Goal: Task Accomplishment & Management: Manage account settings

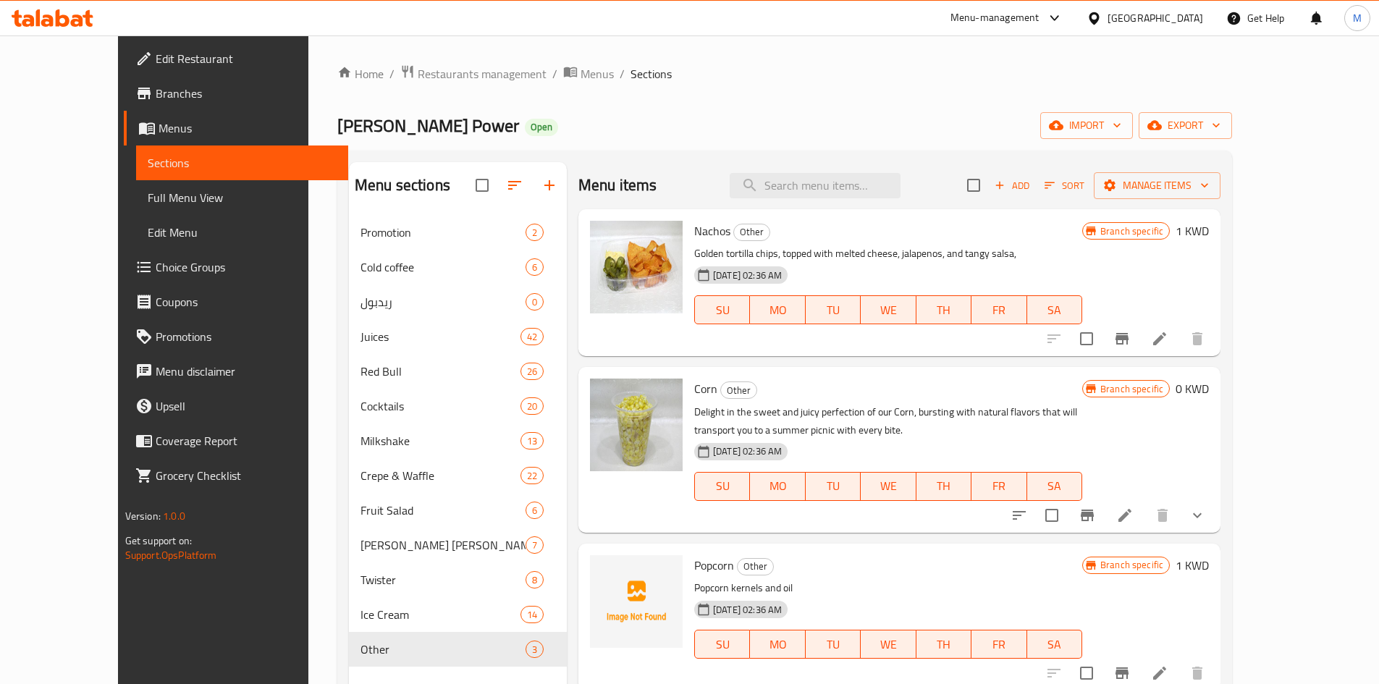
scroll to position [72, 0]
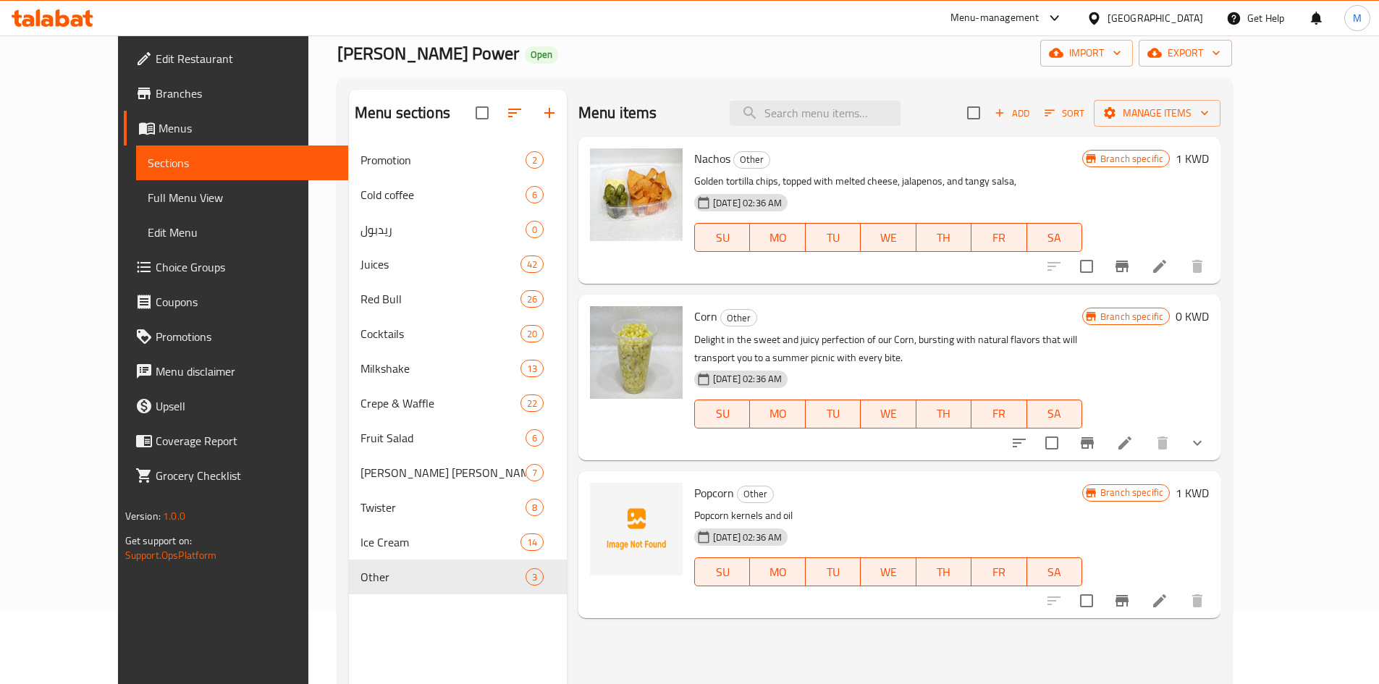
click at [1108, 16] on div at bounding box center [1097, 18] width 21 height 16
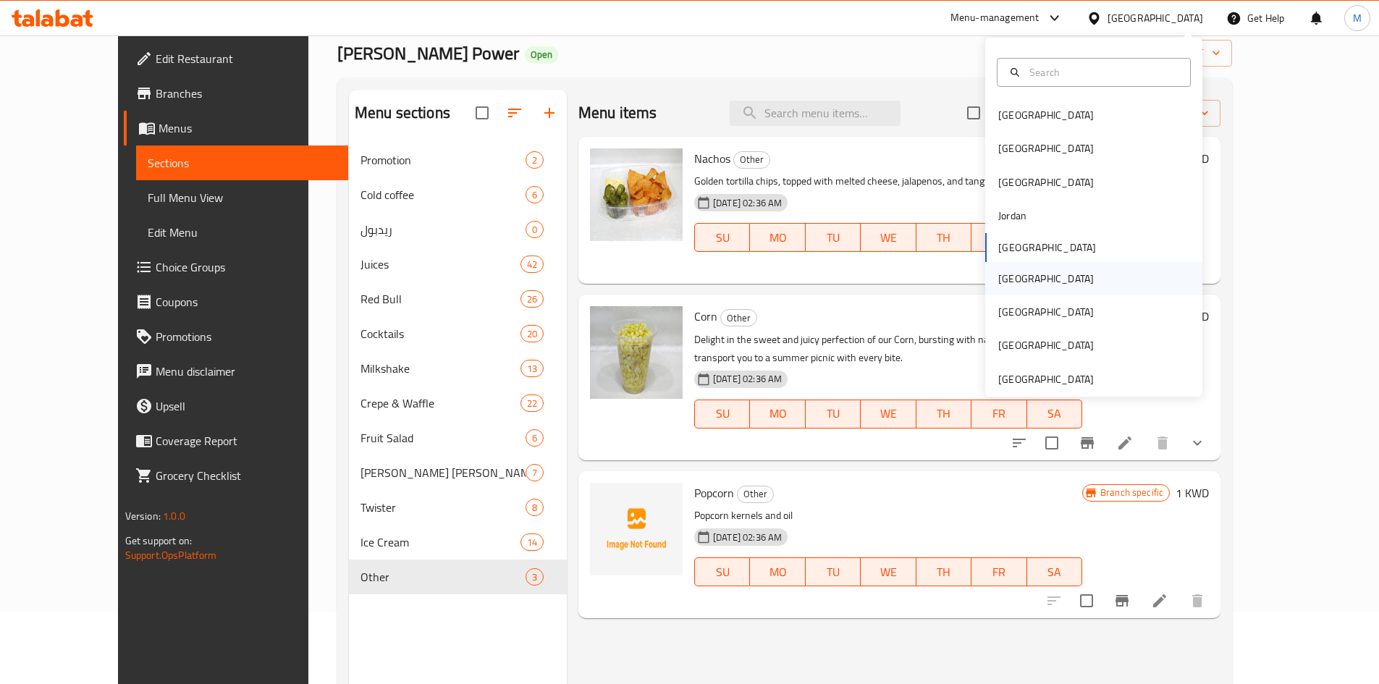
click at [1030, 282] on div "[GEOGRAPHIC_DATA]" at bounding box center [1093, 278] width 217 height 33
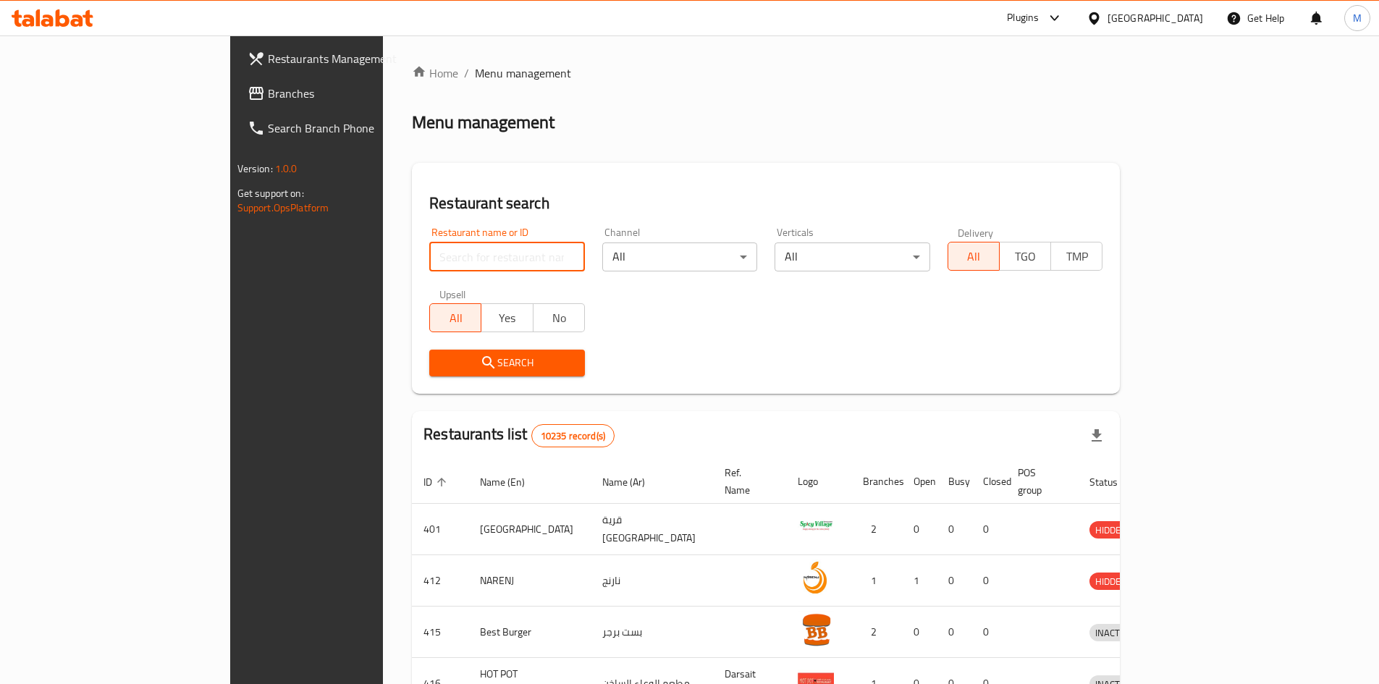
drag, startPoint x: 361, startPoint y: 249, endPoint x: 366, endPoint y: 238, distance: 12.0
click at [429, 251] on input "search" at bounding box center [507, 257] width 156 height 29
paste input "689140"
type input "689140"
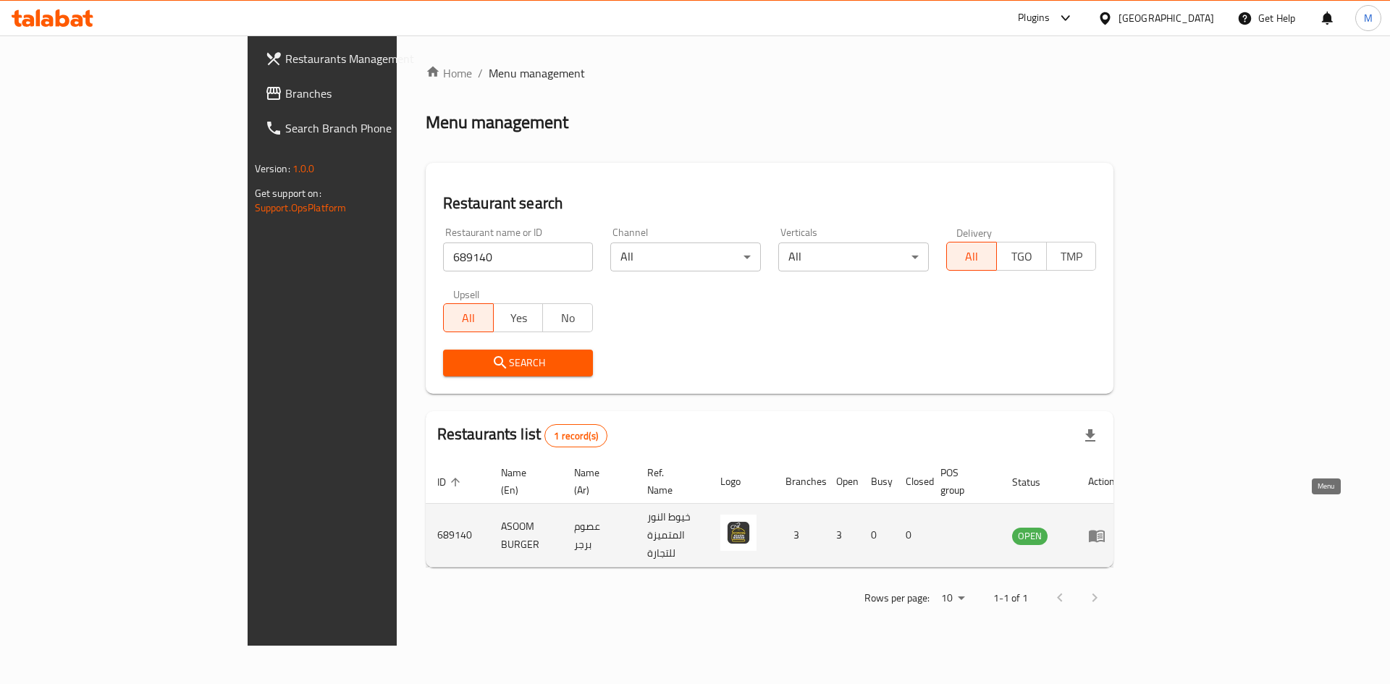
click at [1106, 527] on icon "enhanced table" at bounding box center [1096, 535] width 17 height 17
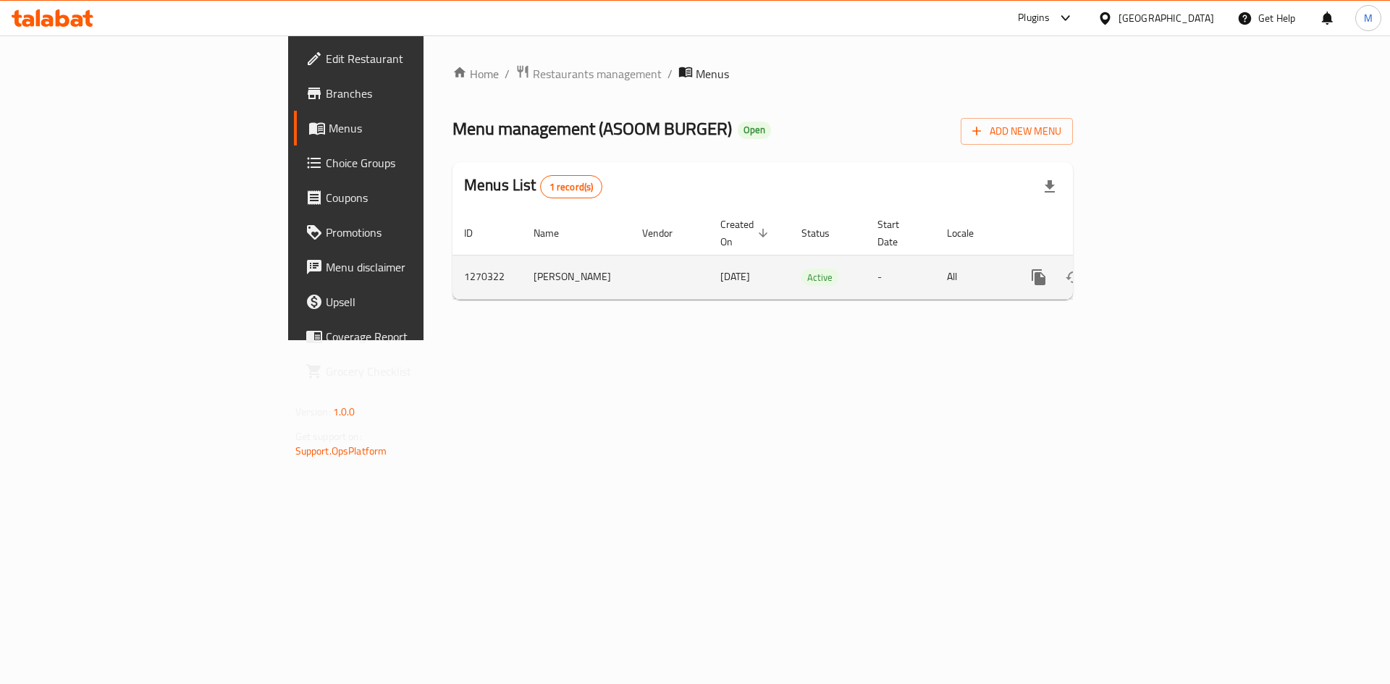
click at [1152, 269] on icon "enhanced table" at bounding box center [1143, 277] width 17 height 17
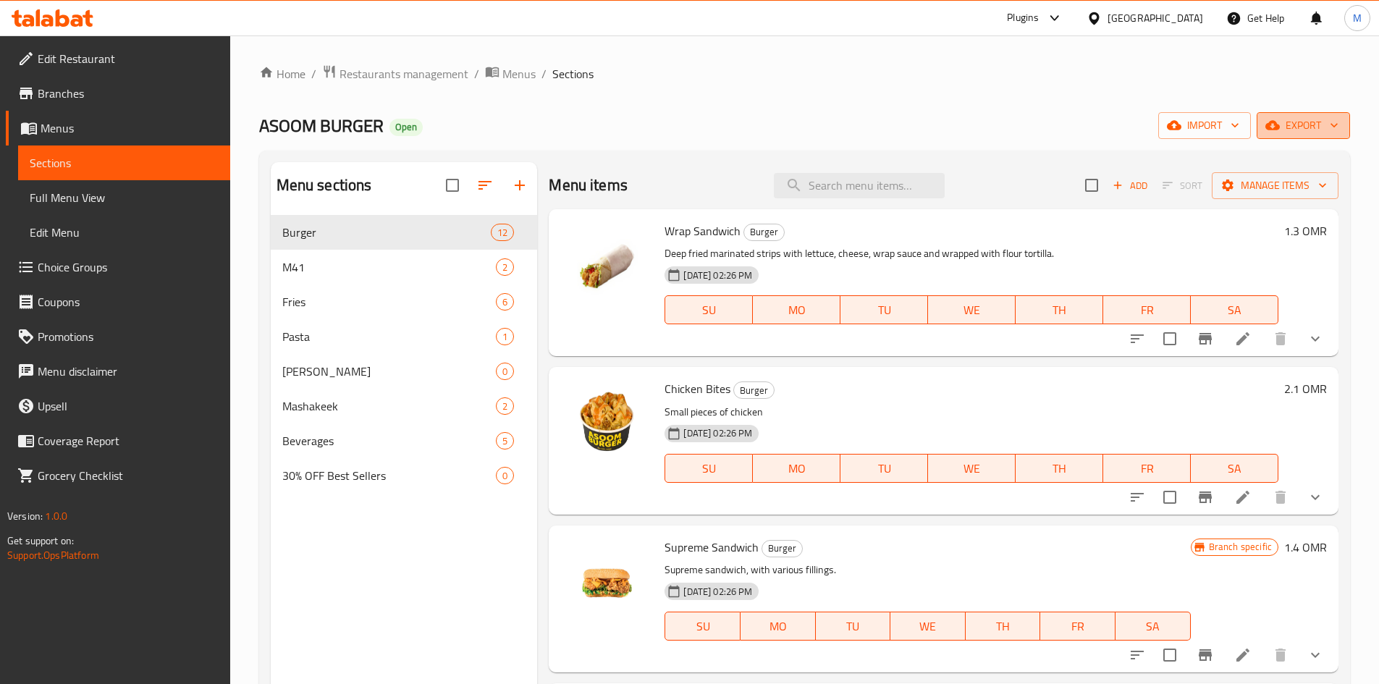
click at [1332, 130] on icon "button" at bounding box center [1334, 125] width 14 height 14
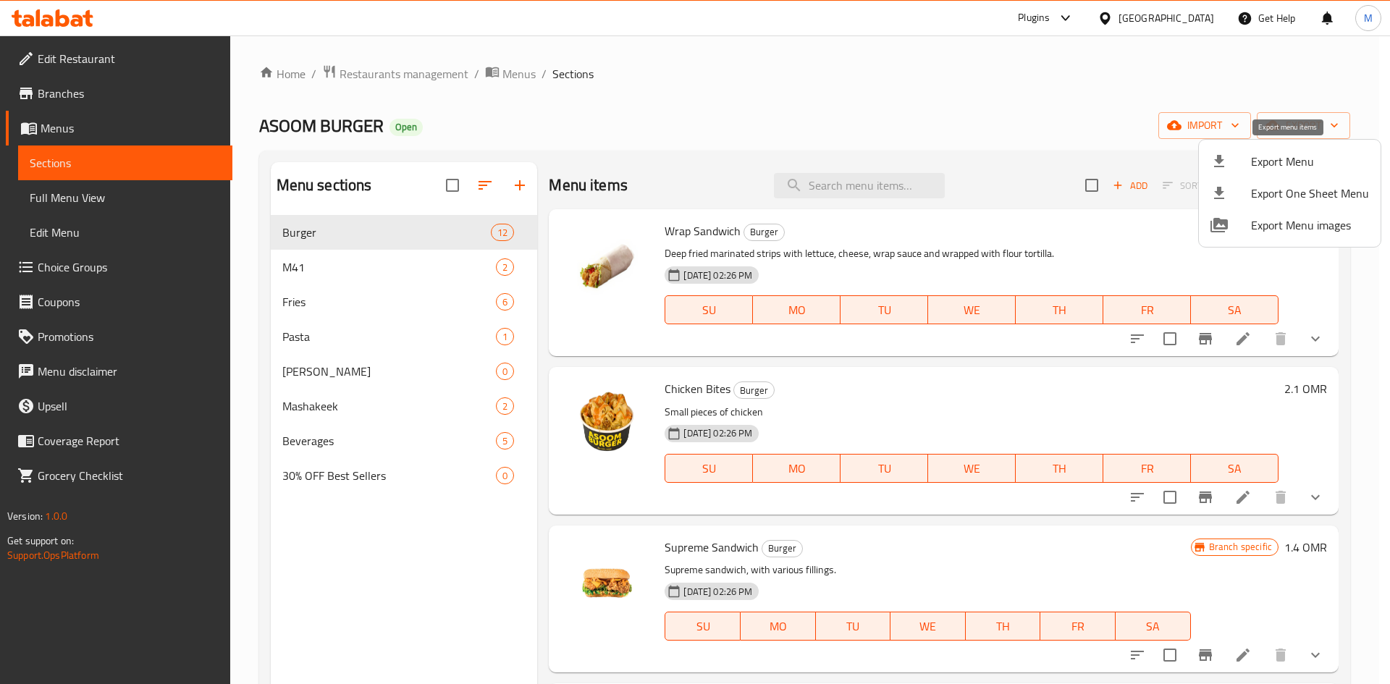
click at [1284, 159] on span "Export Menu" at bounding box center [1310, 161] width 118 height 17
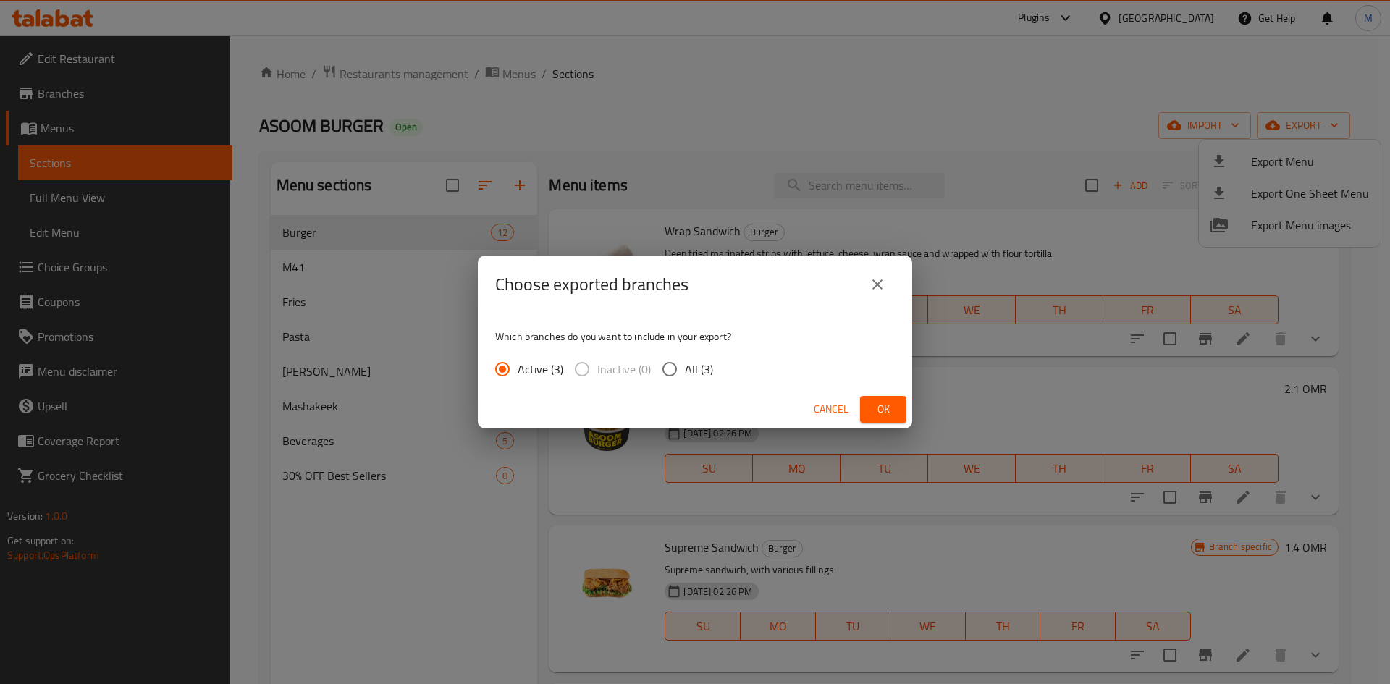
click at [672, 370] on input "All (3)" at bounding box center [670, 369] width 30 height 30
radio input "true"
click at [872, 408] on span "Ok" at bounding box center [883, 409] width 23 height 18
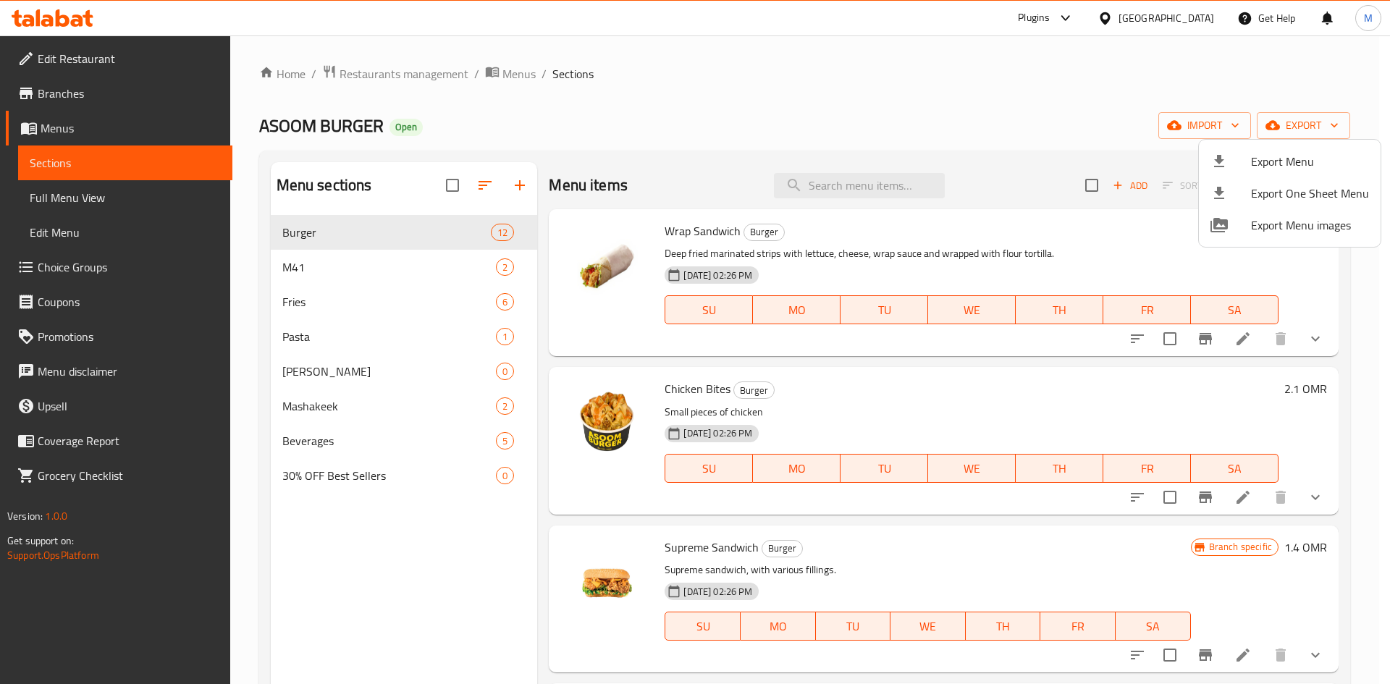
click at [67, 128] on div at bounding box center [695, 342] width 1390 height 684
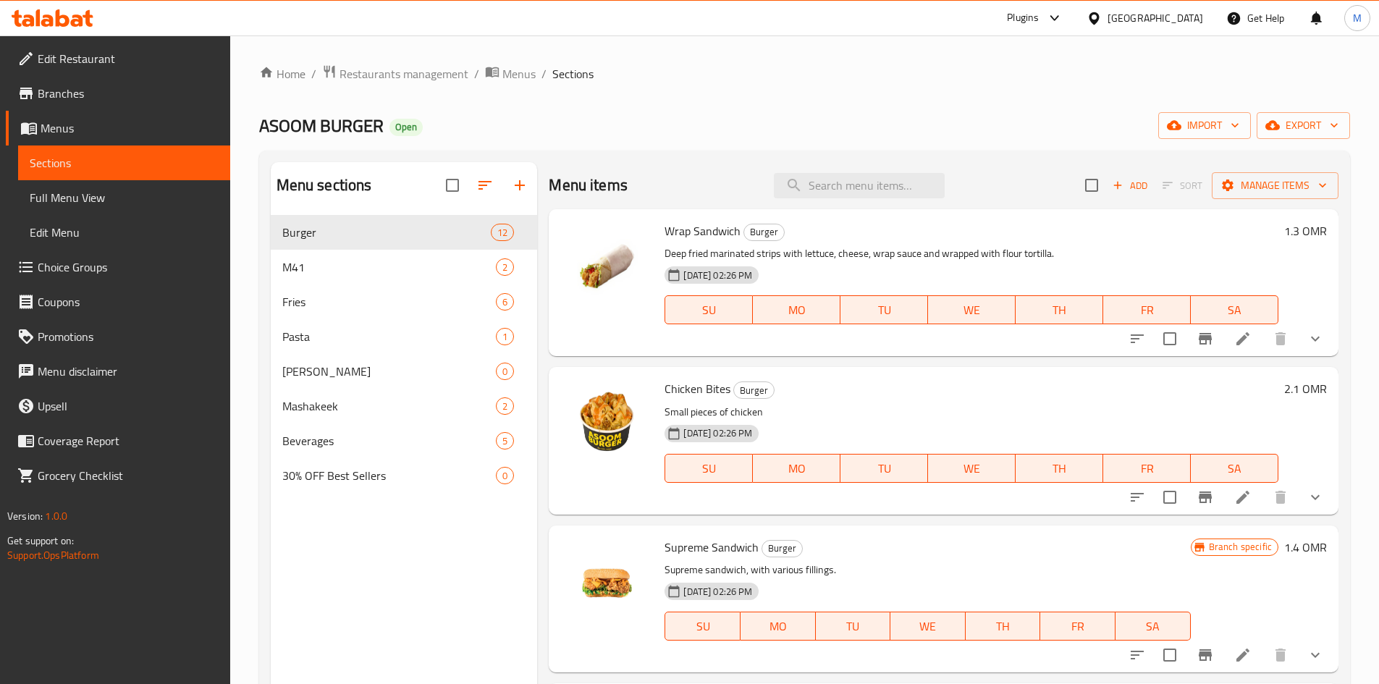
click at [67, 128] on span "Menus" at bounding box center [130, 127] width 178 height 17
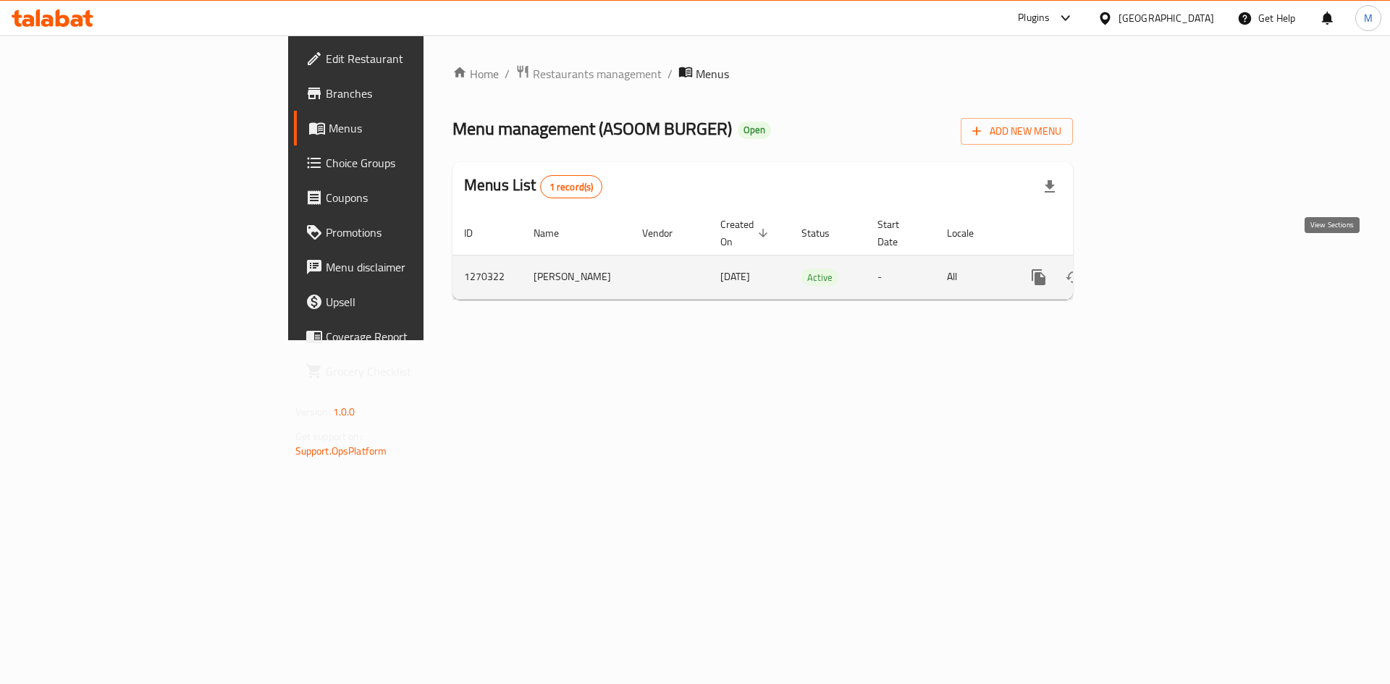
click at [1152, 269] on icon "enhanced table" at bounding box center [1143, 277] width 17 height 17
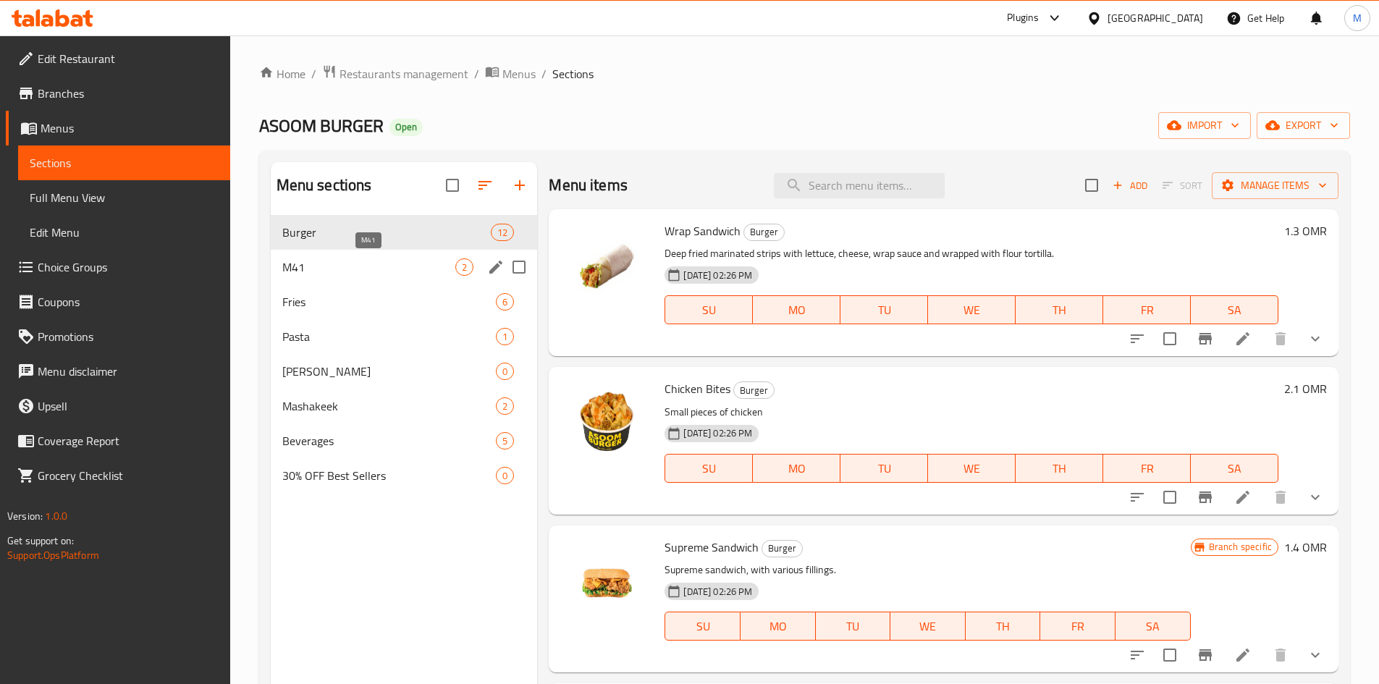
click at [308, 270] on span "M41" at bounding box center [369, 266] width 174 height 17
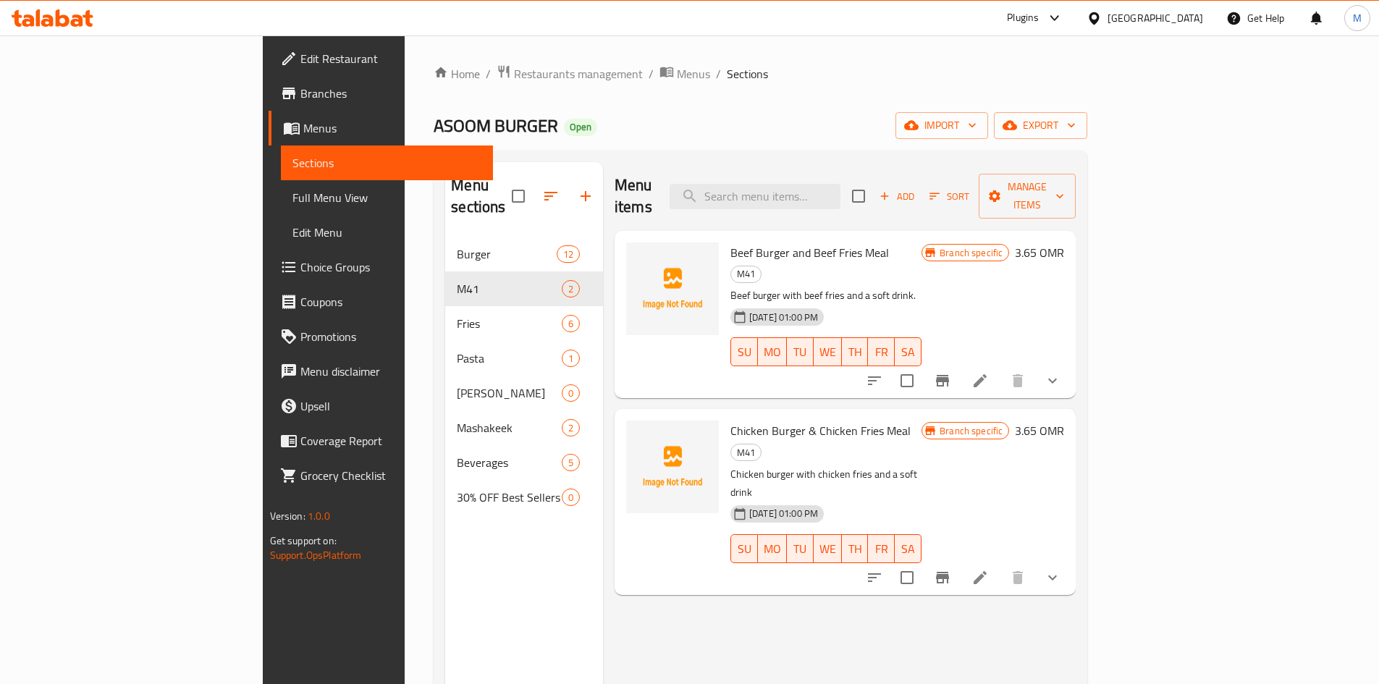
click at [1057, 379] on icon "show more" at bounding box center [1052, 381] width 9 height 5
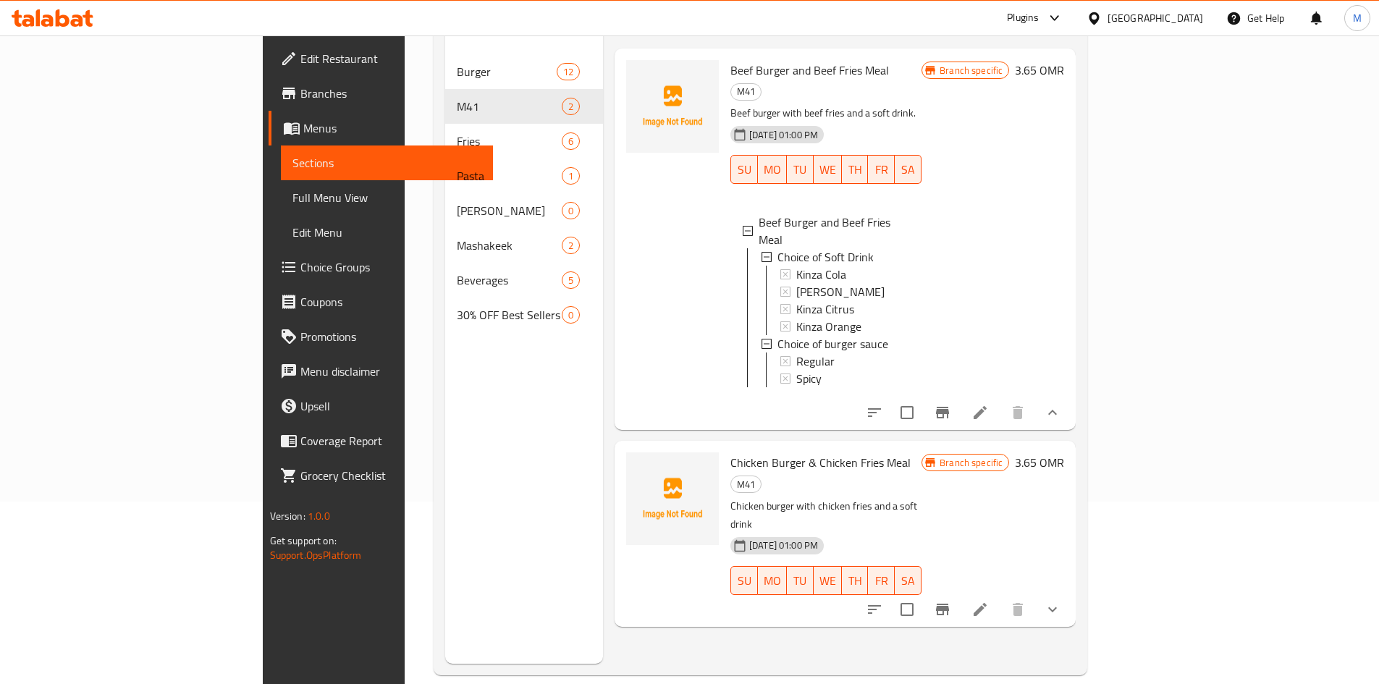
scroll to position [203, 0]
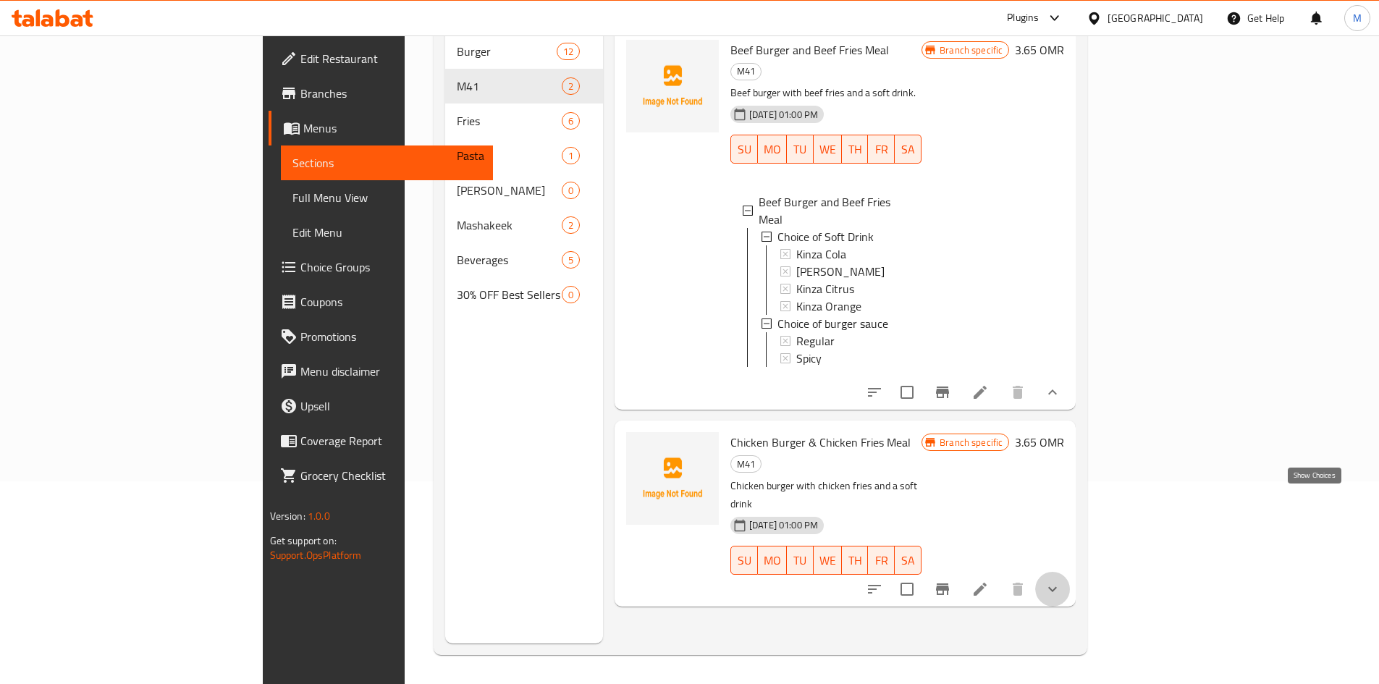
click at [1061, 581] on icon "show more" at bounding box center [1052, 589] width 17 height 17
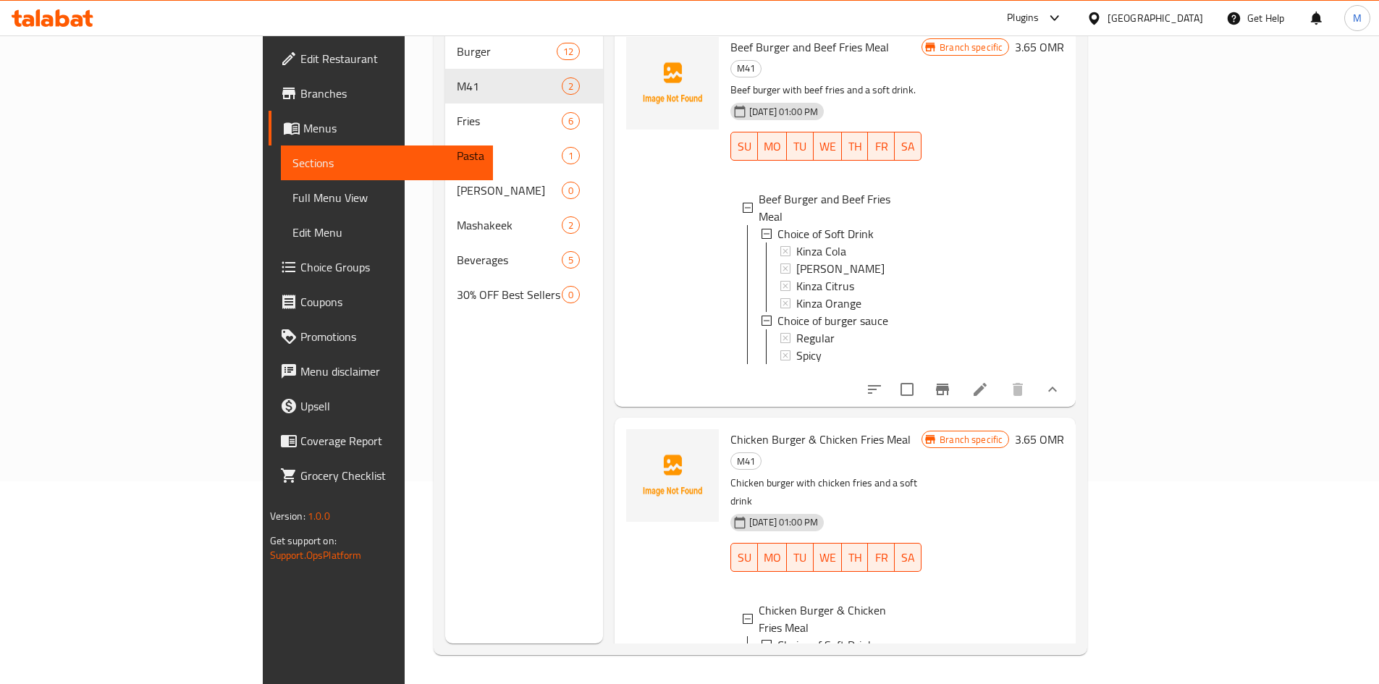
scroll to position [0, 0]
click at [987, 386] on icon at bounding box center [980, 392] width 13 height 13
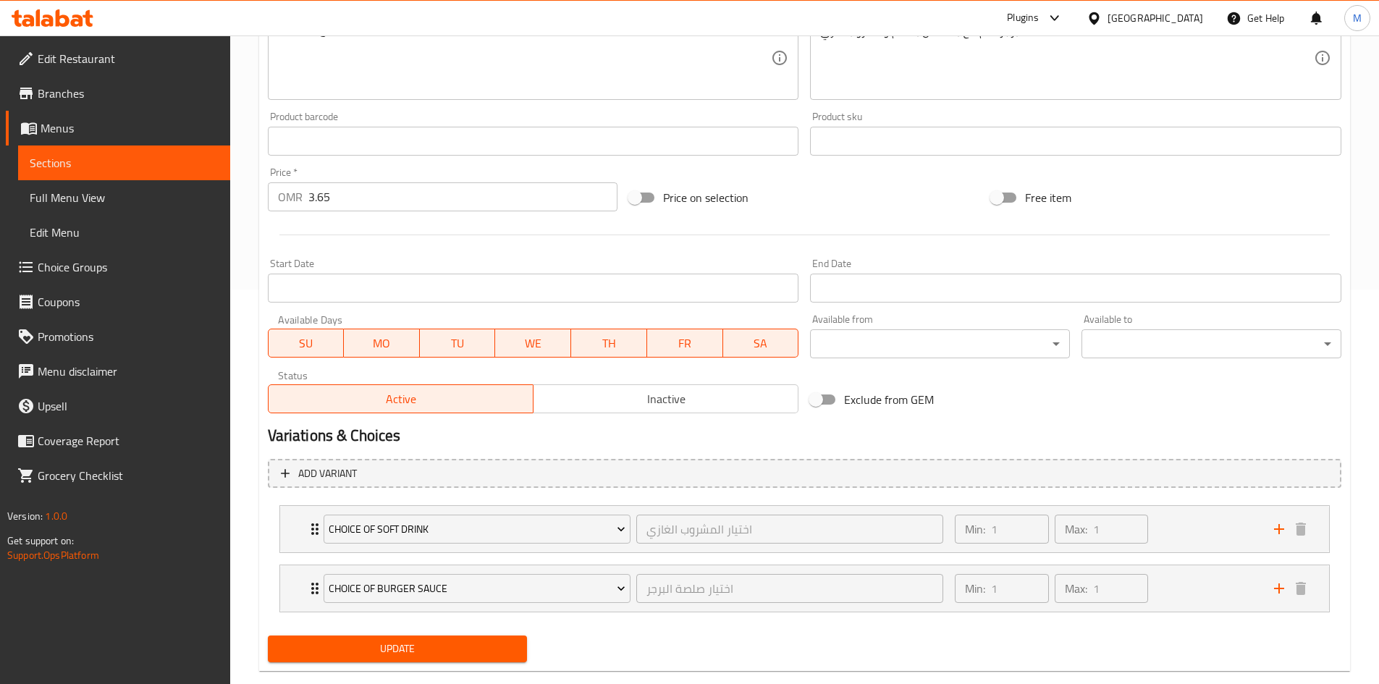
scroll to position [422, 0]
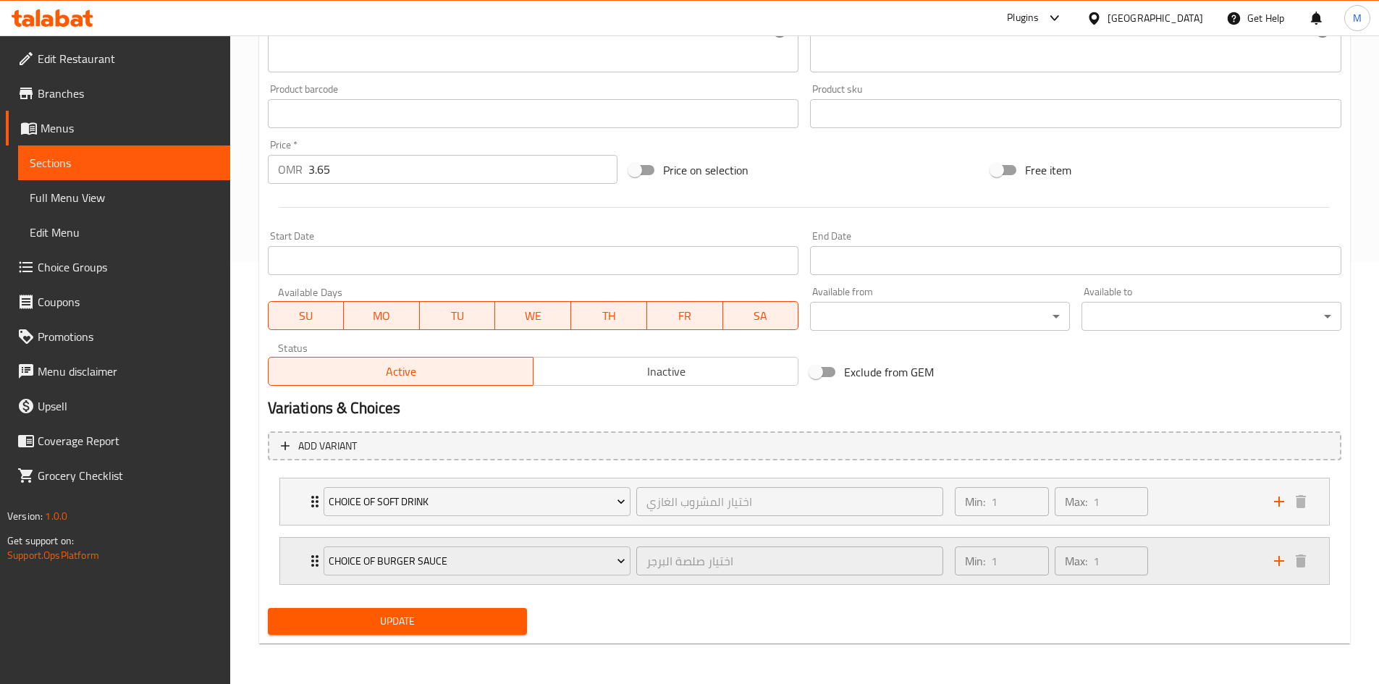
click at [306, 570] on icon "Expand" at bounding box center [314, 560] width 17 height 17
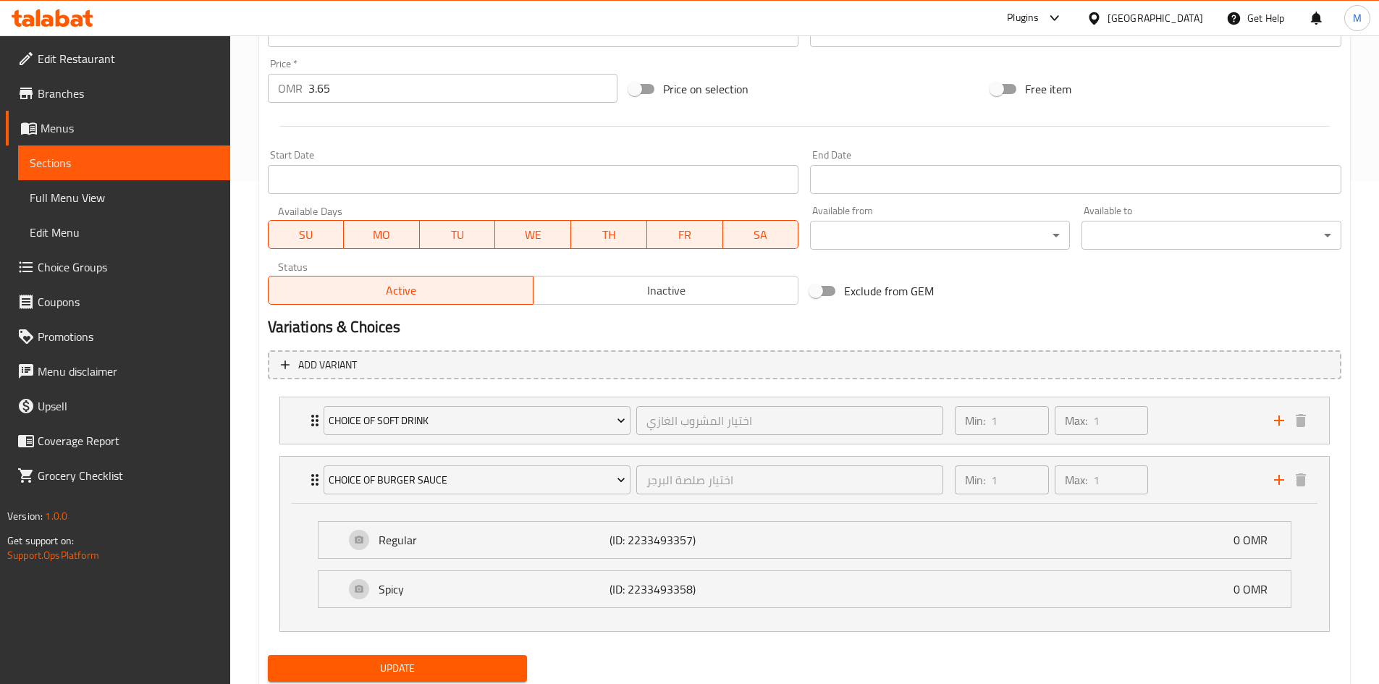
scroll to position [478, 0]
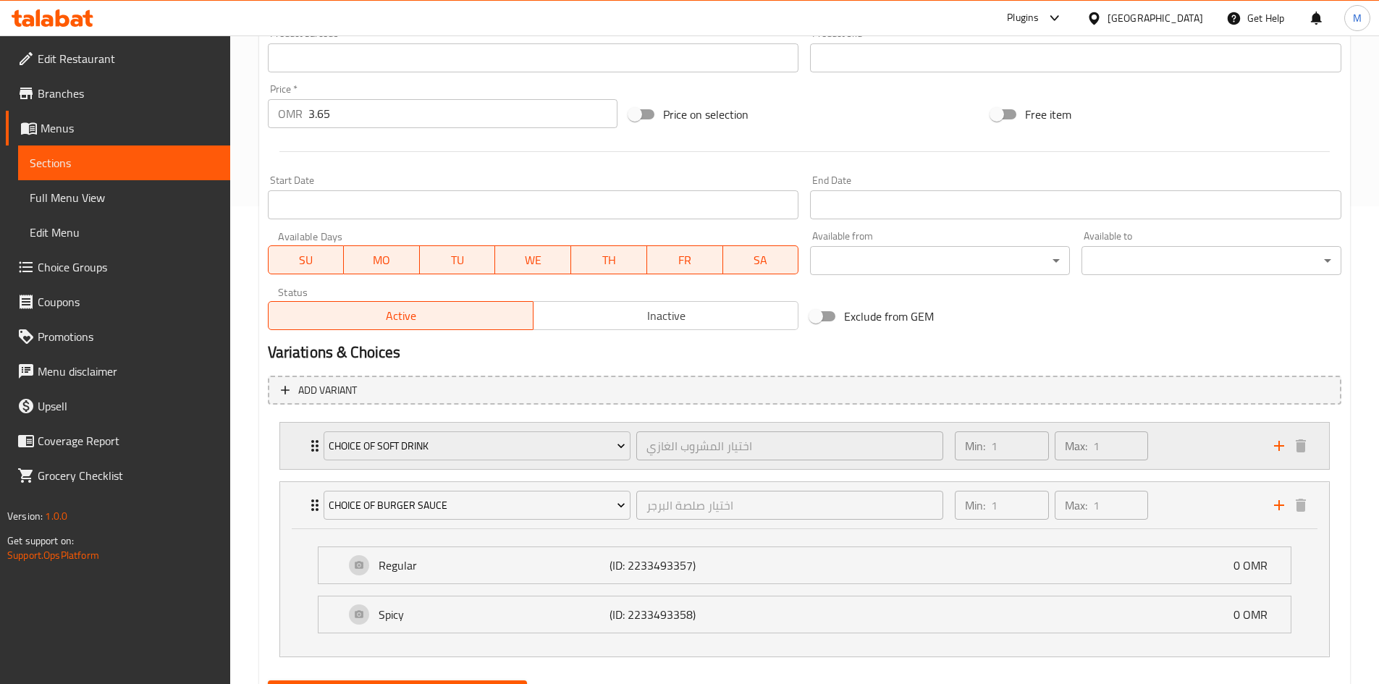
click at [307, 446] on icon "Expand" at bounding box center [314, 445] width 17 height 17
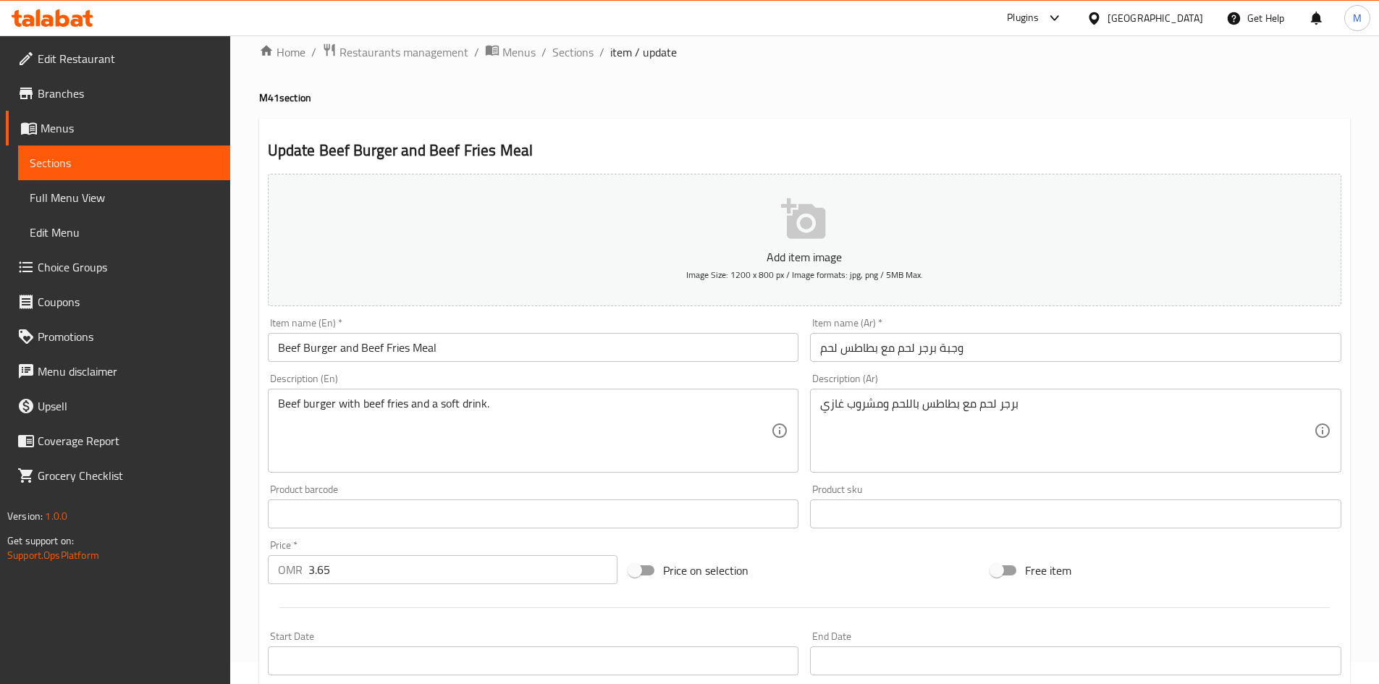
scroll to position [0, 0]
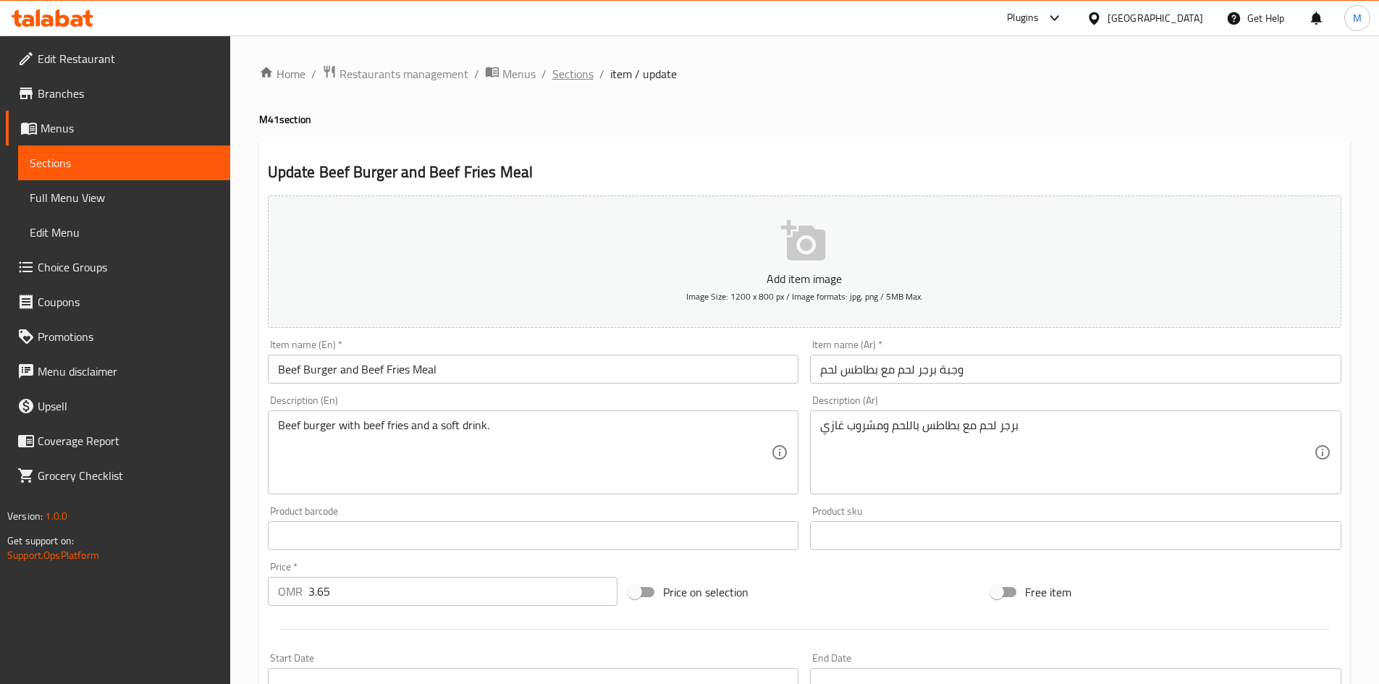
click at [571, 73] on span "Sections" at bounding box center [572, 73] width 41 height 17
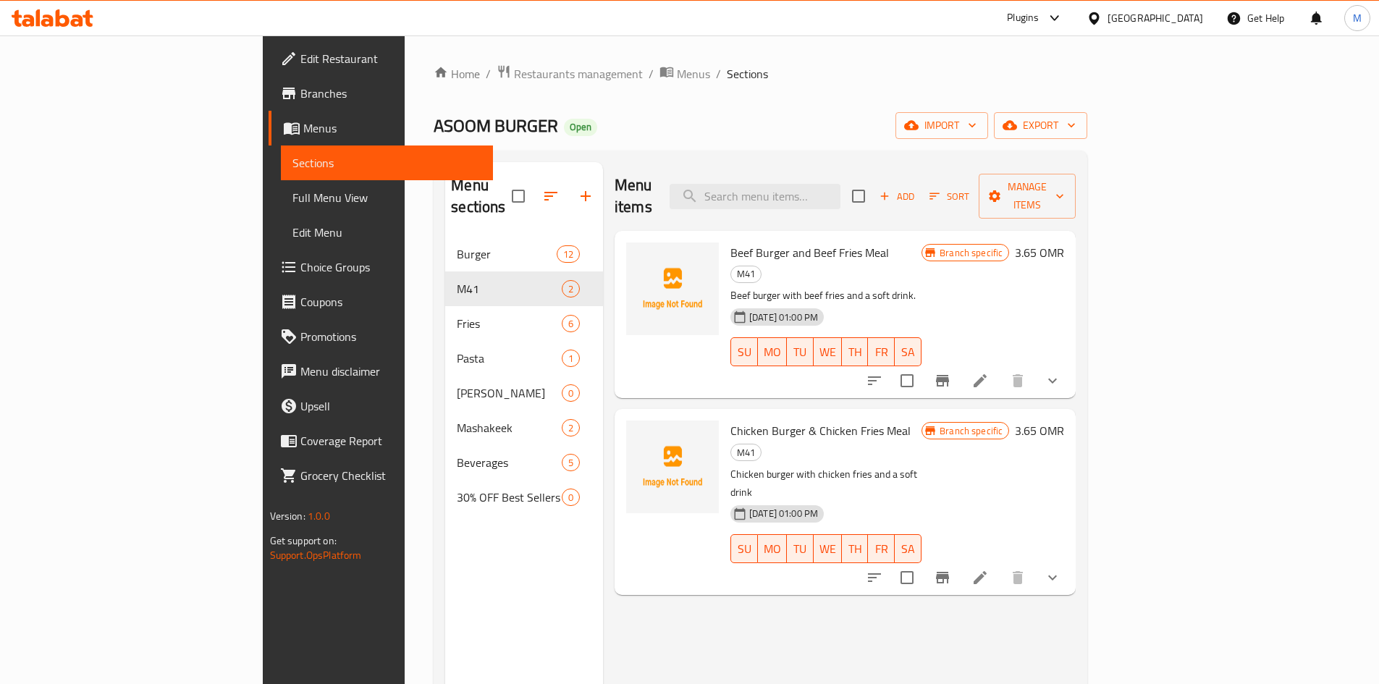
click at [1070, 560] on button "show more" at bounding box center [1052, 577] width 35 height 35
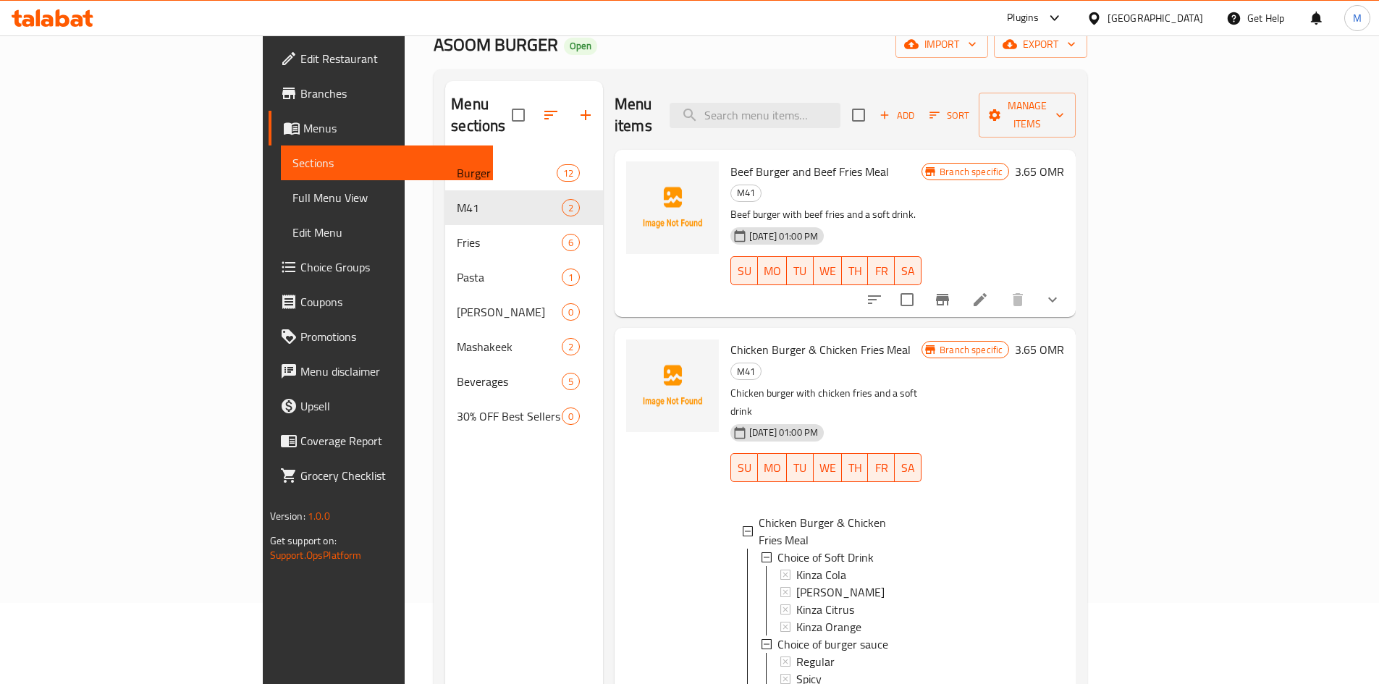
scroll to position [145, 0]
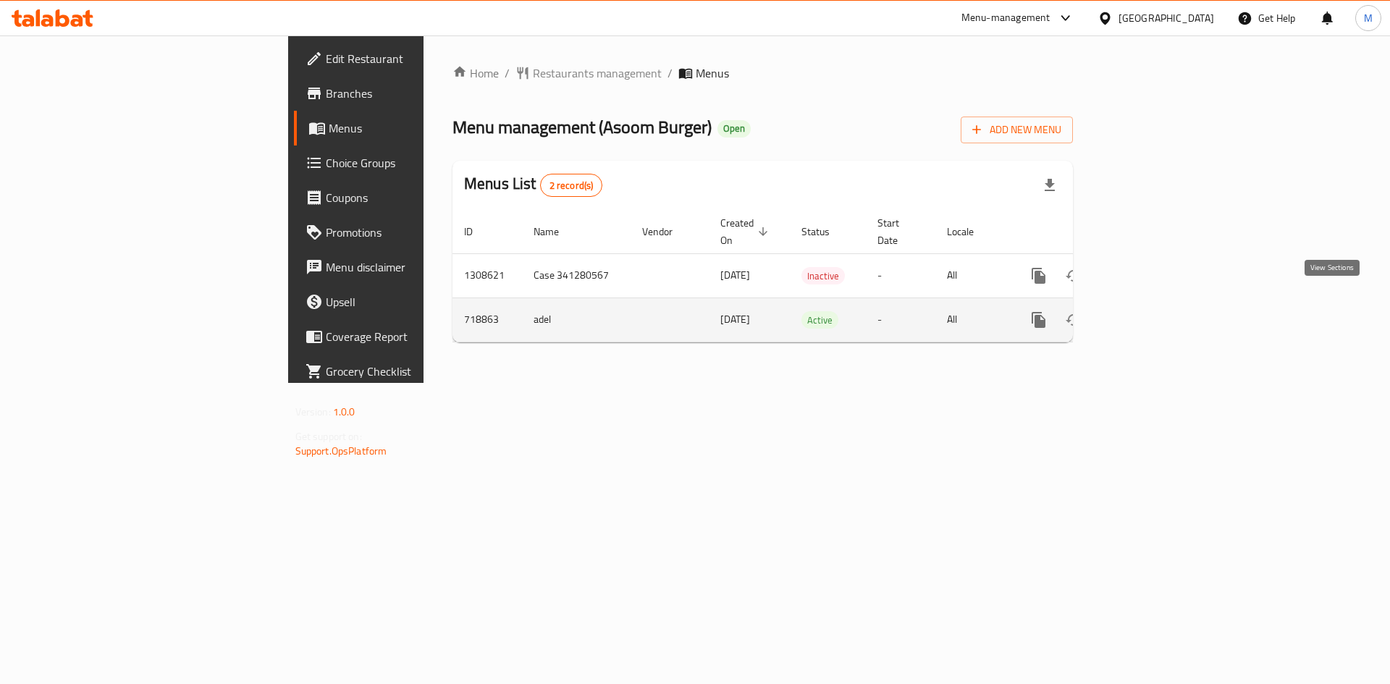
click at [1152, 311] on icon "enhanced table" at bounding box center [1143, 319] width 17 height 17
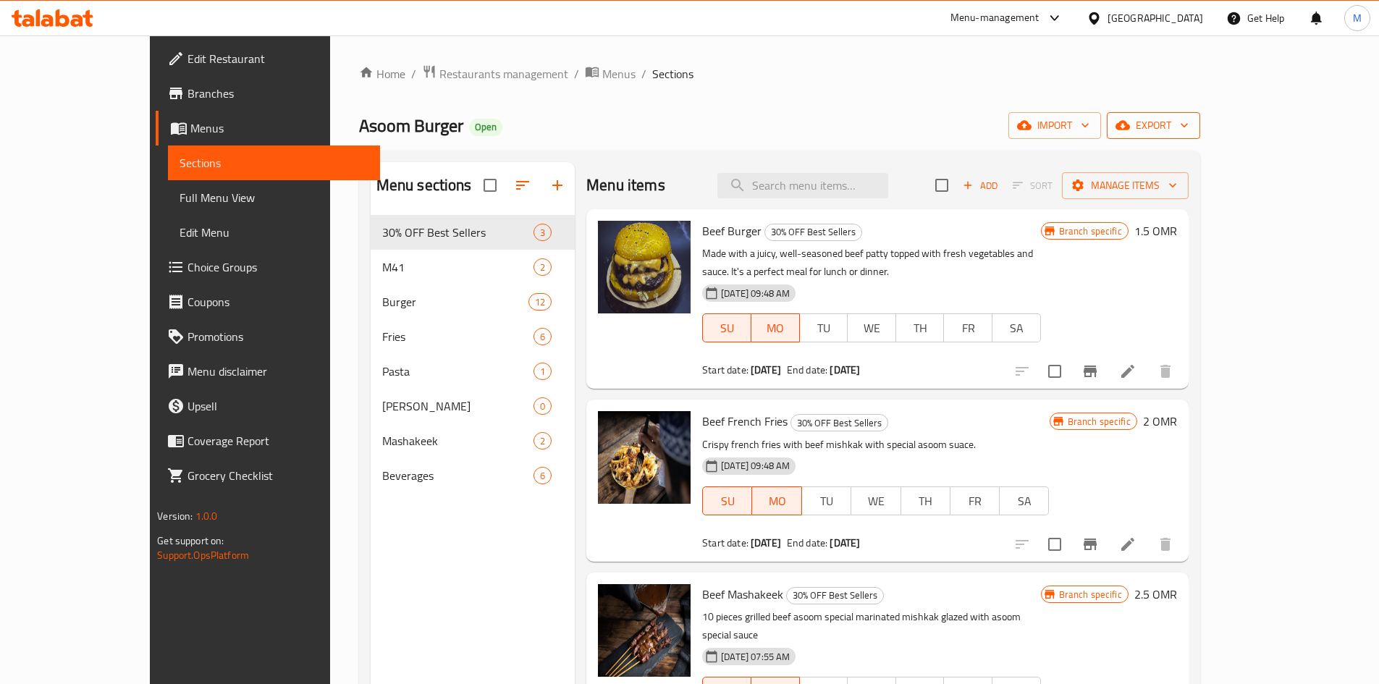
click at [1189, 130] on span "export" at bounding box center [1154, 126] width 70 height 18
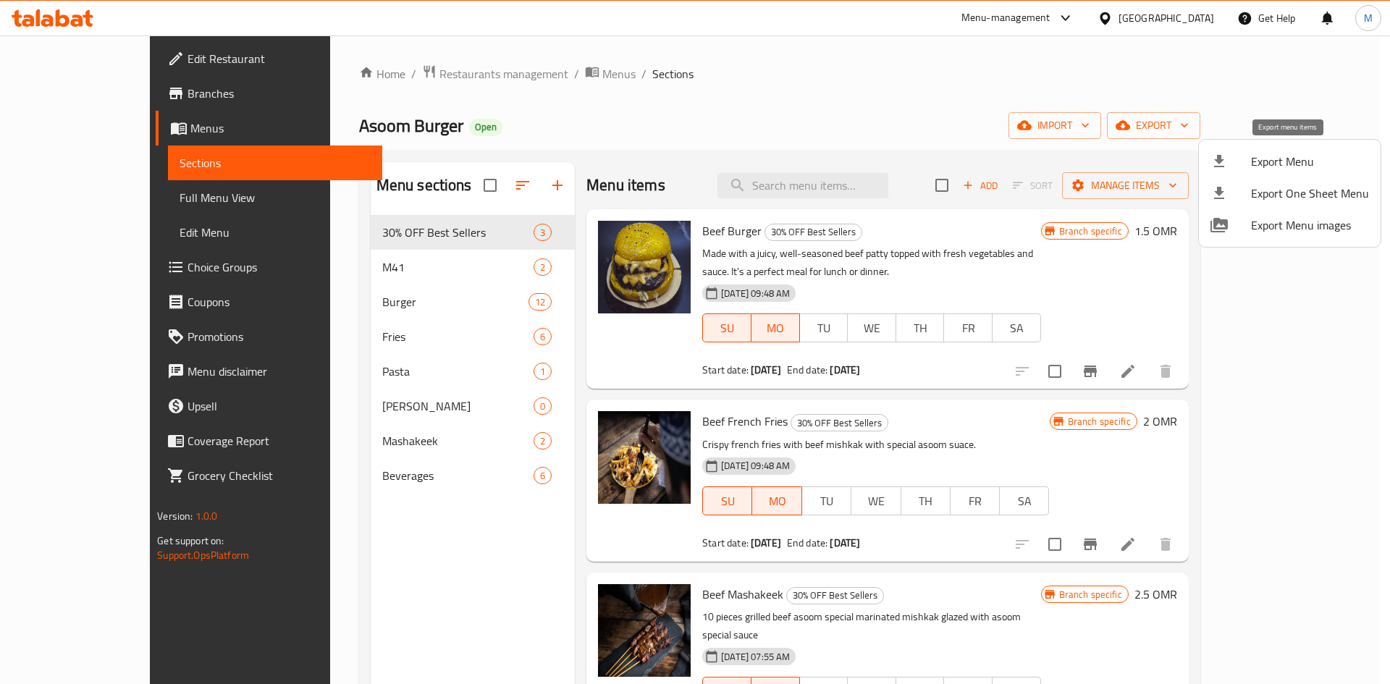
click at [1284, 165] on span "Export Menu" at bounding box center [1310, 161] width 118 height 17
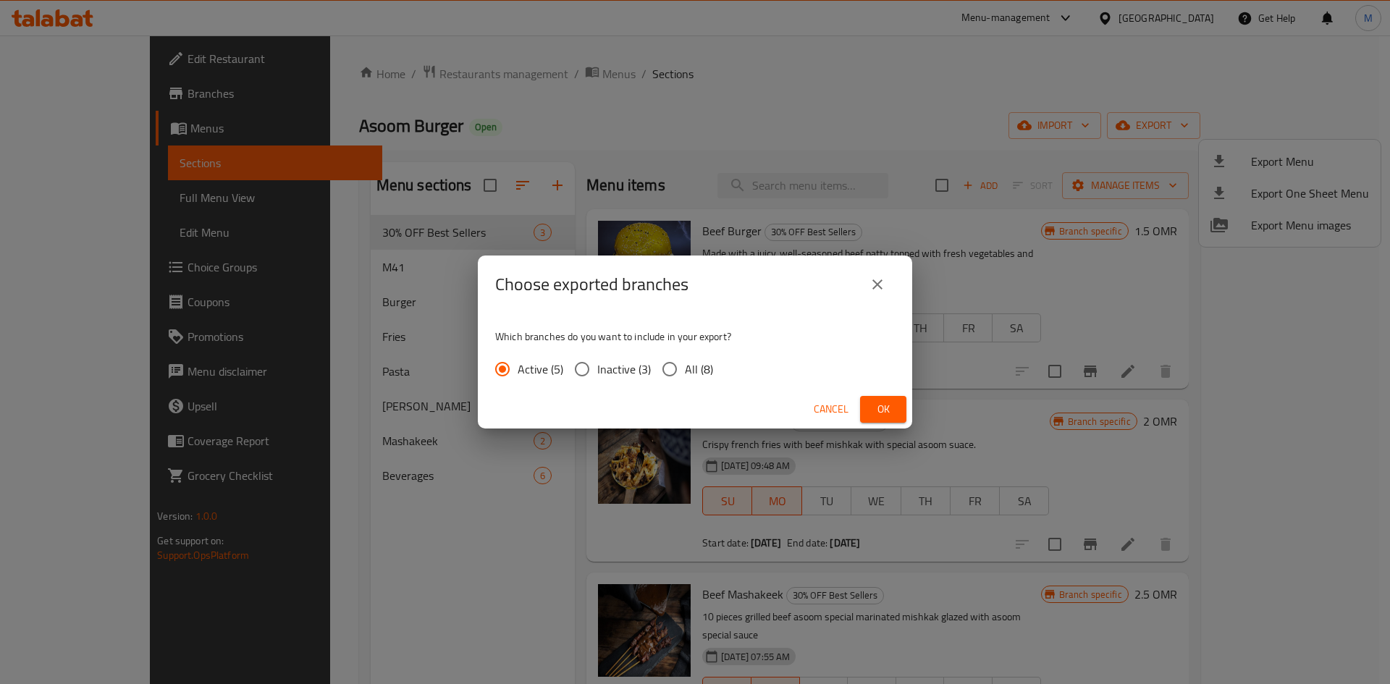
click at [671, 364] on input "All (8)" at bounding box center [670, 369] width 30 height 30
radio input "true"
click at [904, 408] on button "Ok" at bounding box center [883, 409] width 46 height 27
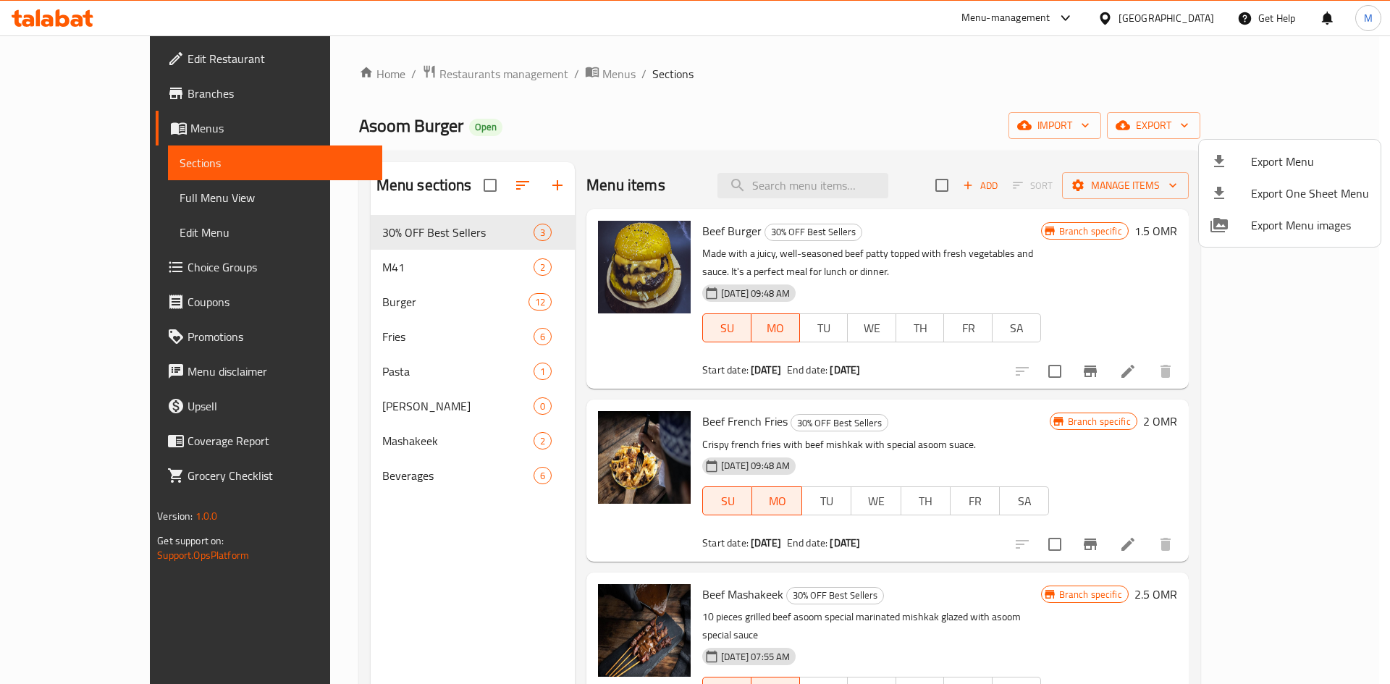
click at [687, 115] on div at bounding box center [695, 342] width 1390 height 684
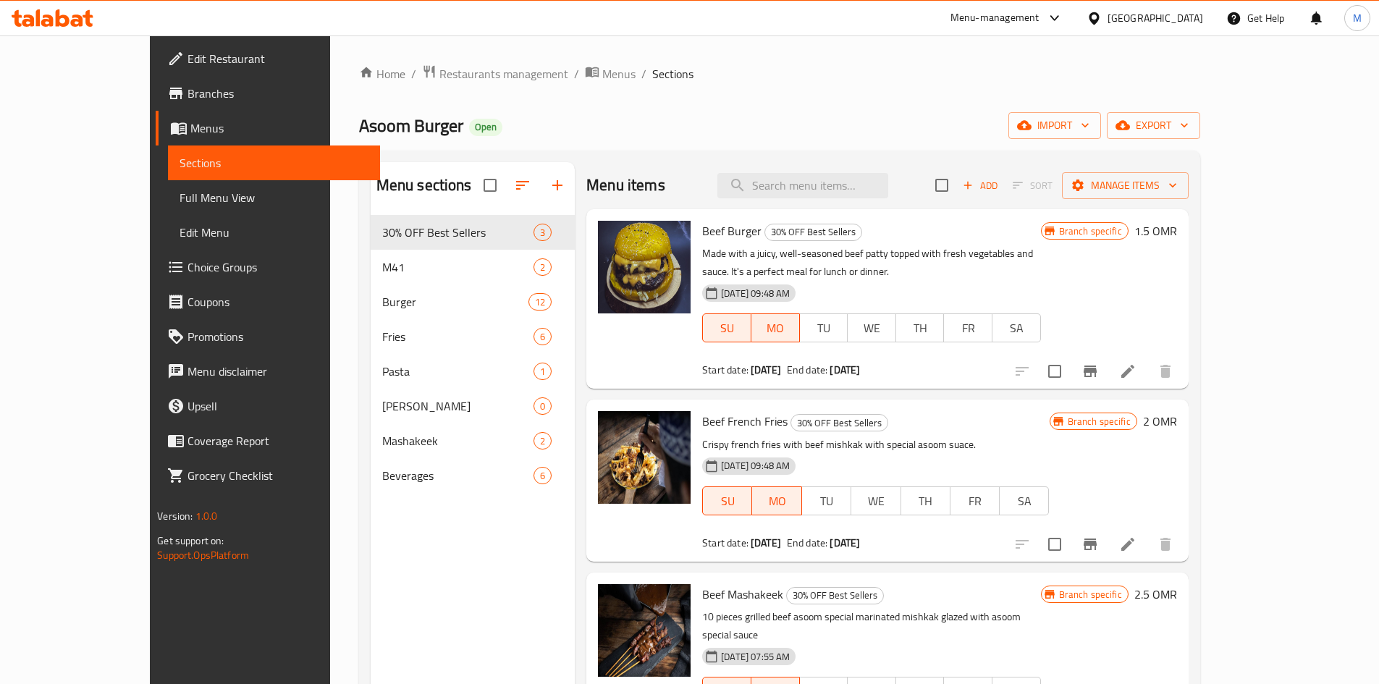
click at [190, 133] on span "Menus" at bounding box center [279, 127] width 178 height 17
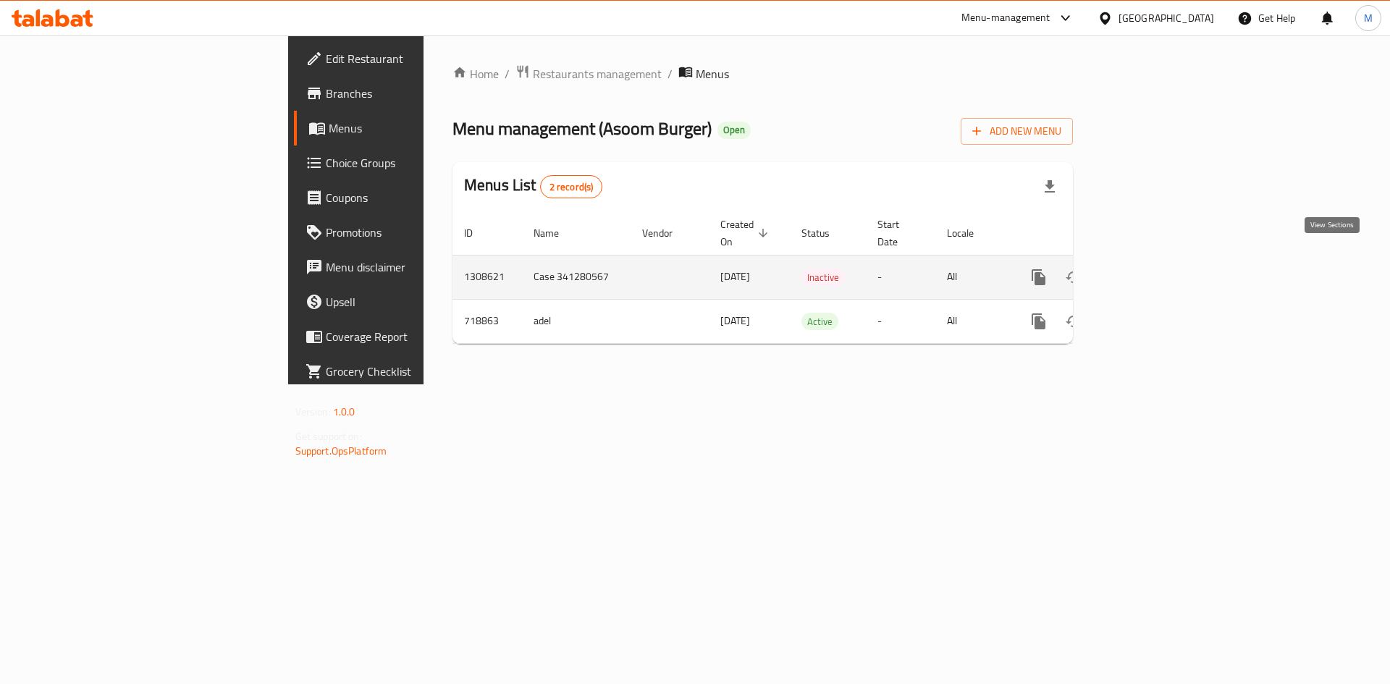
click at [1150, 271] on icon "enhanced table" at bounding box center [1143, 277] width 13 height 13
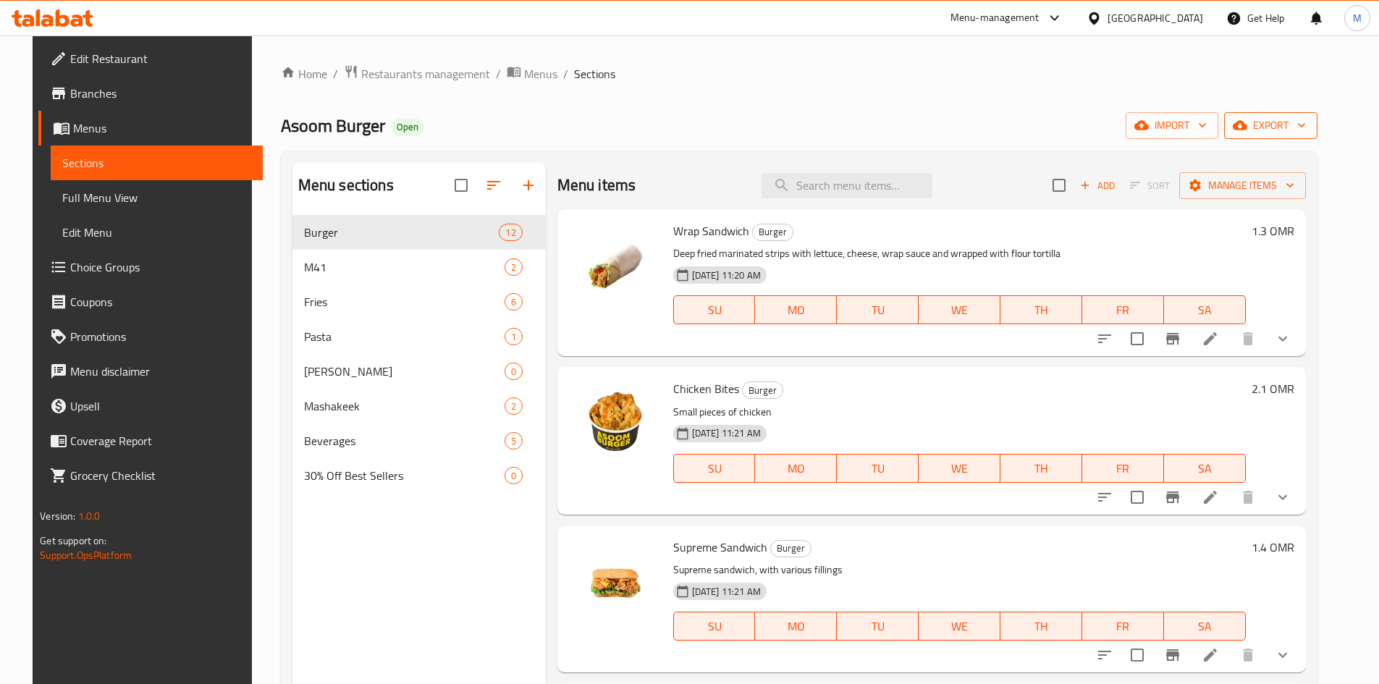
click at [1300, 130] on span "export" at bounding box center [1271, 126] width 70 height 18
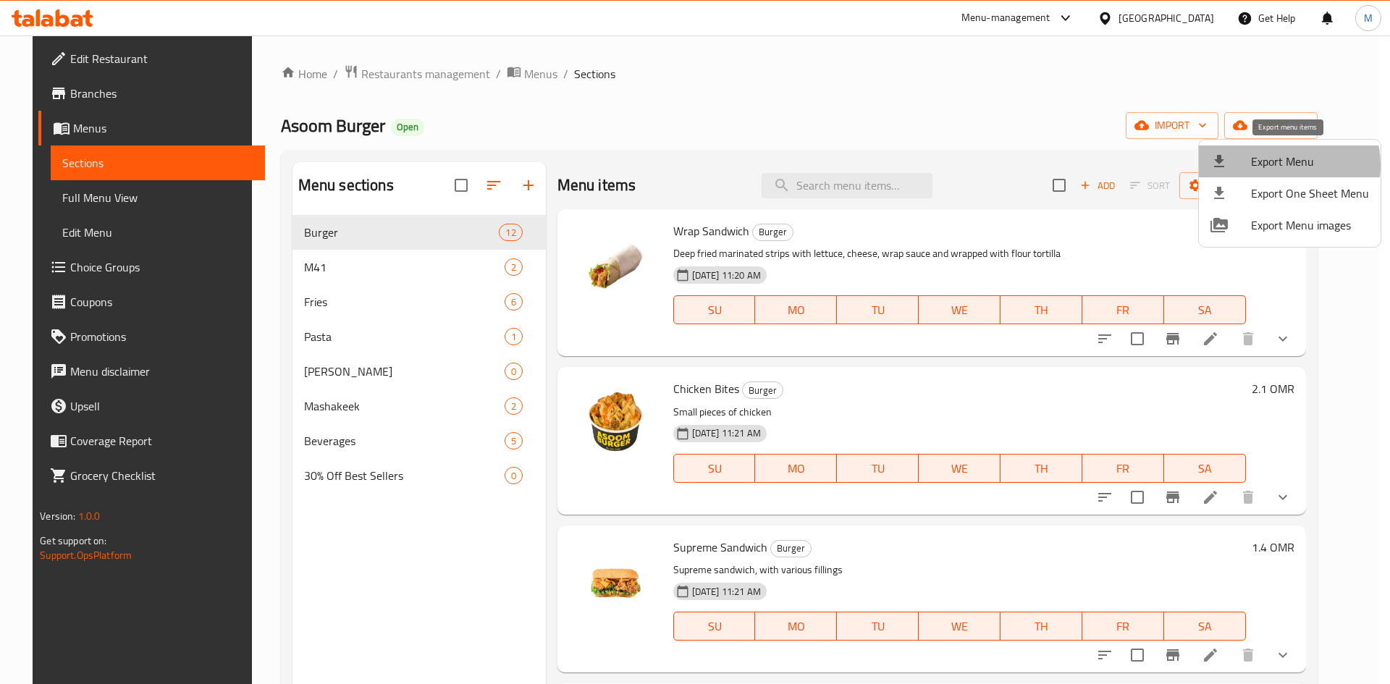
click at [1275, 165] on span "Export Menu" at bounding box center [1310, 161] width 118 height 17
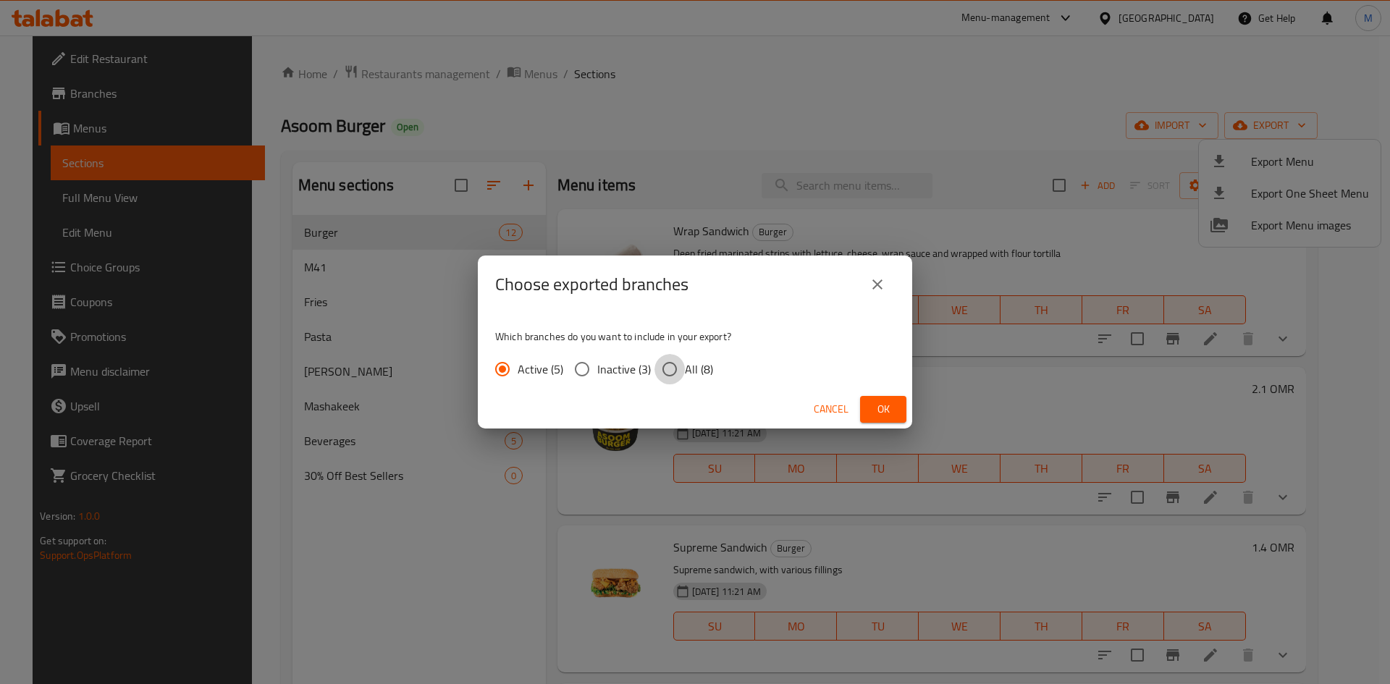
click at [673, 372] on input "All (8)" at bounding box center [670, 369] width 30 height 30
radio input "true"
click at [872, 402] on button "Ok" at bounding box center [883, 409] width 46 height 27
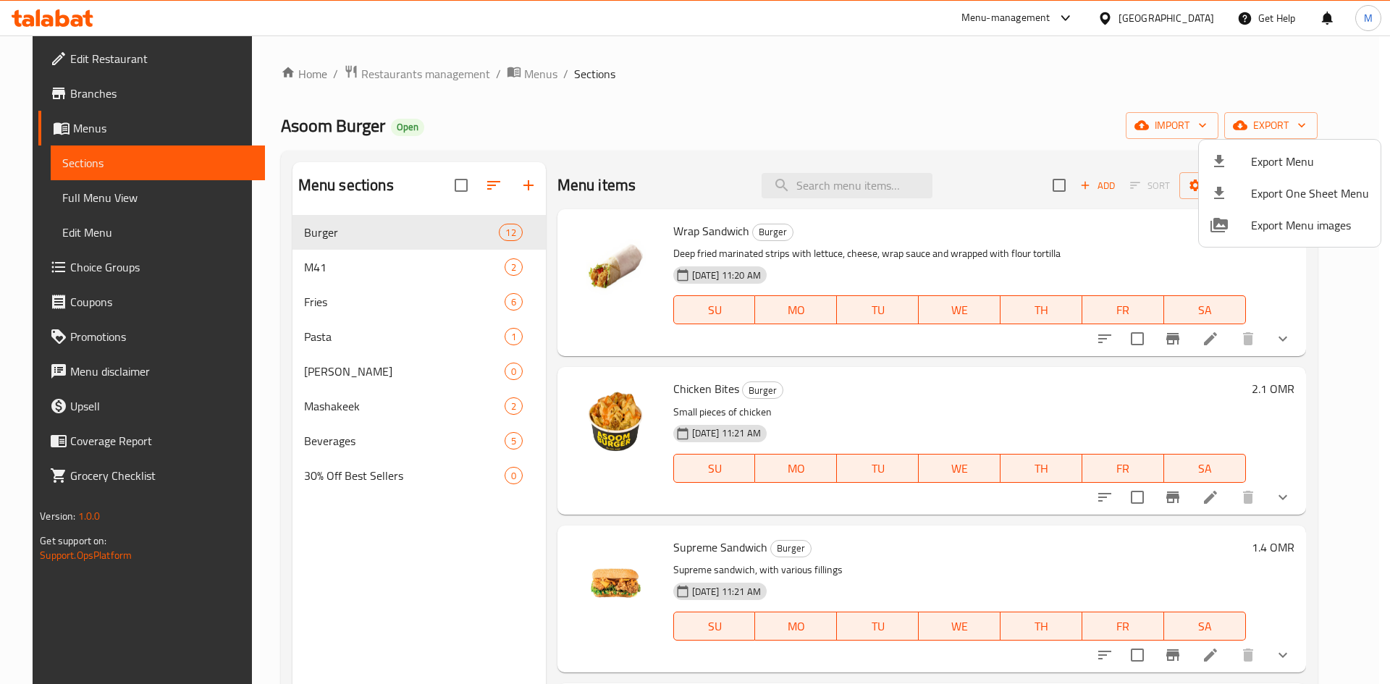
click at [351, 267] on div at bounding box center [695, 342] width 1390 height 684
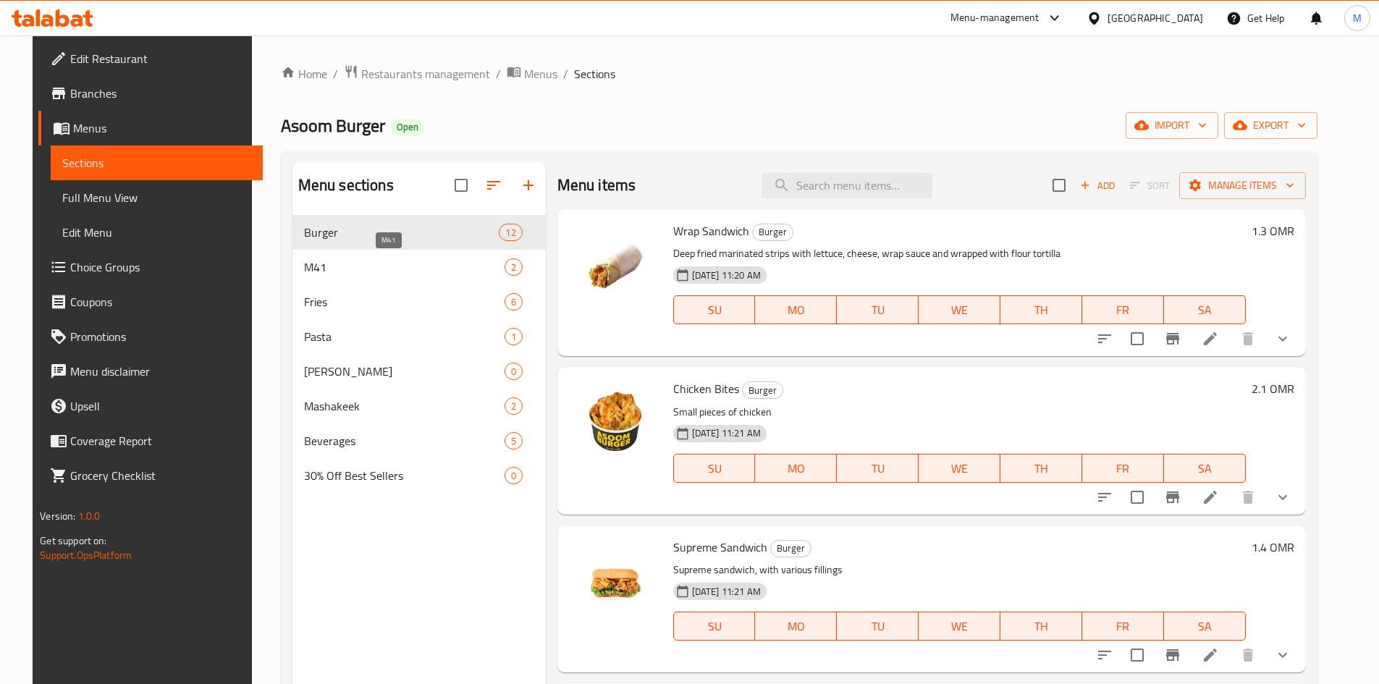
click at [350, 267] on span "M41" at bounding box center [404, 266] width 201 height 17
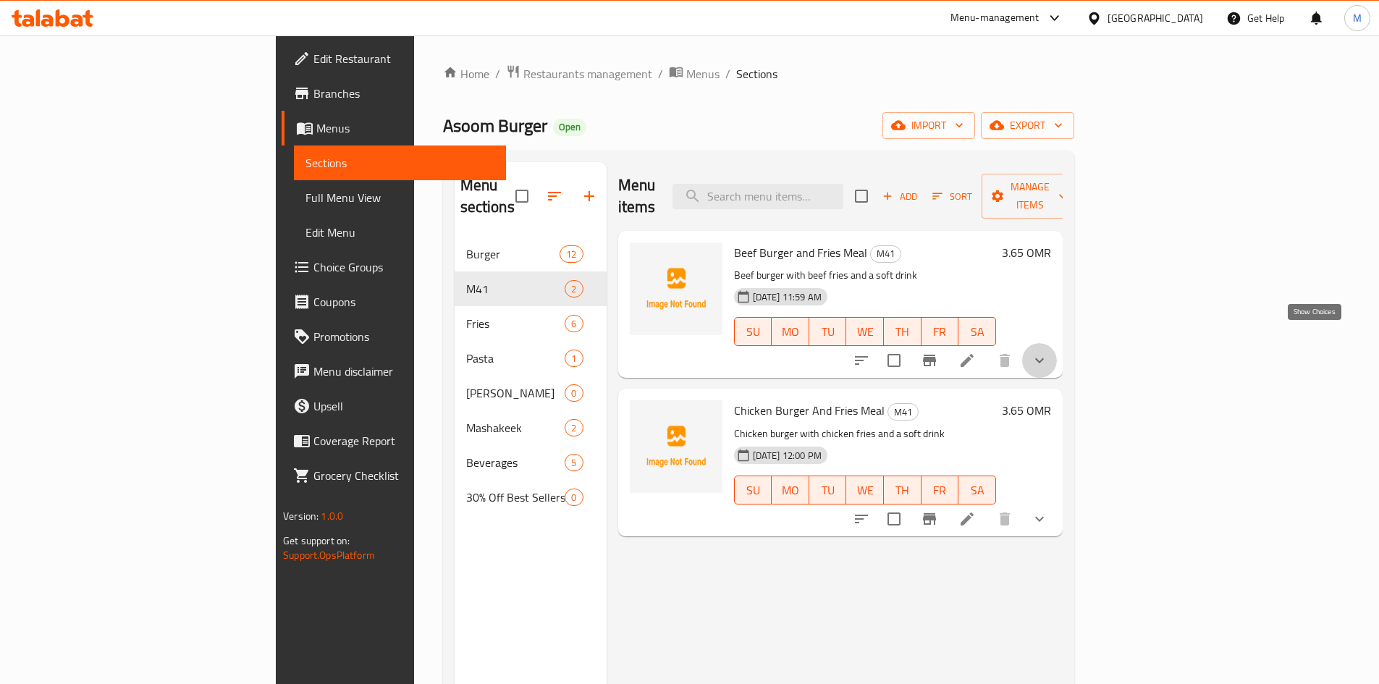
click at [1048, 352] on icon "show more" at bounding box center [1039, 360] width 17 height 17
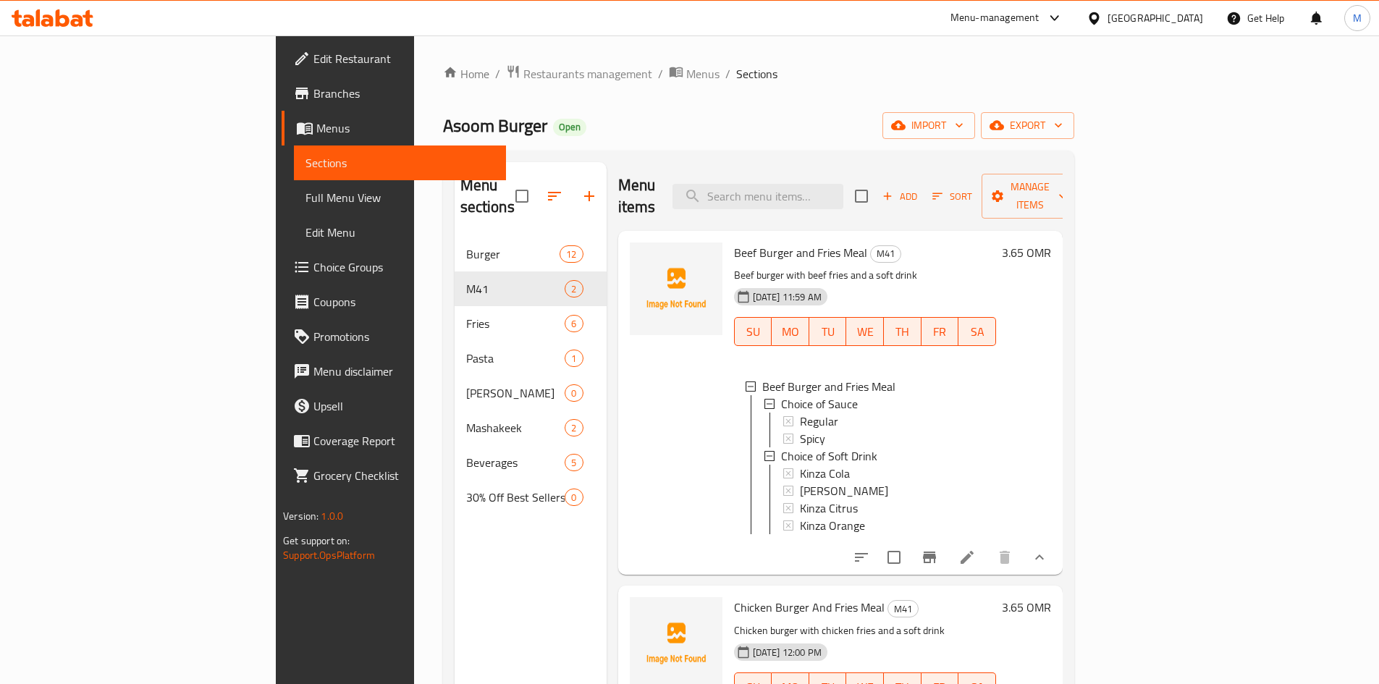
click at [1048, 549] on icon "show more" at bounding box center [1039, 557] width 17 height 17
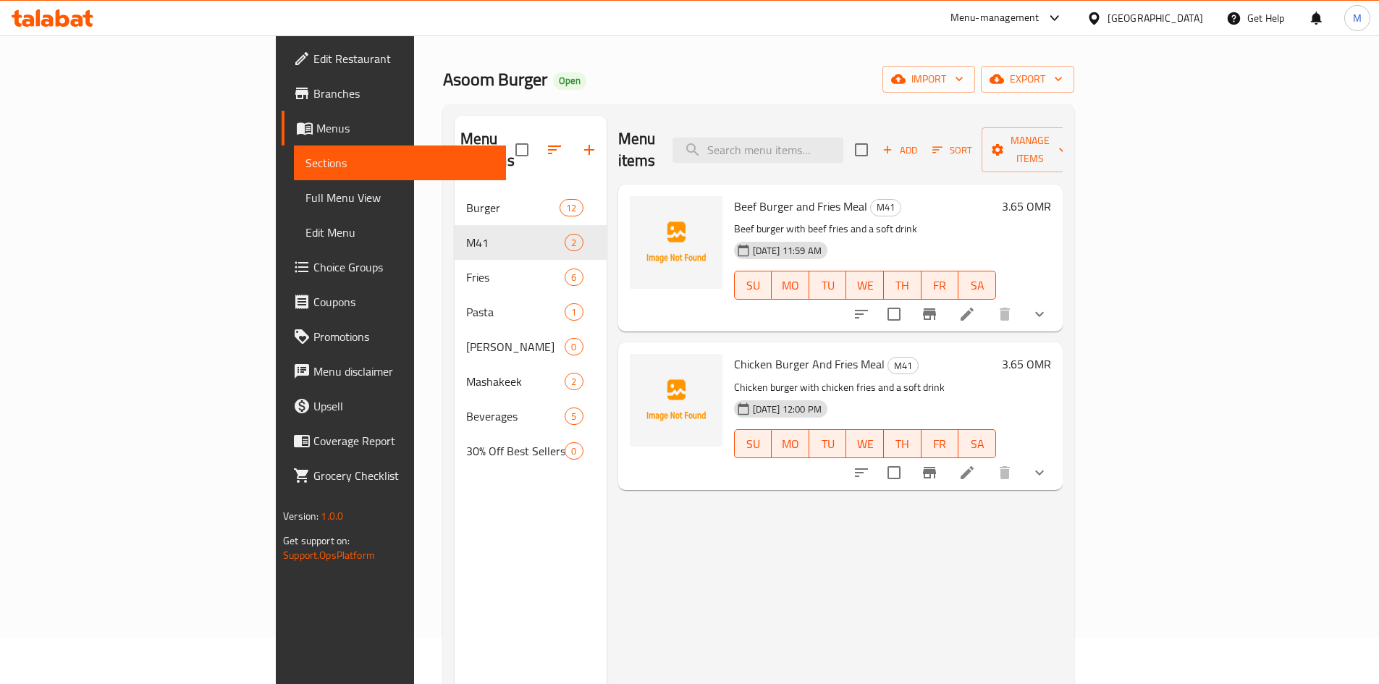
scroll to position [72, 0]
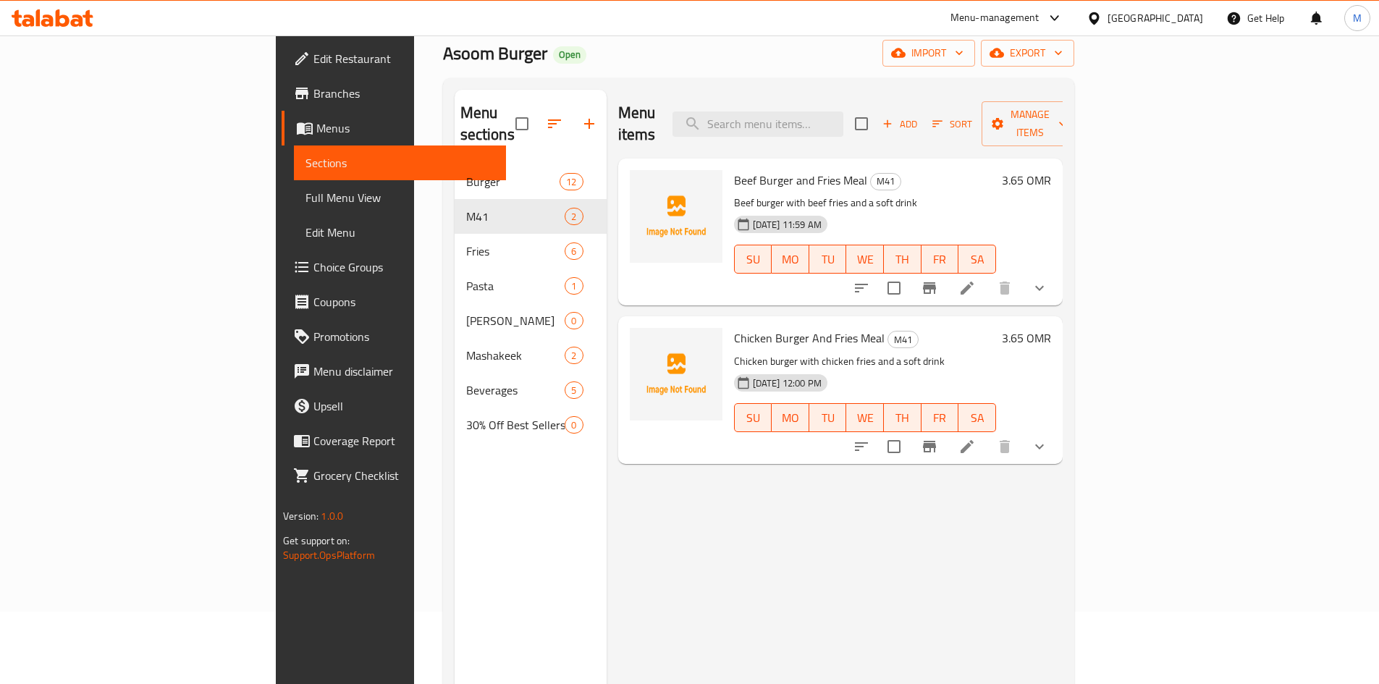
click at [1048, 438] on icon "show more" at bounding box center [1039, 446] width 17 height 17
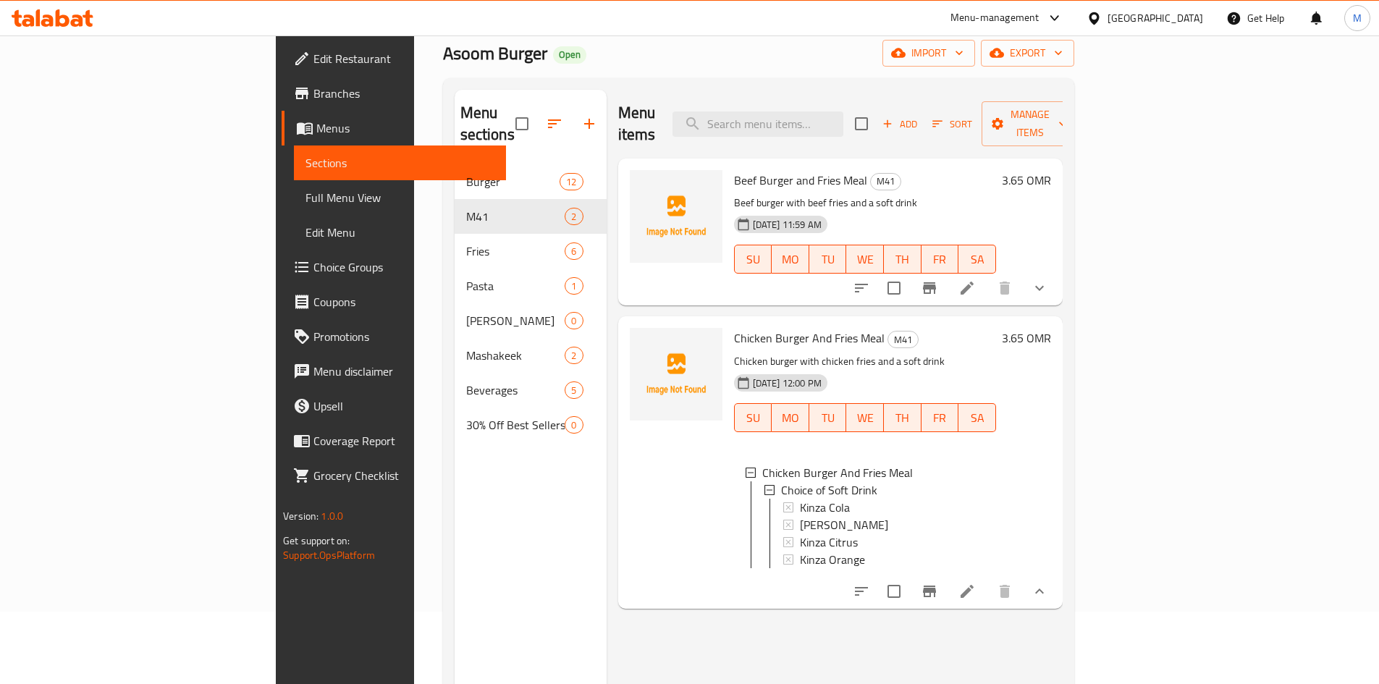
click at [1044, 589] on icon "show more" at bounding box center [1039, 591] width 9 height 5
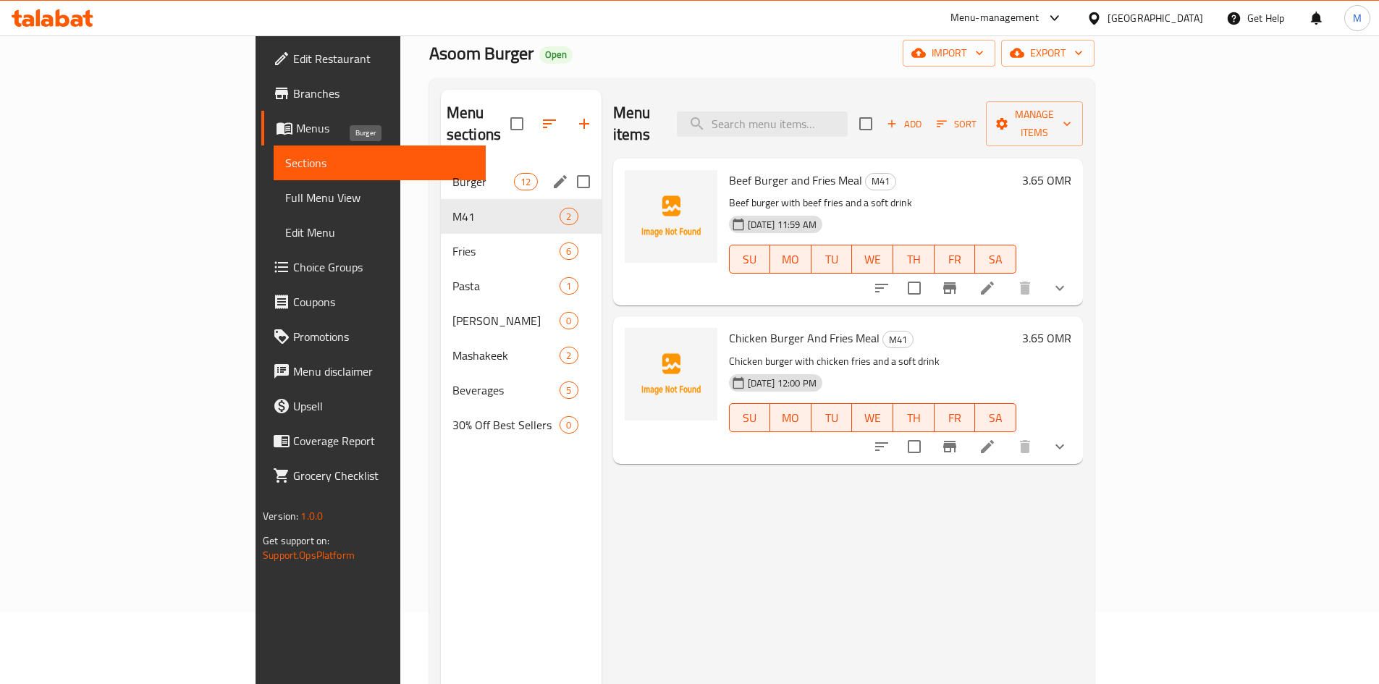
click at [453, 173] on span "Burger" at bounding box center [484, 181] width 62 height 17
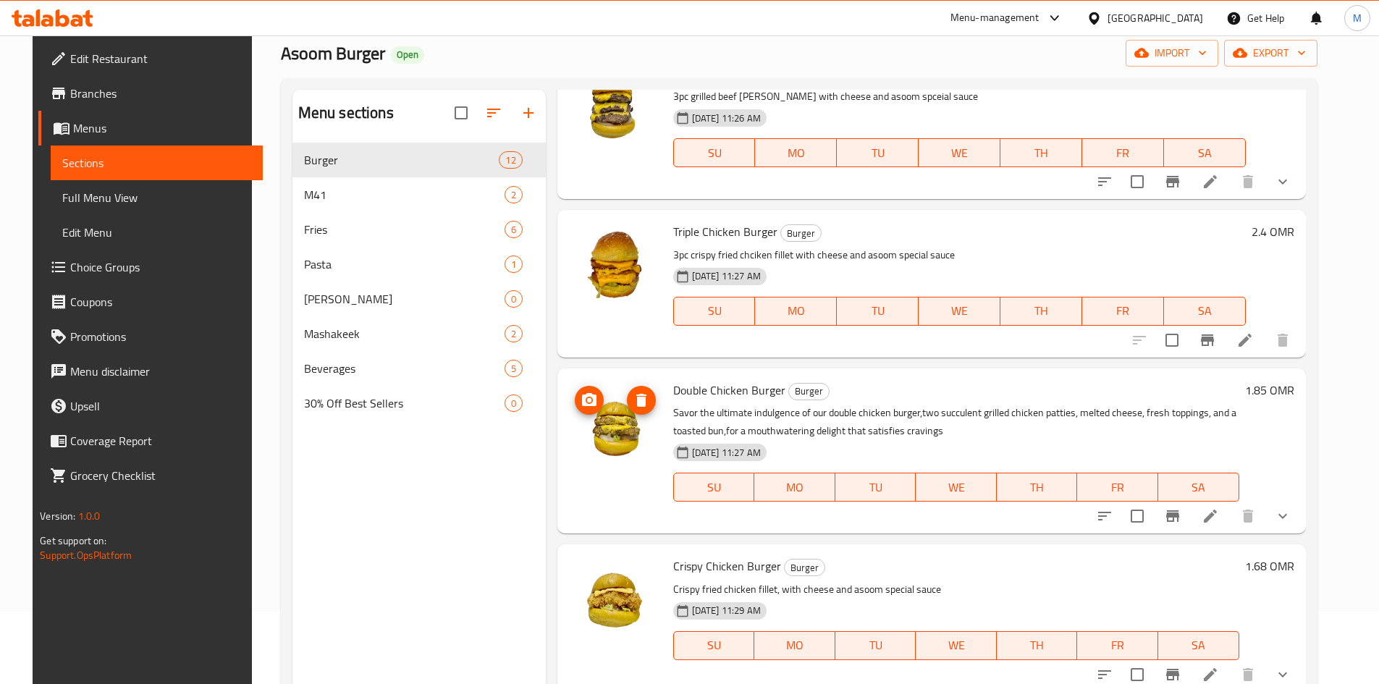
scroll to position [1158, 0]
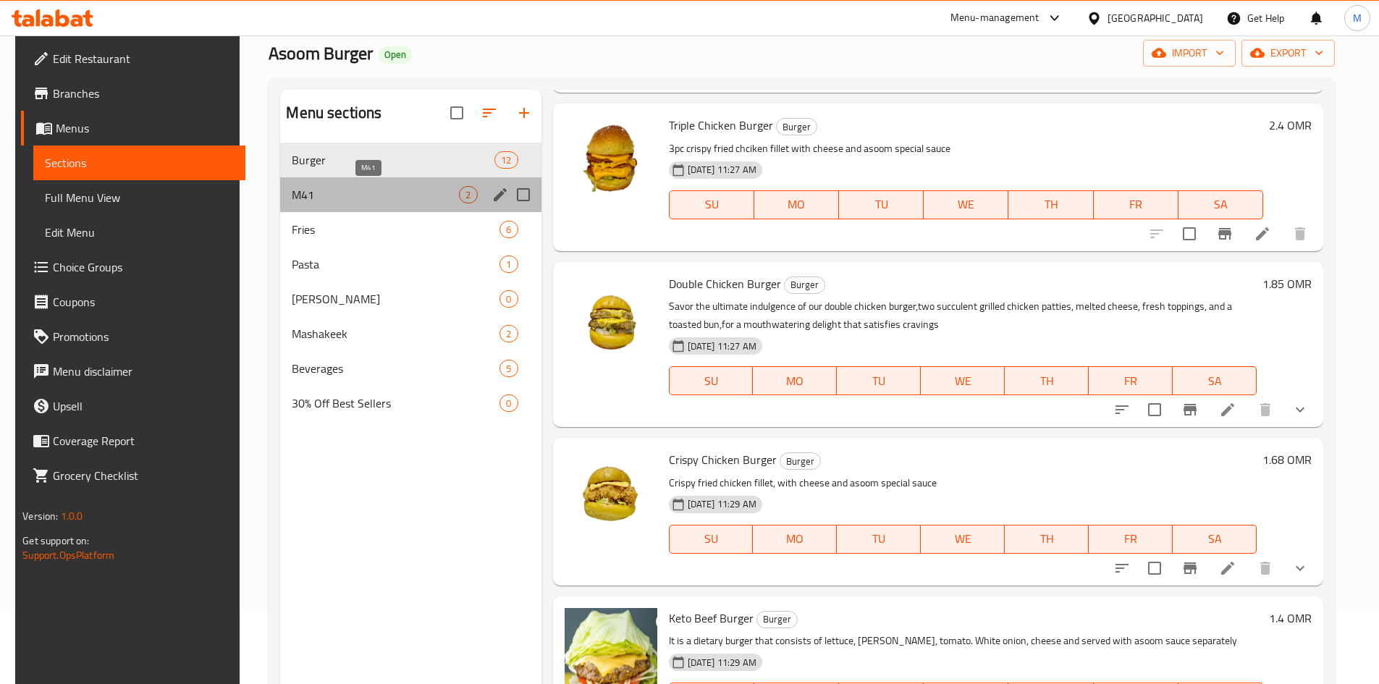
click at [346, 195] on span "M41" at bounding box center [375, 194] width 167 height 17
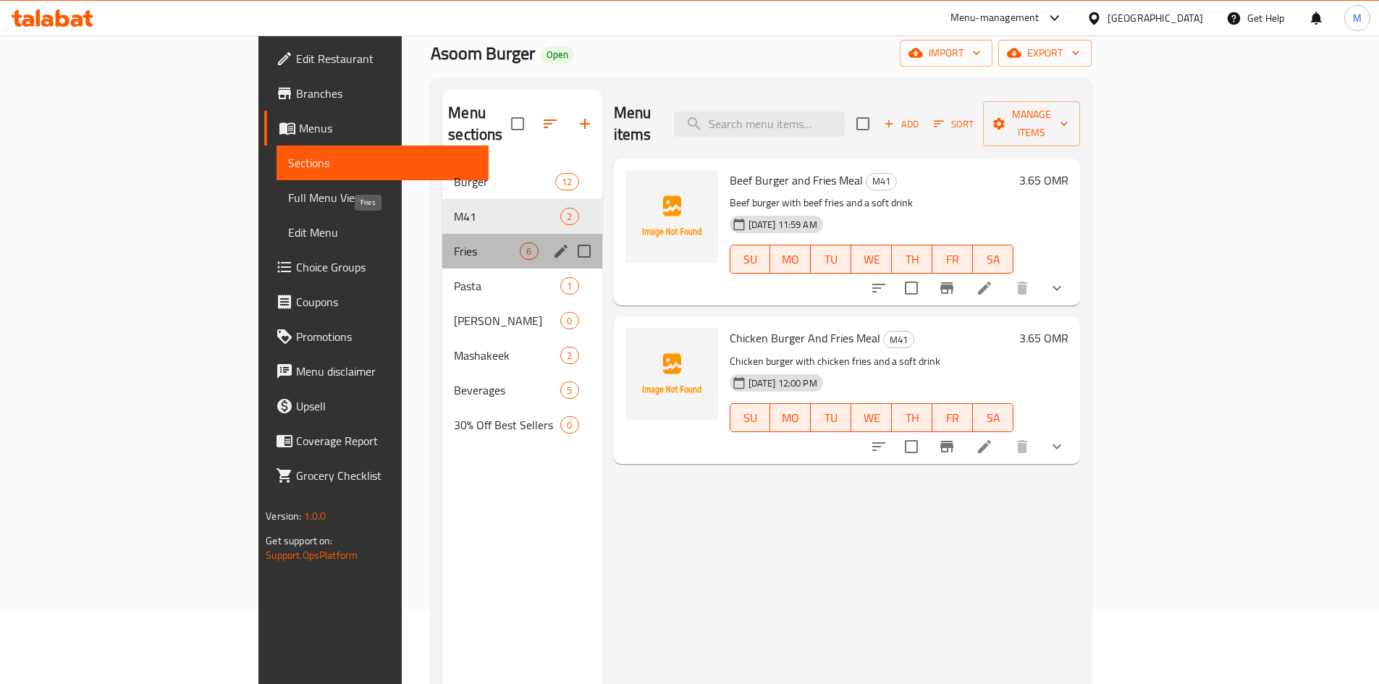
click at [454, 243] on span "Fries" at bounding box center [487, 251] width 66 height 17
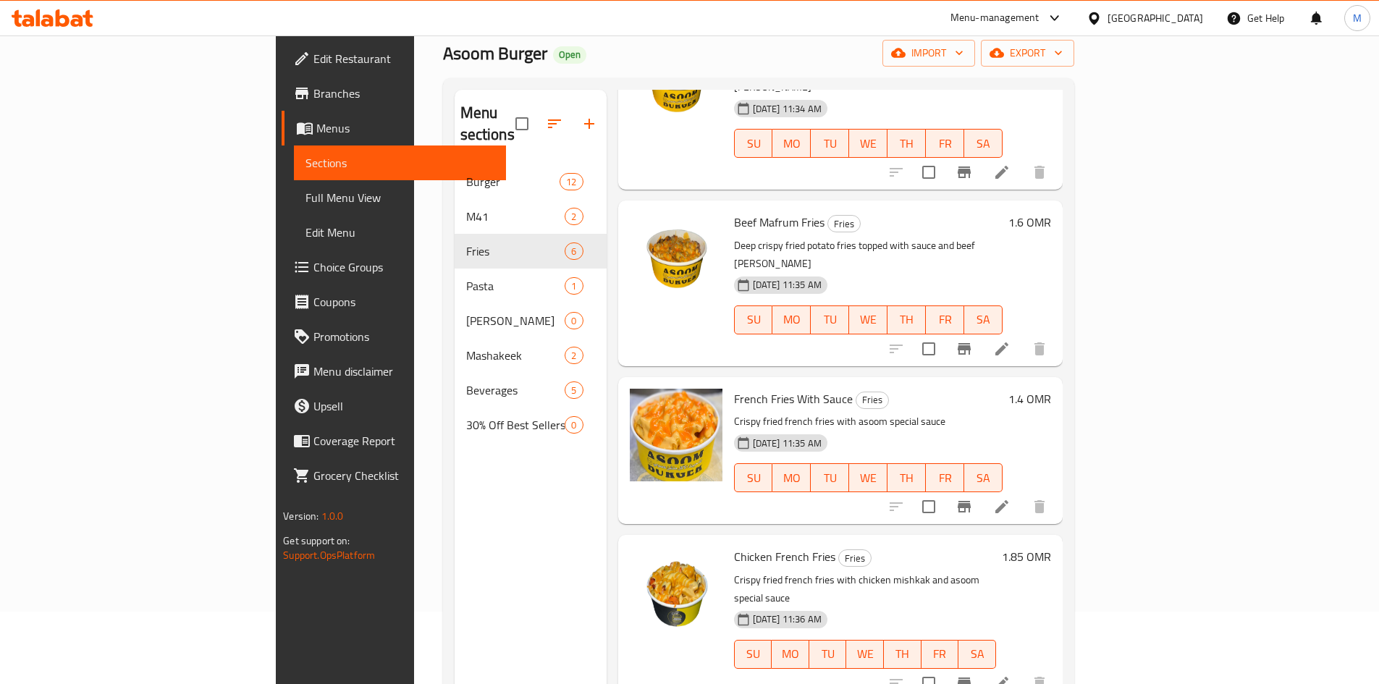
scroll to position [301, 0]
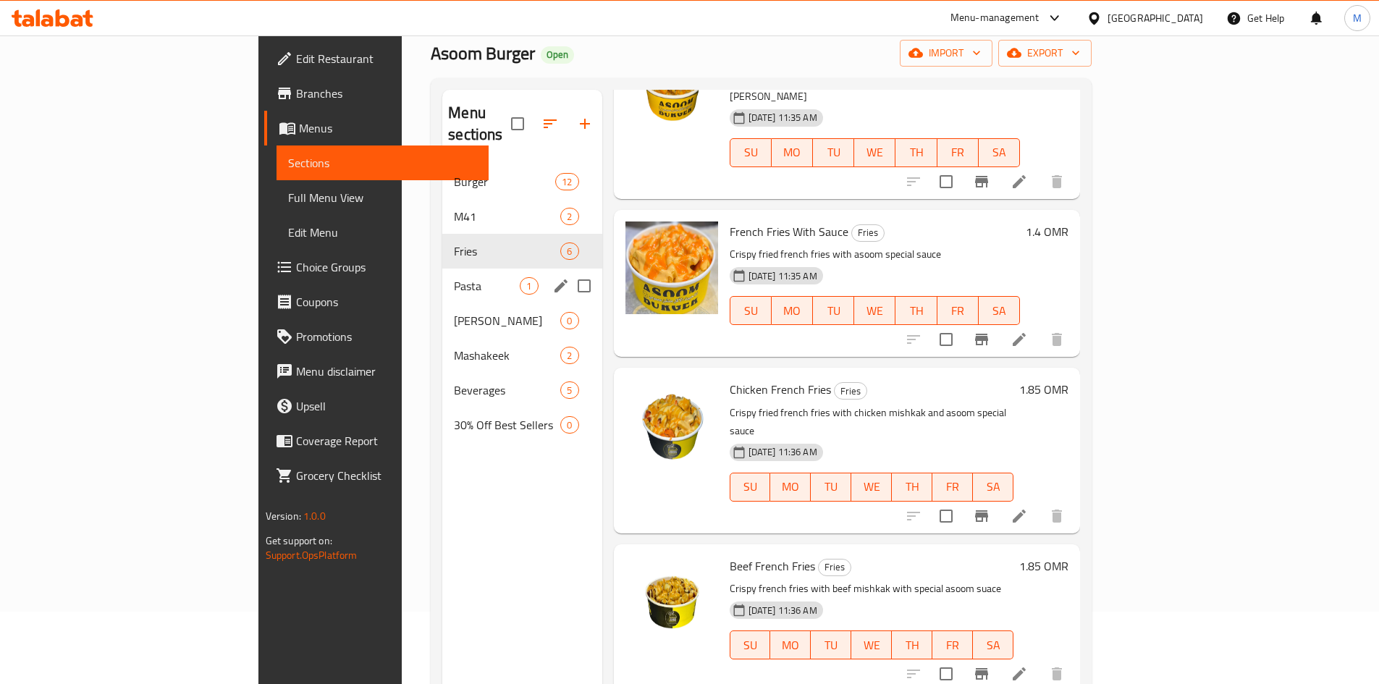
click at [454, 277] on span "Pasta" at bounding box center [487, 285] width 66 height 17
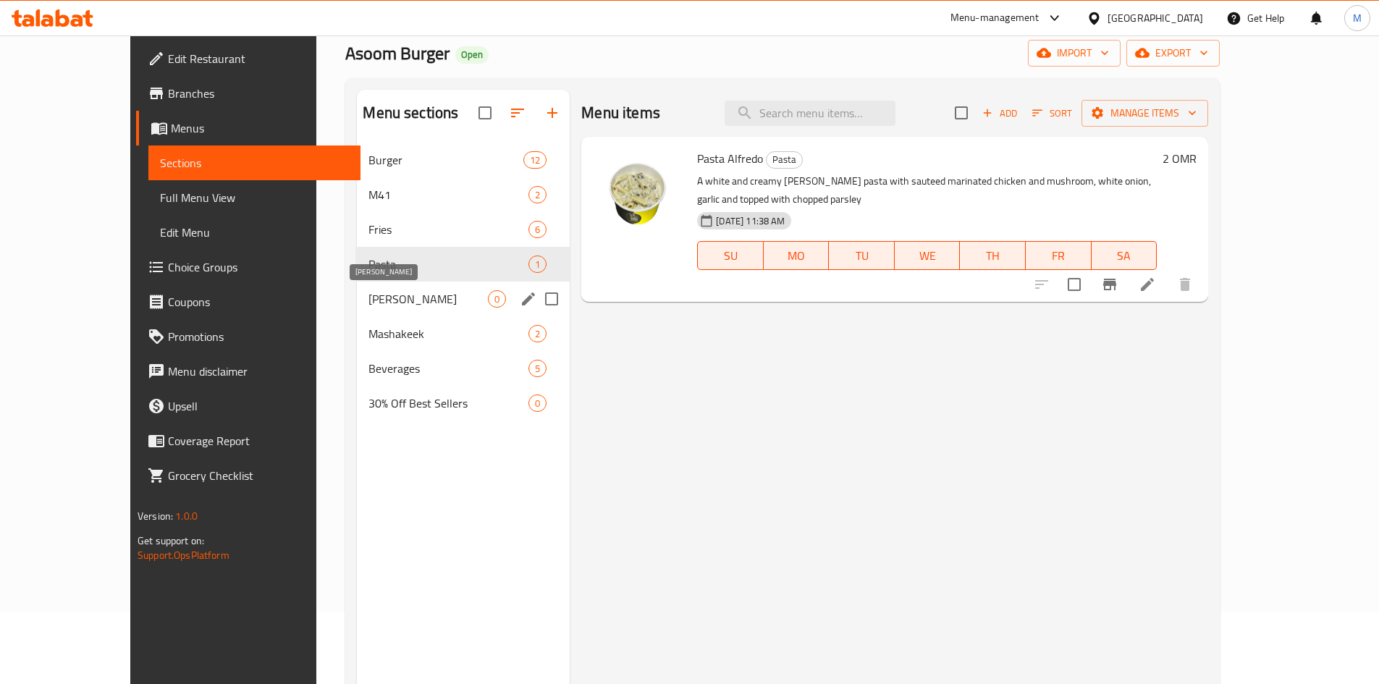
click at [371, 300] on span "[PERSON_NAME]" at bounding box center [428, 298] width 119 height 17
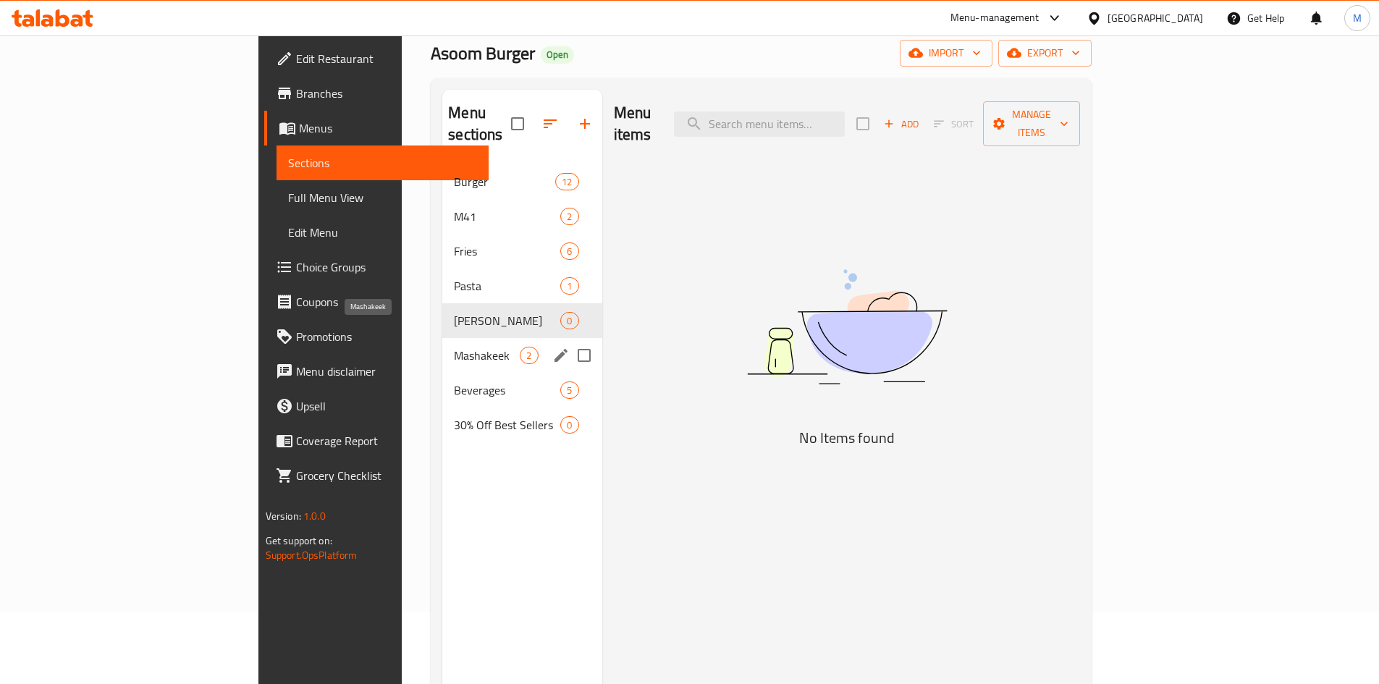
click at [454, 347] on span "Mashakeek" at bounding box center [487, 355] width 66 height 17
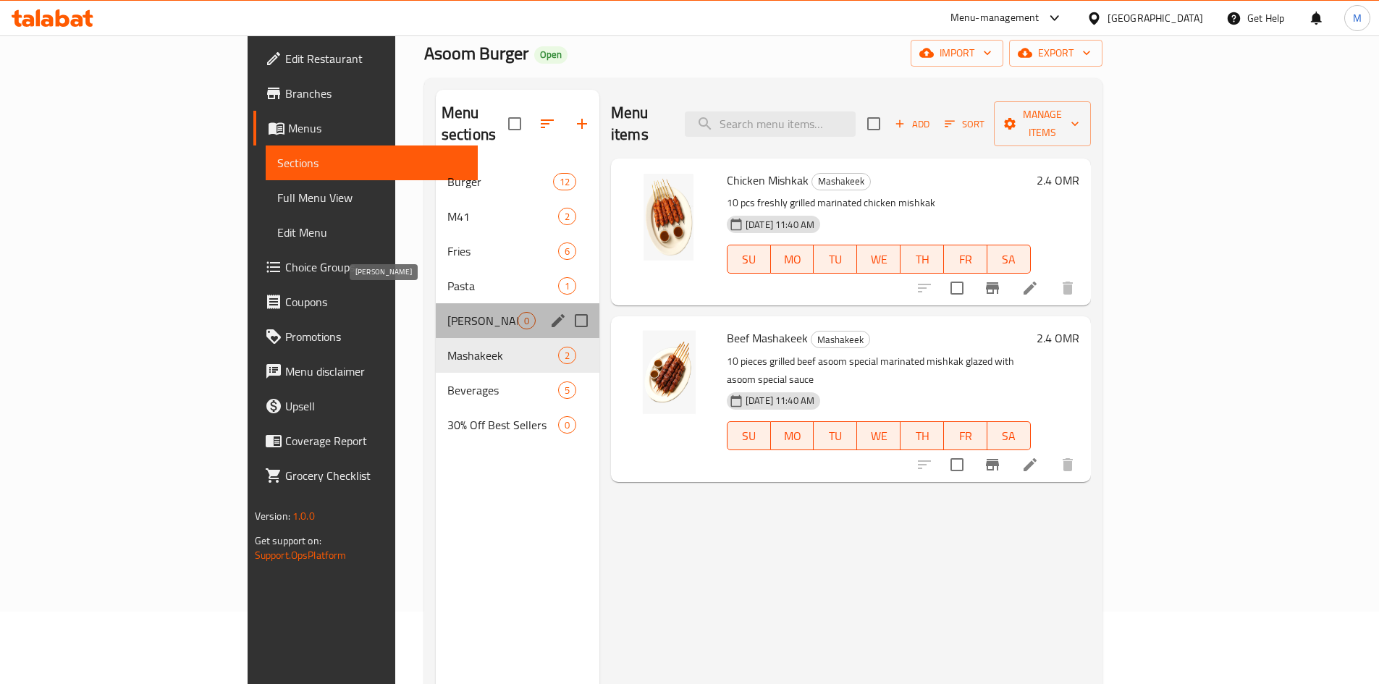
click at [447, 312] on span "[PERSON_NAME]" at bounding box center [482, 320] width 70 height 17
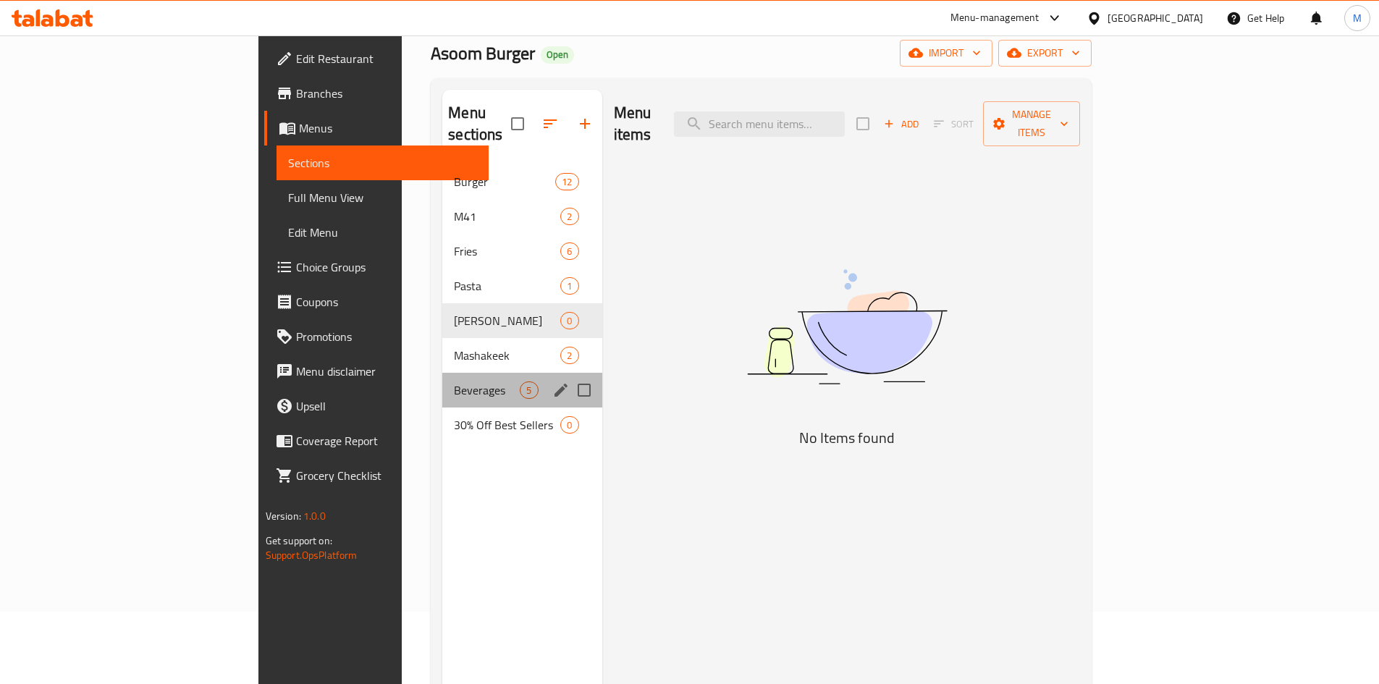
click at [442, 373] on div "Beverages 5" at bounding box center [521, 390] width 159 height 35
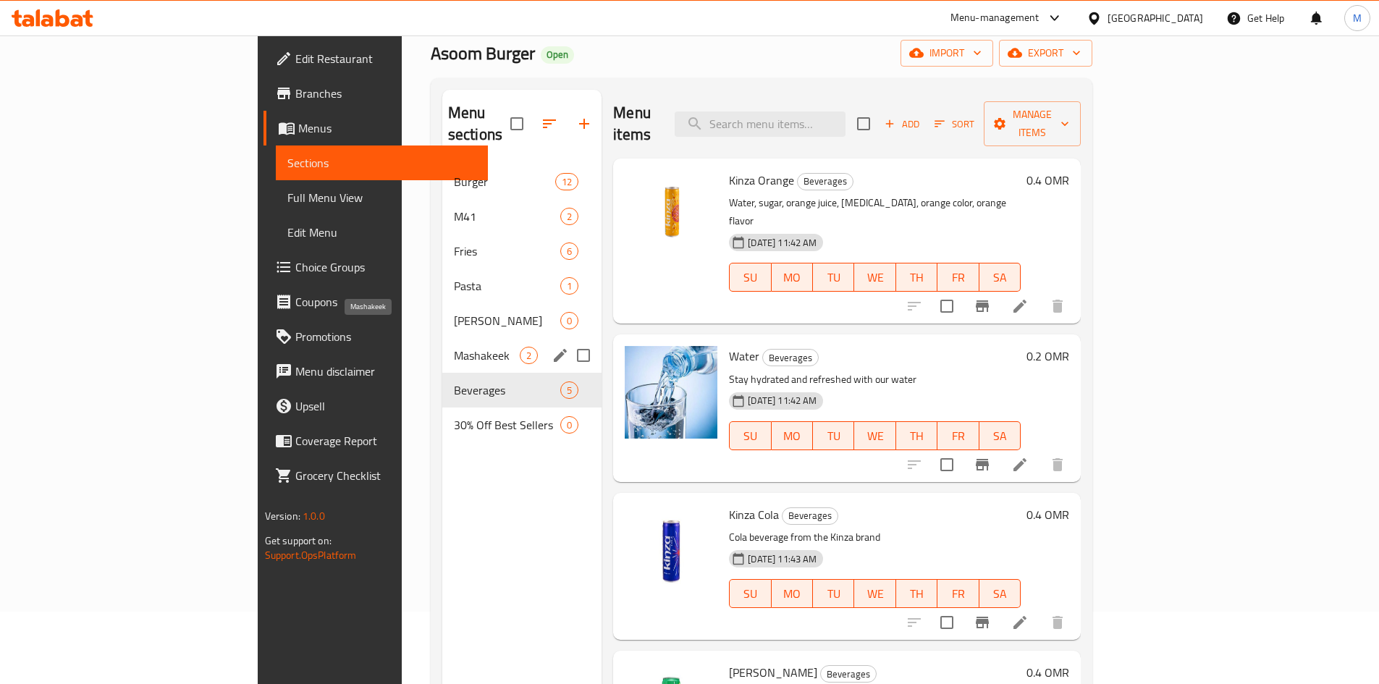
click at [454, 347] on span "Mashakeek" at bounding box center [487, 355] width 66 height 17
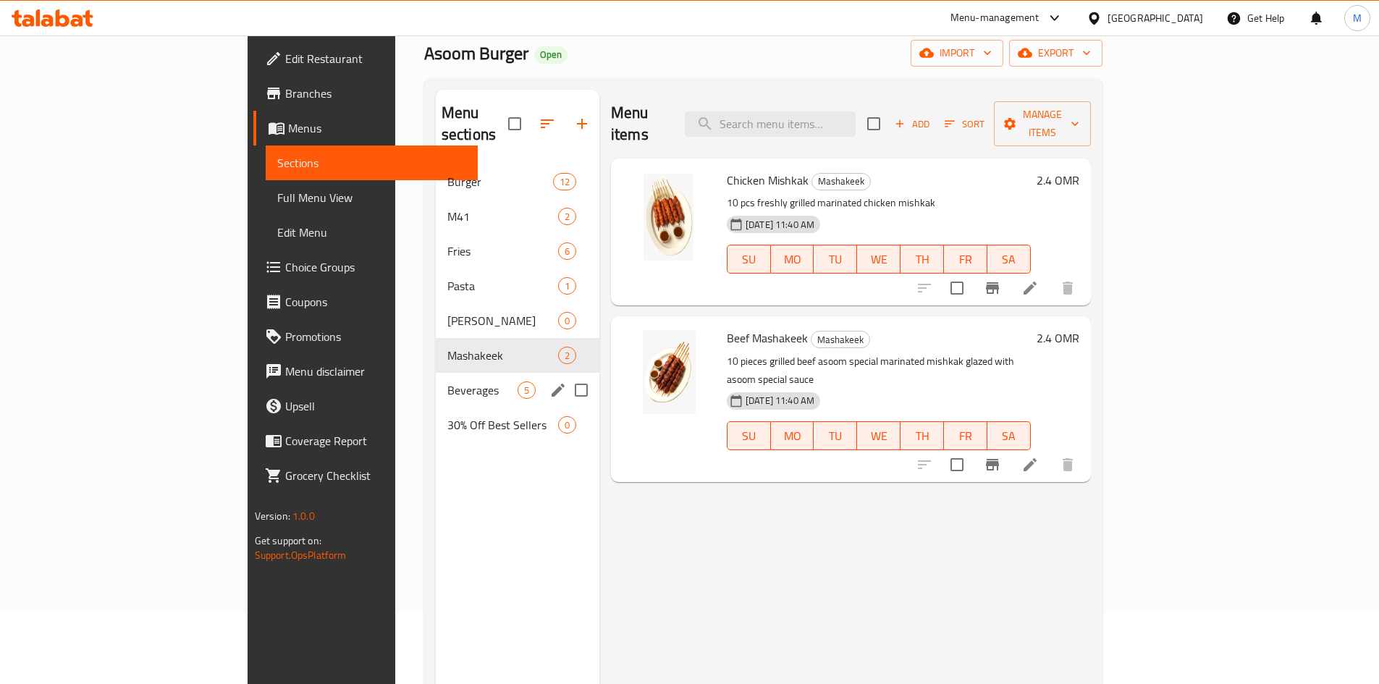
click at [436, 373] on div "Beverages 5" at bounding box center [518, 390] width 164 height 35
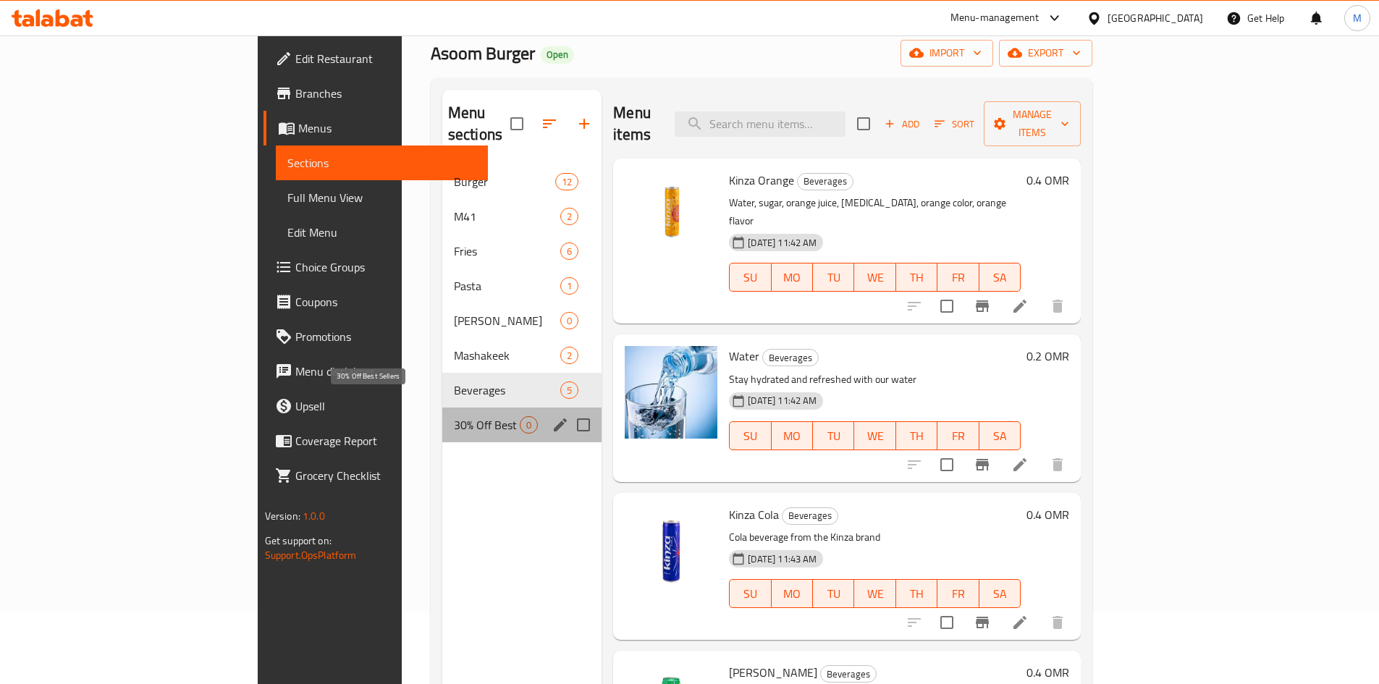
click at [454, 416] on span "30% Off Best Sellers" at bounding box center [487, 424] width 66 height 17
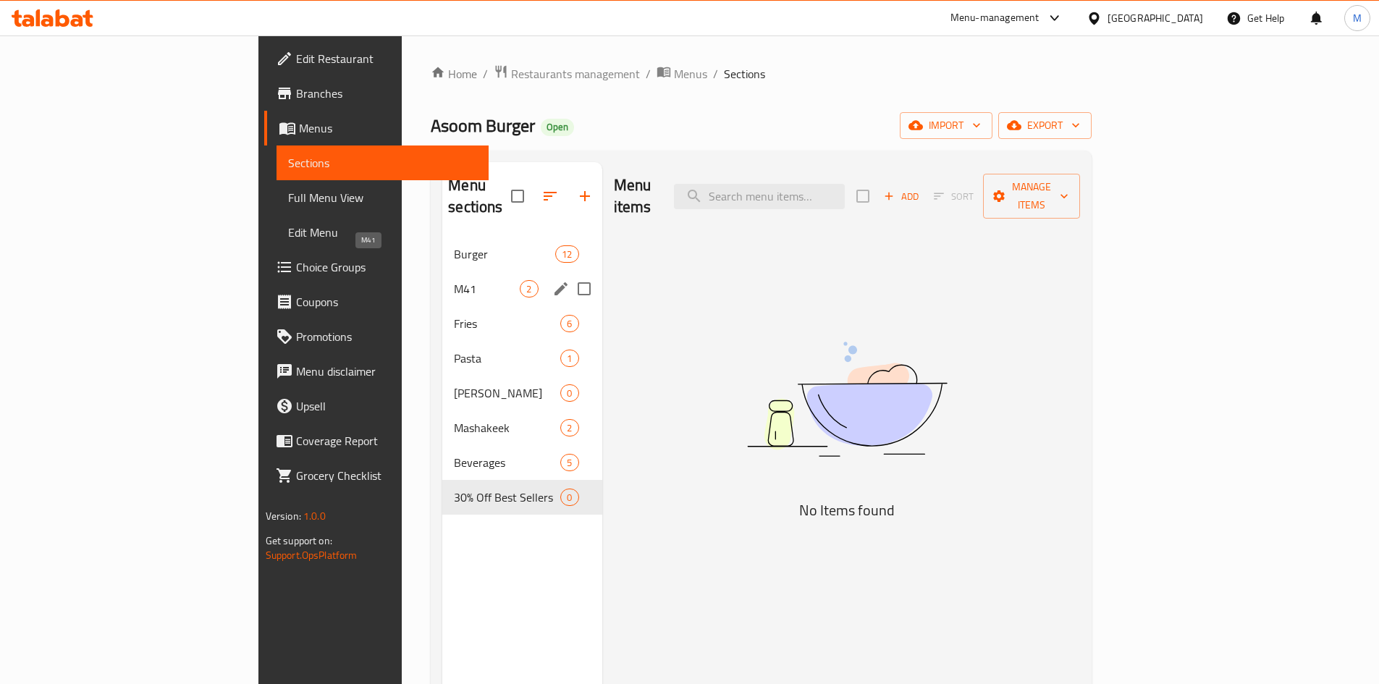
click at [454, 280] on span "M41" at bounding box center [487, 288] width 66 height 17
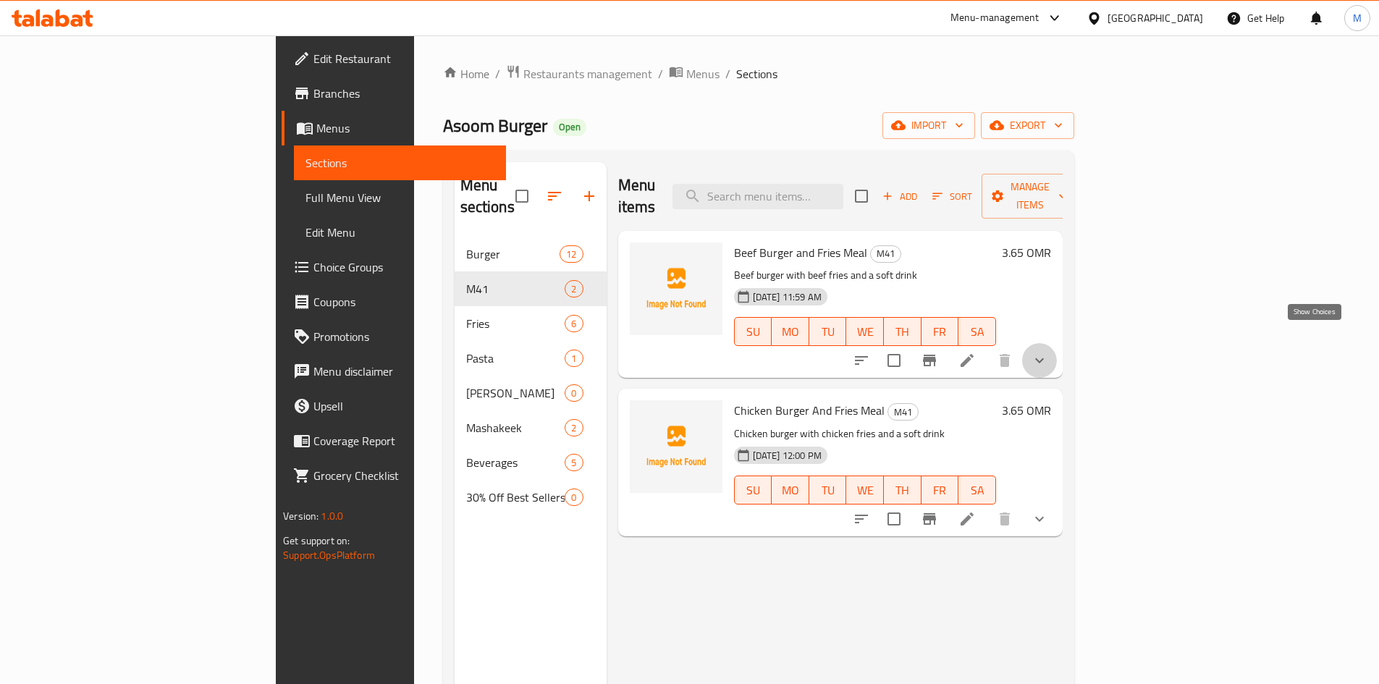
click at [1044, 358] on icon "show more" at bounding box center [1039, 360] width 9 height 5
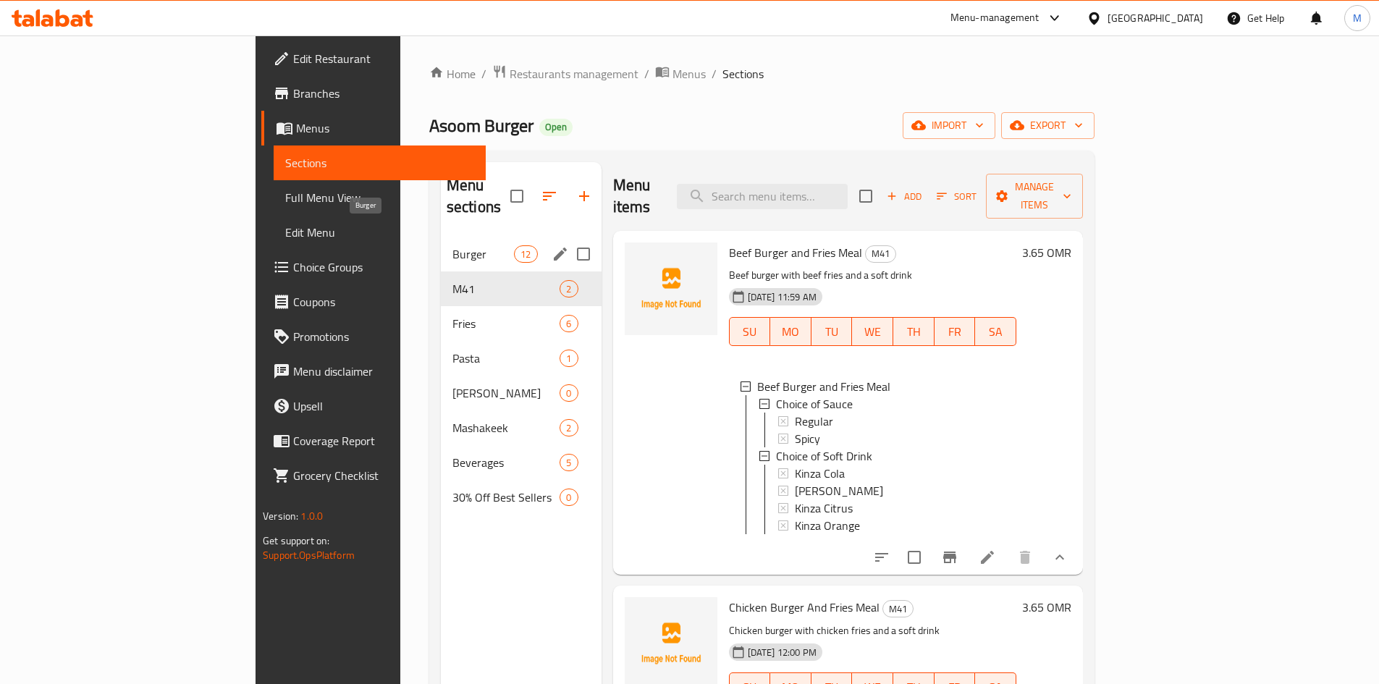
click at [453, 245] on span "Burger" at bounding box center [484, 253] width 62 height 17
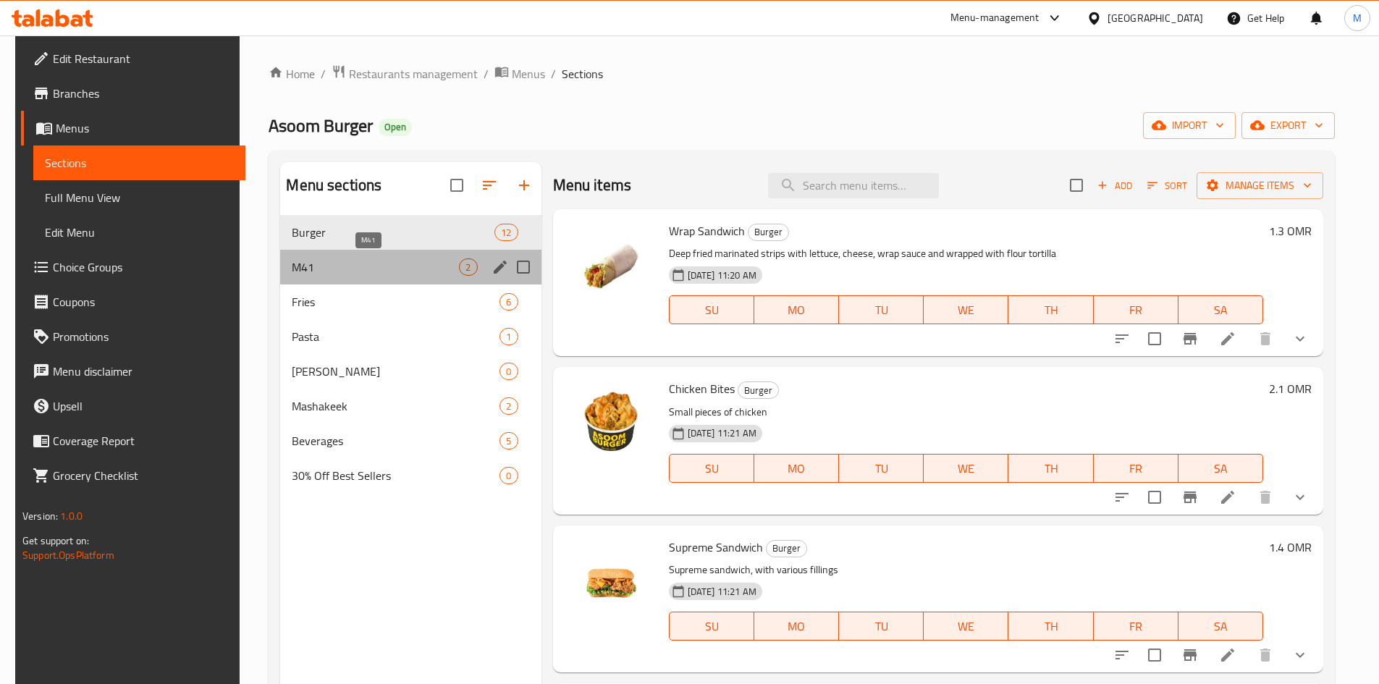
click at [324, 262] on span "M41" at bounding box center [375, 266] width 167 height 17
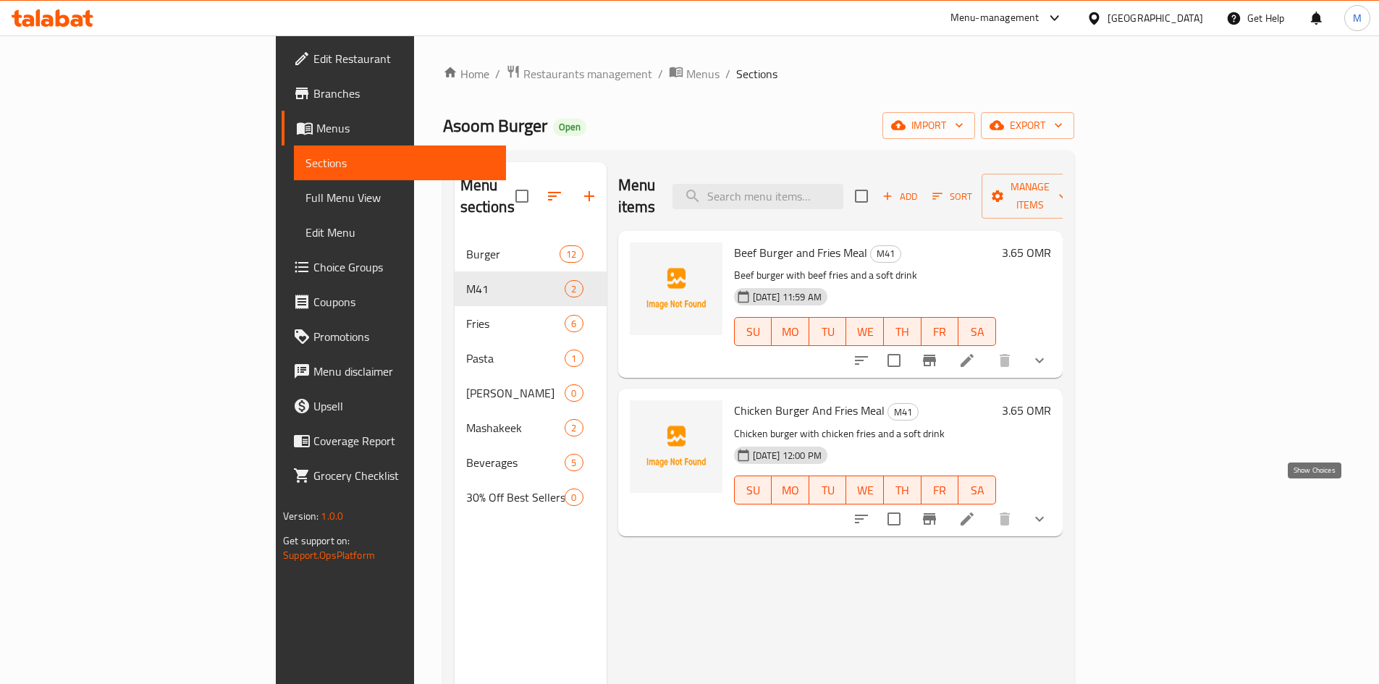
click at [1048, 510] on icon "show more" at bounding box center [1039, 518] width 17 height 17
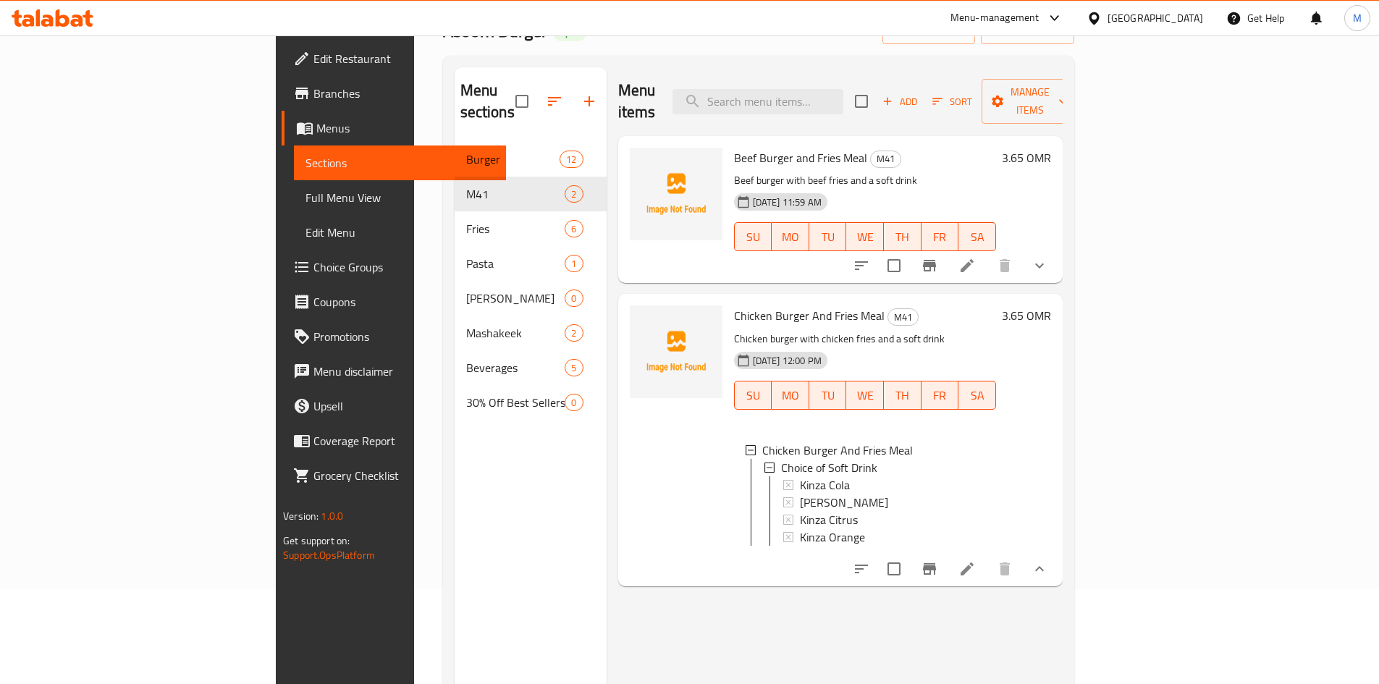
scroll to position [203, 0]
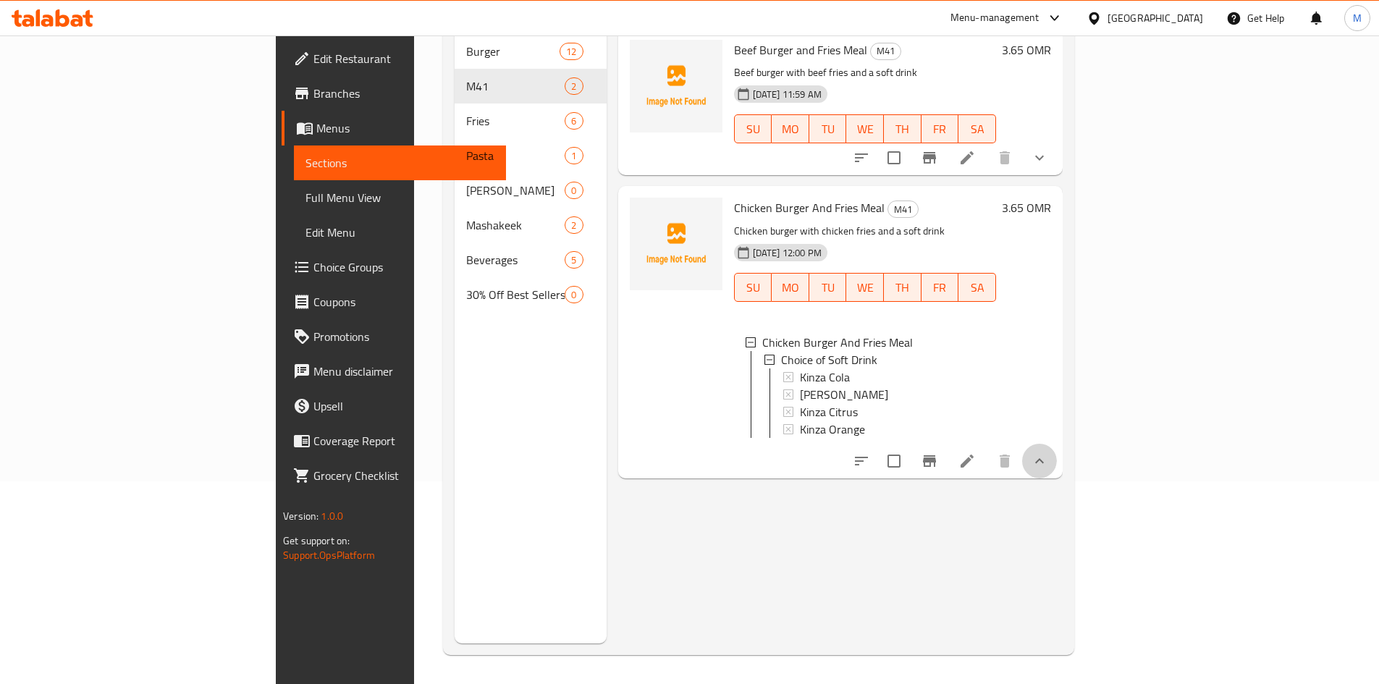
click at [1048, 453] on icon "show more" at bounding box center [1039, 461] width 17 height 17
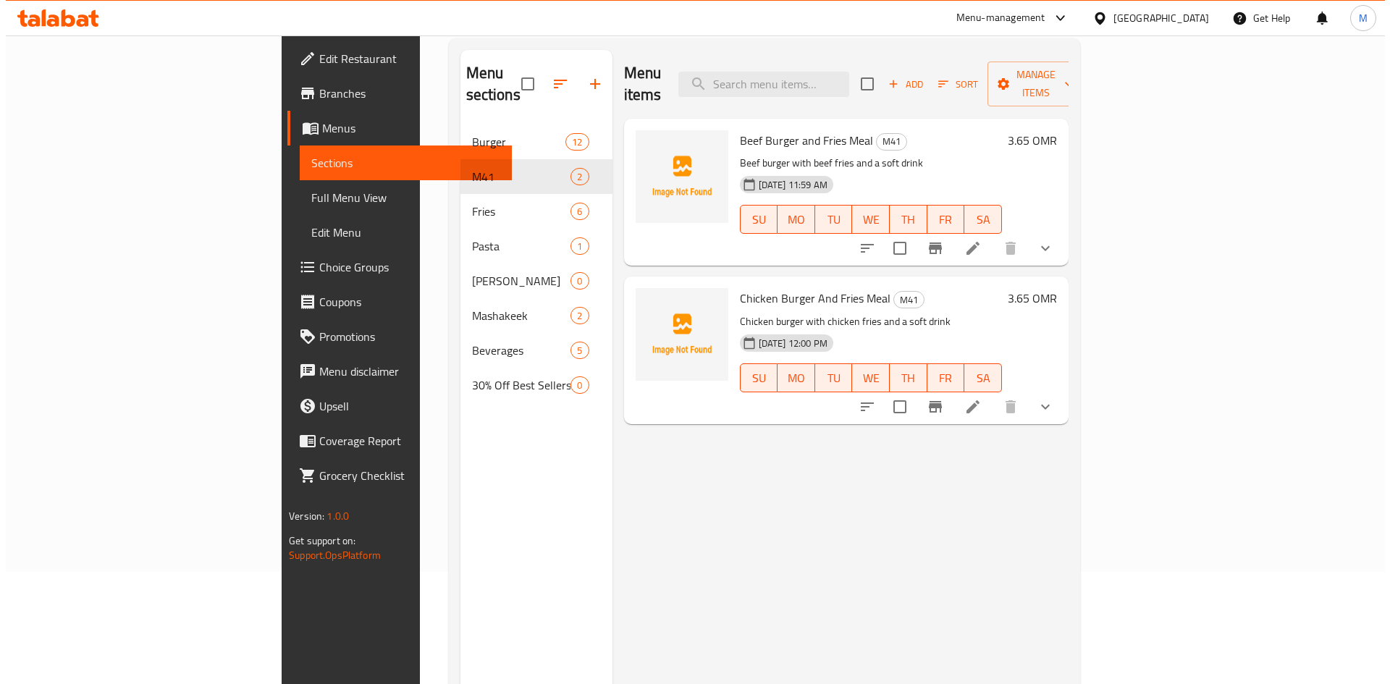
scroll to position [0, 0]
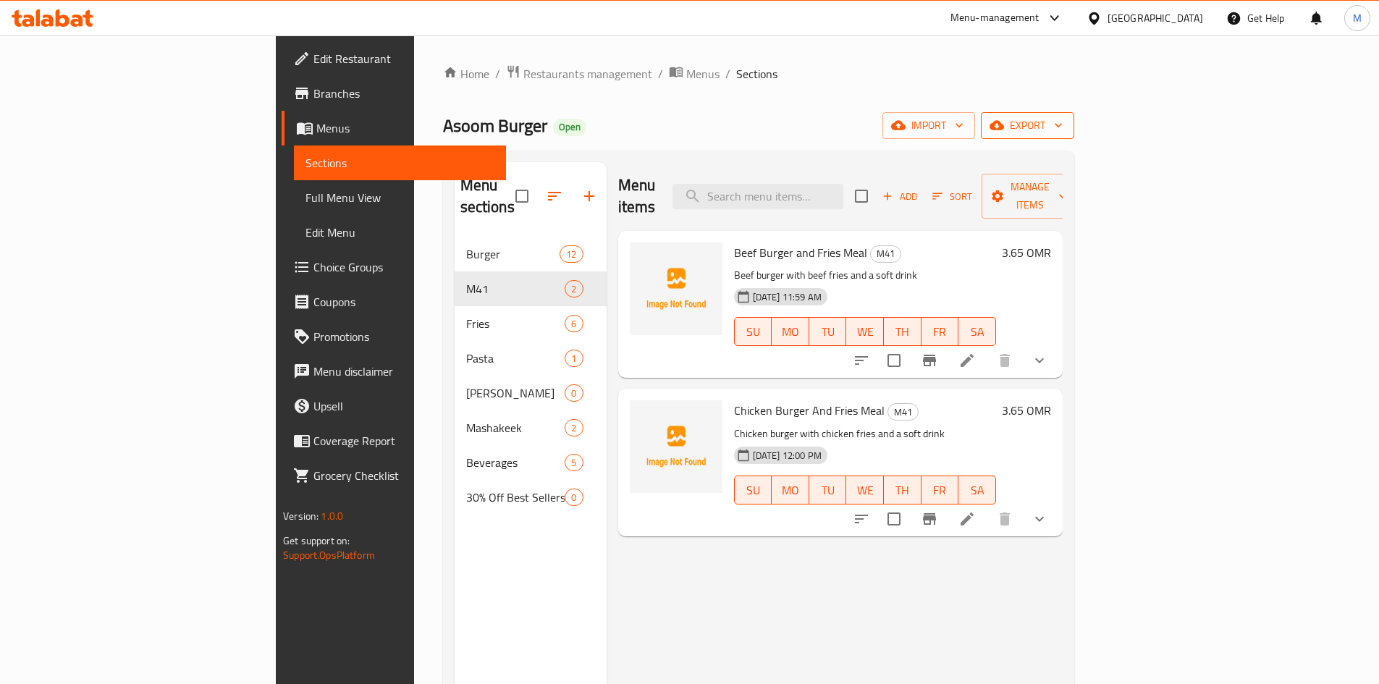
click at [1063, 130] on span "export" at bounding box center [1028, 126] width 70 height 18
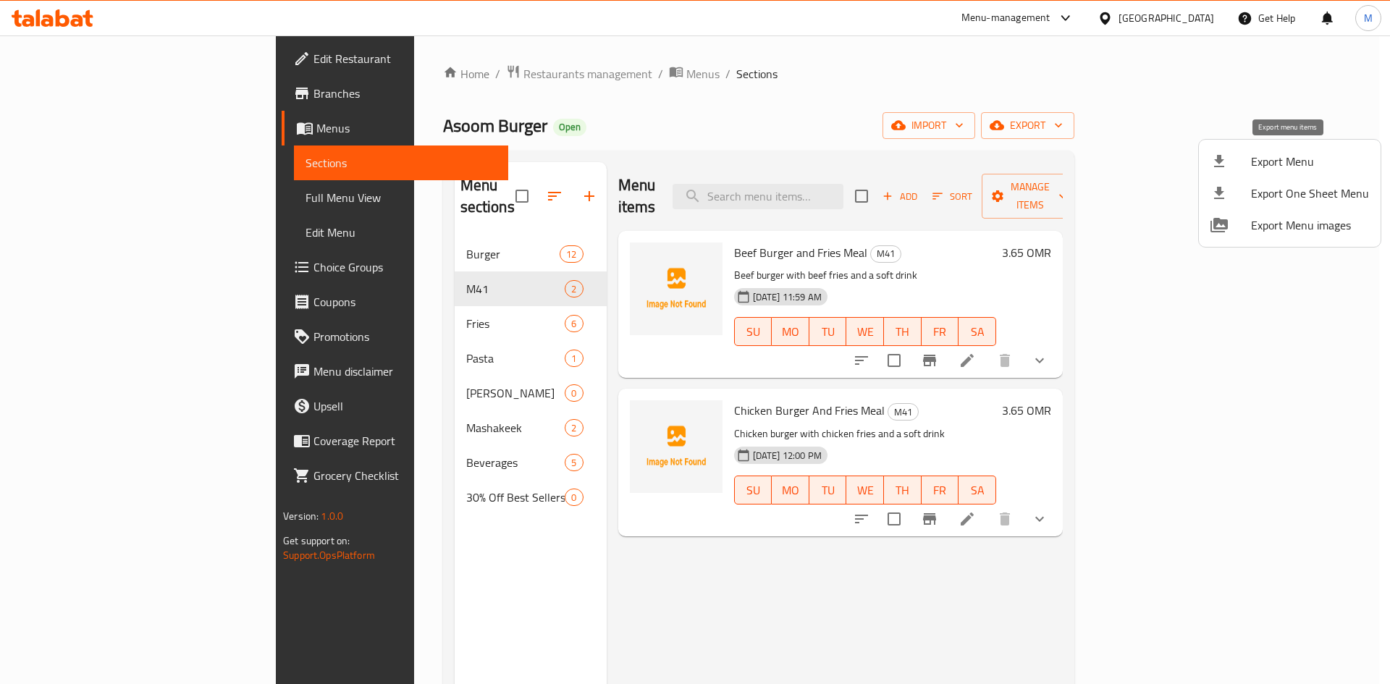
click at [1275, 164] on span "Export Menu" at bounding box center [1310, 161] width 118 height 17
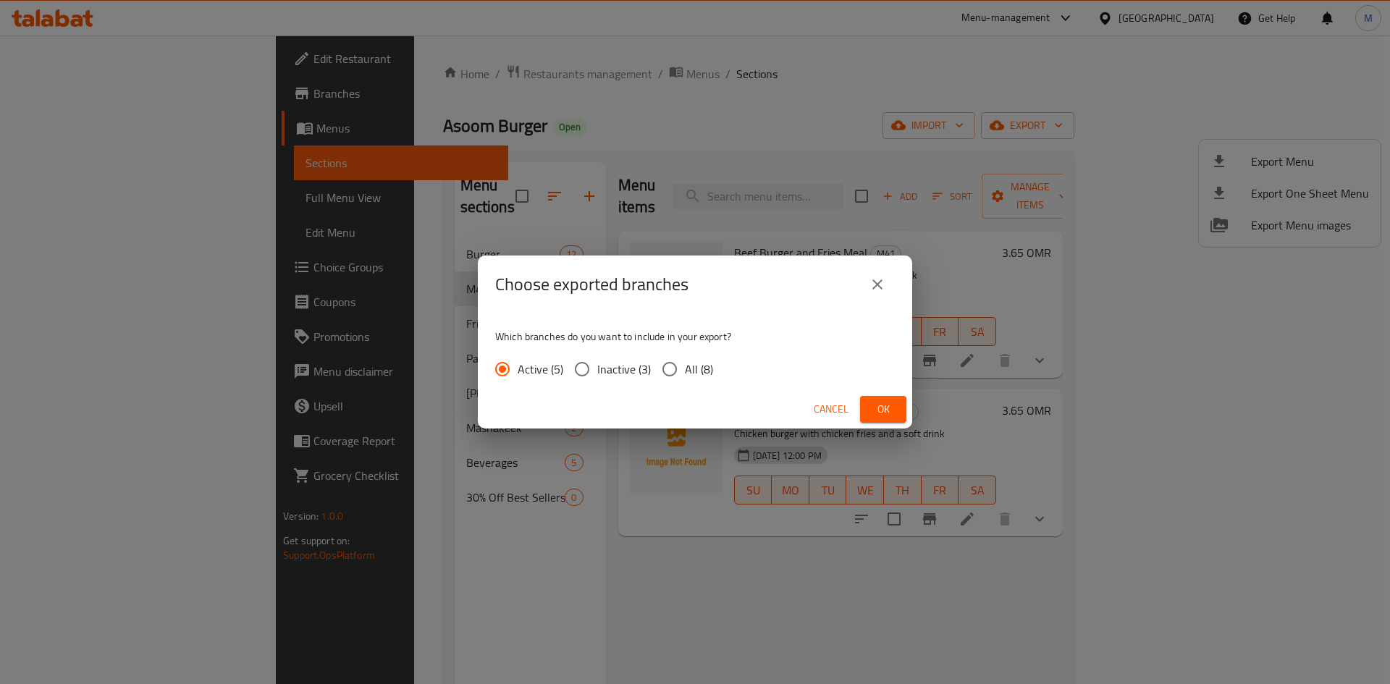
drag, startPoint x: 670, startPoint y: 366, endPoint x: 680, endPoint y: 373, distance: 11.4
click at [670, 366] on input "All (8)" at bounding box center [670, 369] width 30 height 30
radio input "true"
click at [894, 408] on span "Ok" at bounding box center [883, 409] width 23 height 18
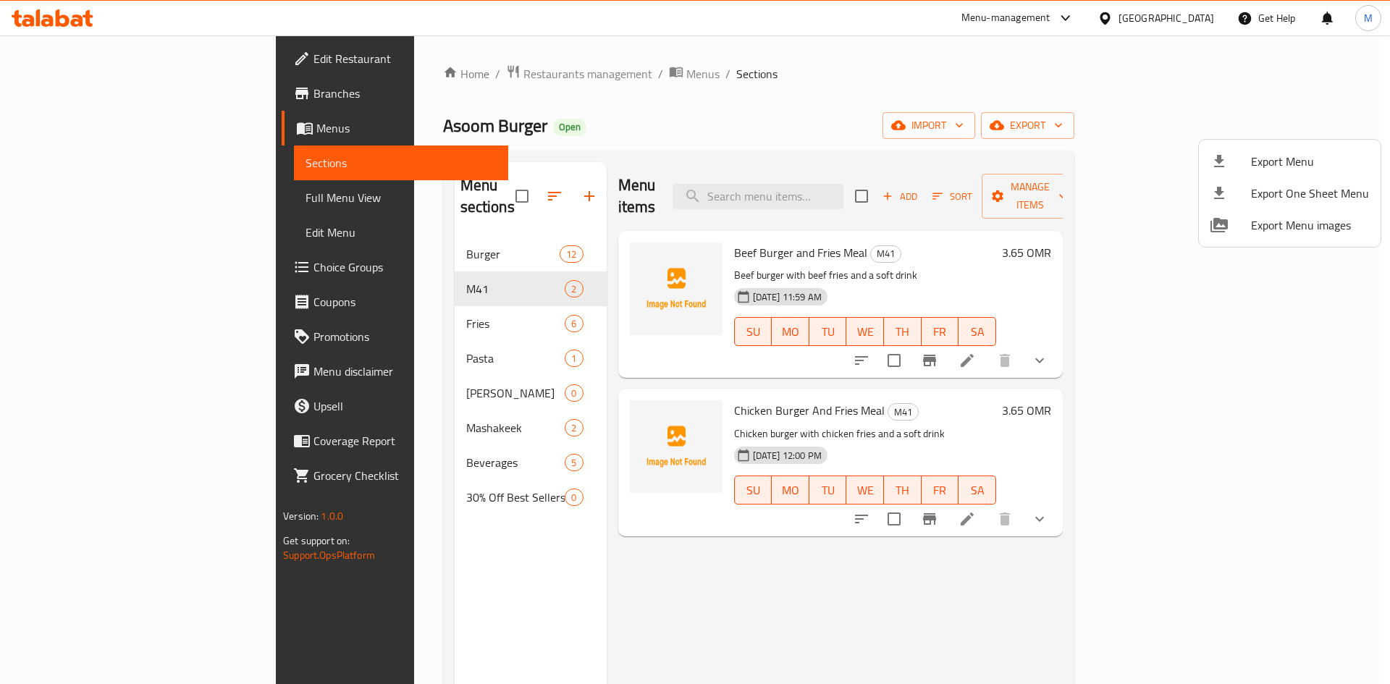
click at [82, 127] on div at bounding box center [695, 342] width 1390 height 684
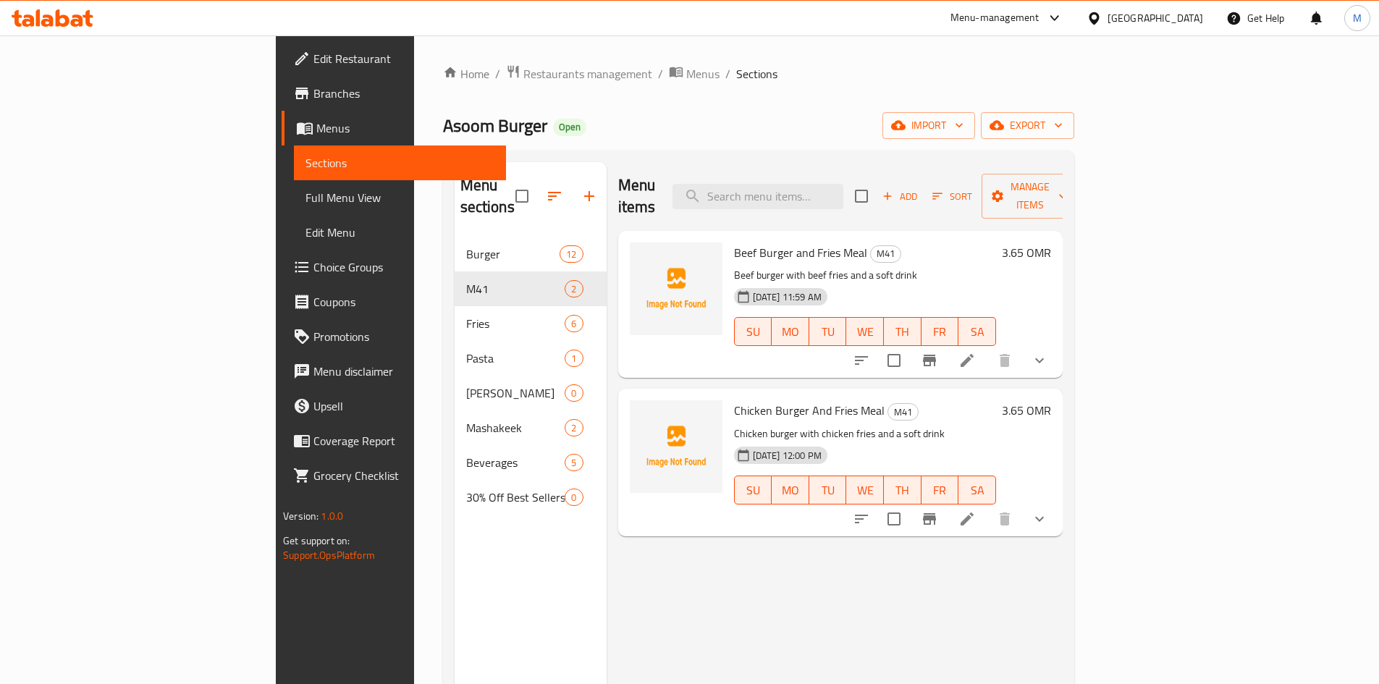
click at [316, 127] on span "Menus" at bounding box center [405, 127] width 178 height 17
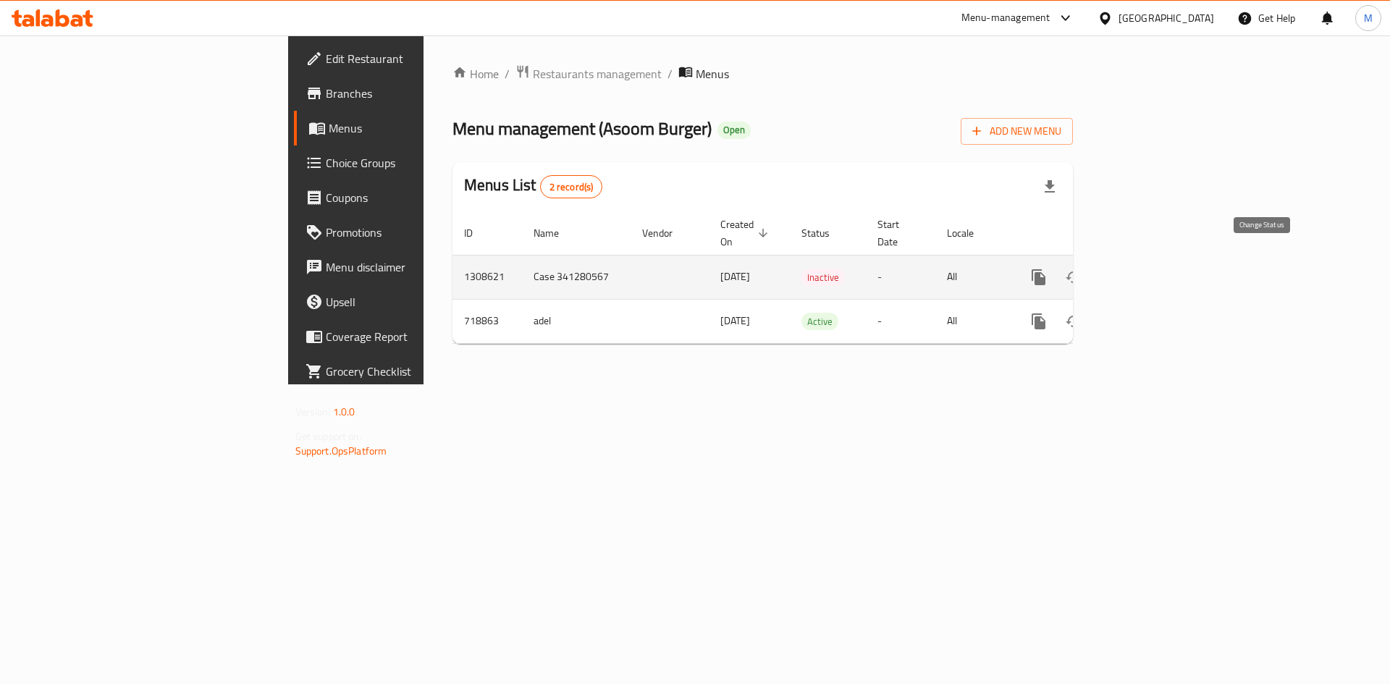
click at [1082, 269] on icon "enhanced table" at bounding box center [1073, 277] width 17 height 17
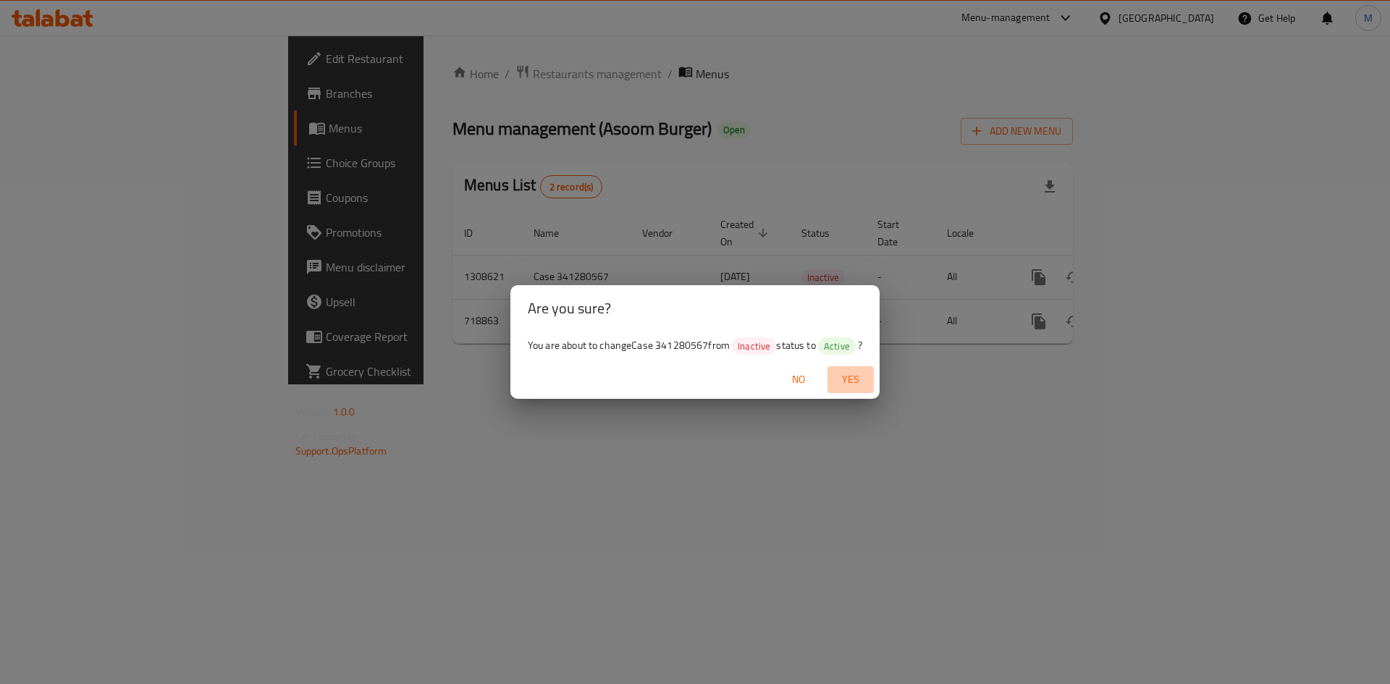
click at [856, 372] on span "Yes" at bounding box center [850, 380] width 35 height 18
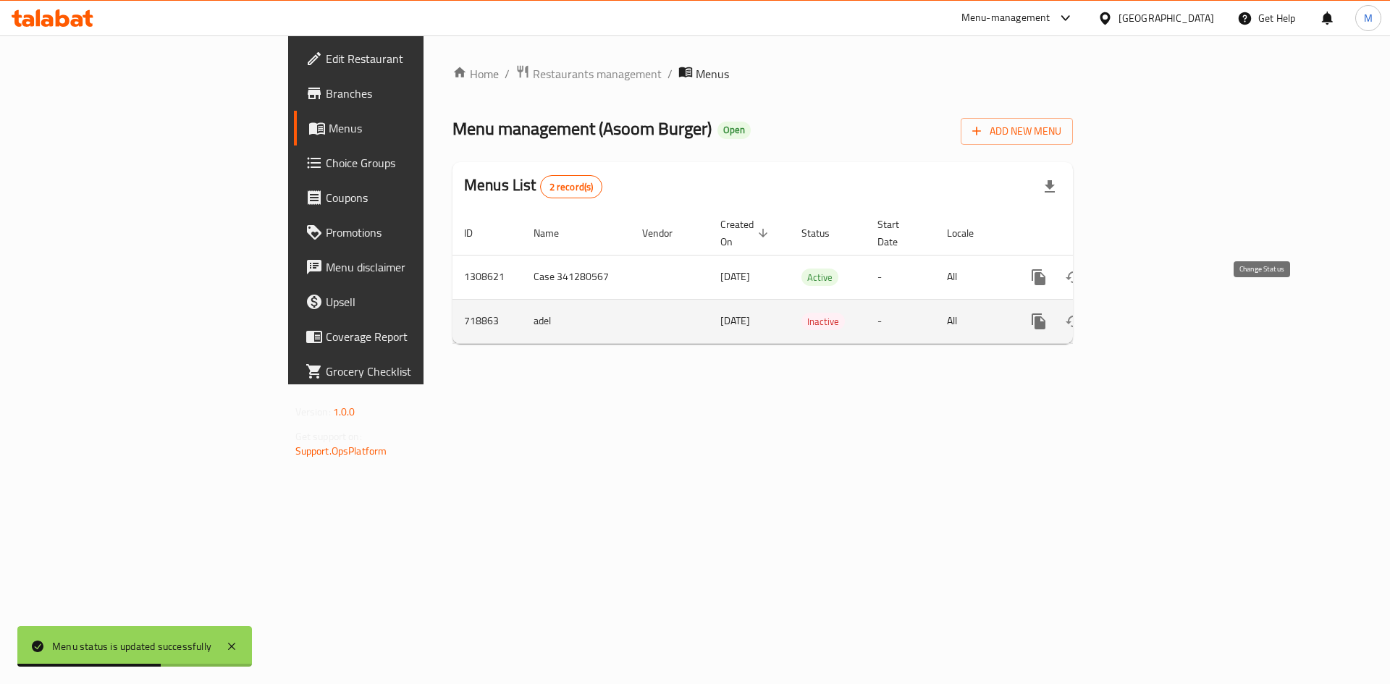
click at [1091, 304] on button "enhanced table" at bounding box center [1073, 321] width 35 height 35
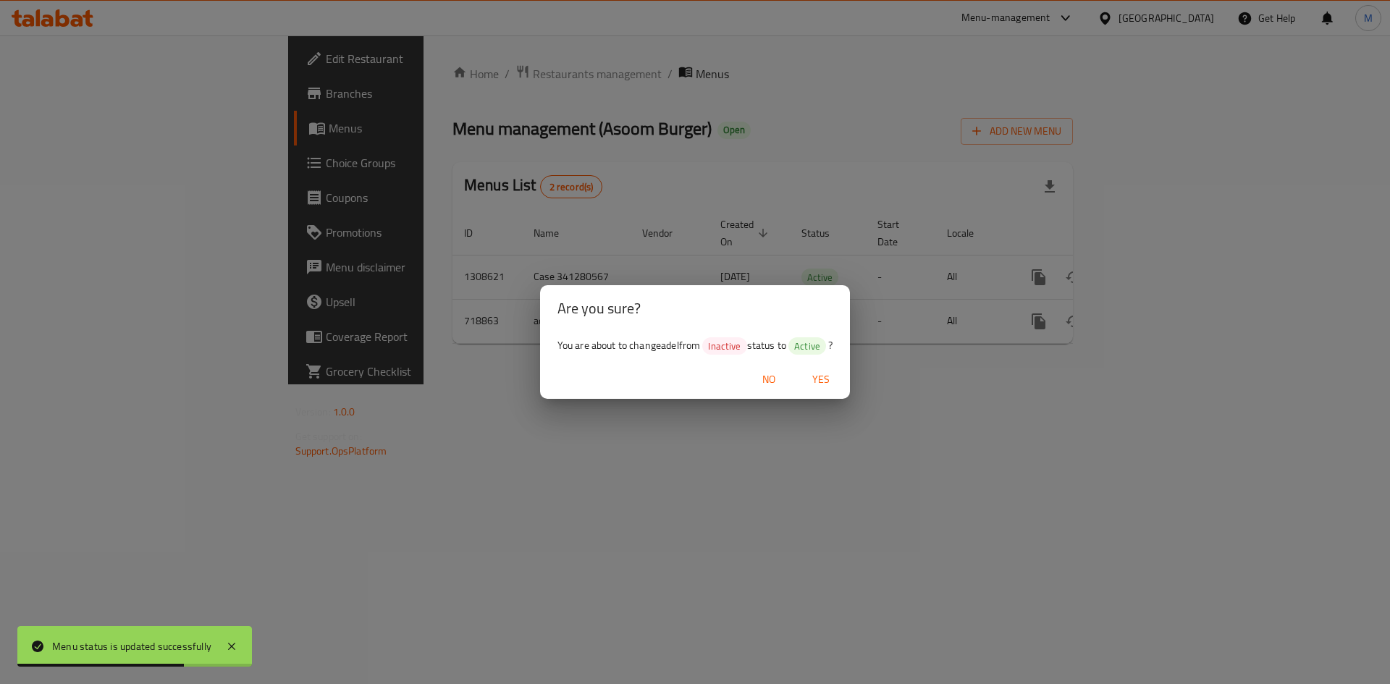
click at [824, 378] on span "Yes" at bounding box center [821, 380] width 35 height 18
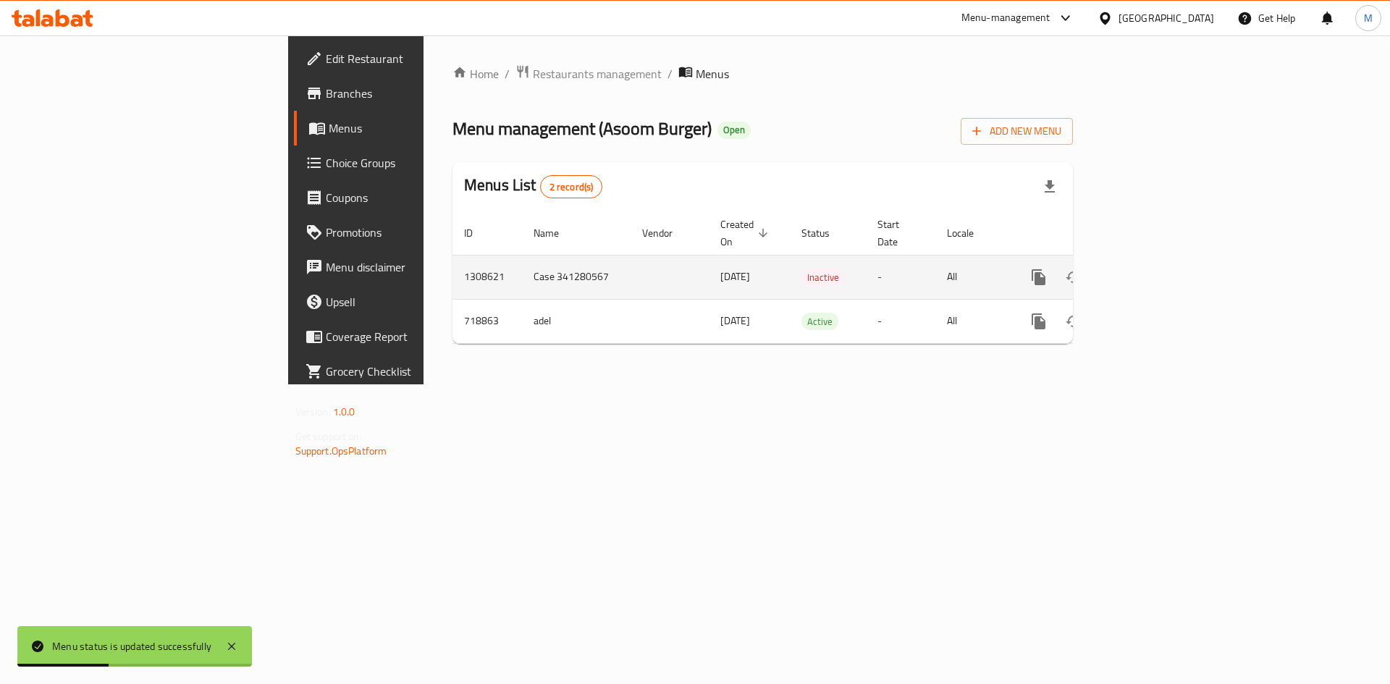
click at [1082, 269] on icon "enhanced table" at bounding box center [1073, 277] width 17 height 17
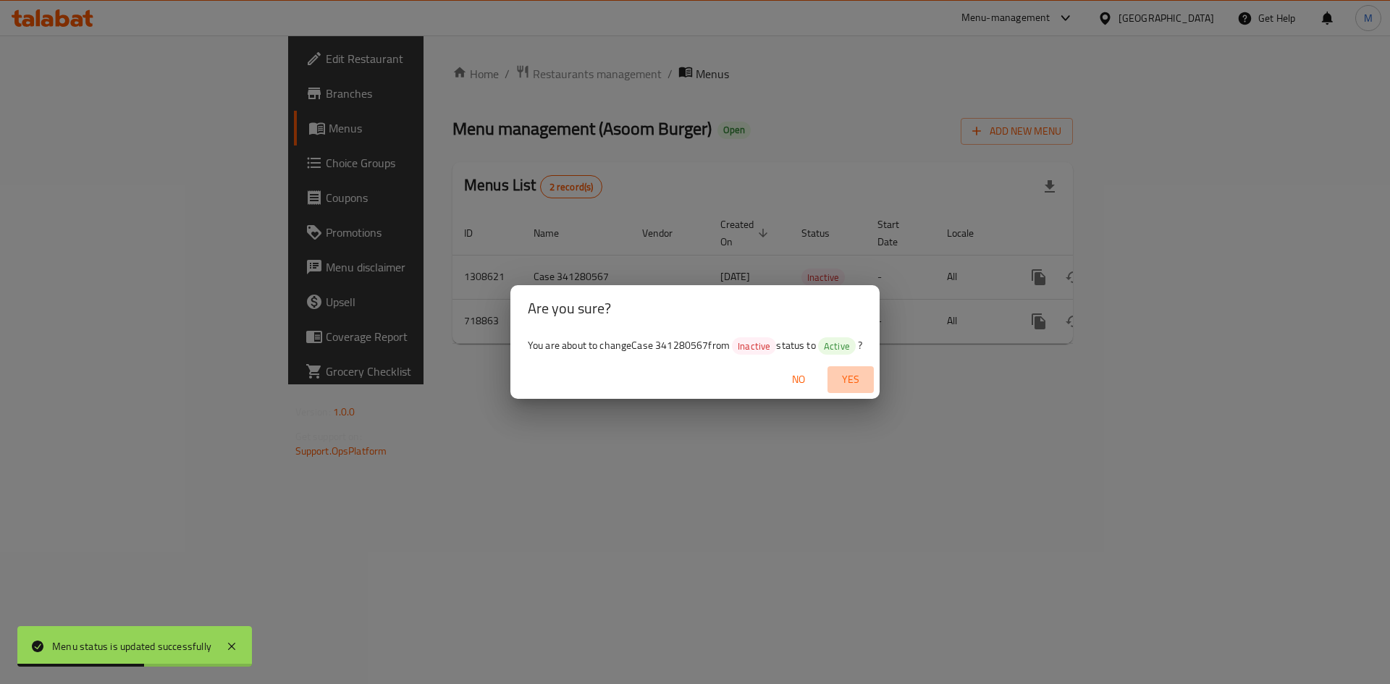
click at [862, 388] on span "Yes" at bounding box center [850, 380] width 35 height 18
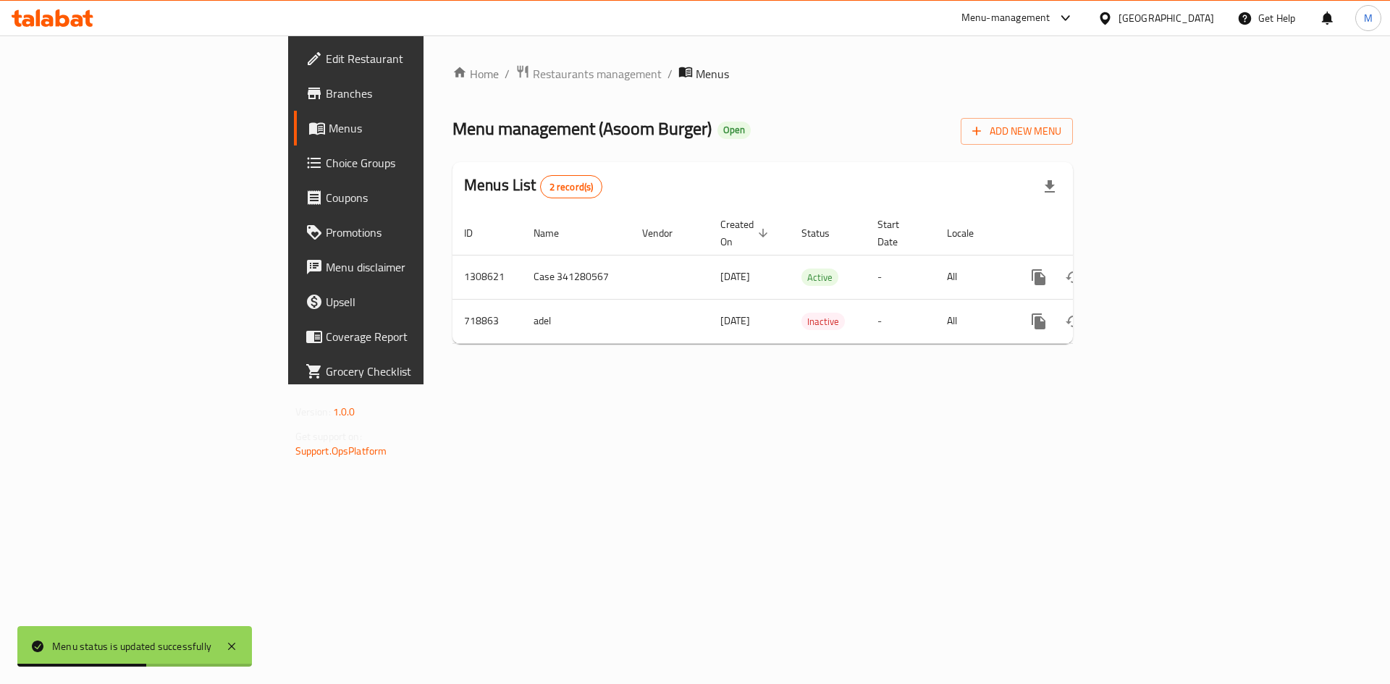
click at [667, 384] on div "Home / Restaurants management / Menus Menu management ( Asoom Burger ) Open Add…" at bounding box center [763, 209] width 678 height 349
